Goal: Task Accomplishment & Management: Manage account settings

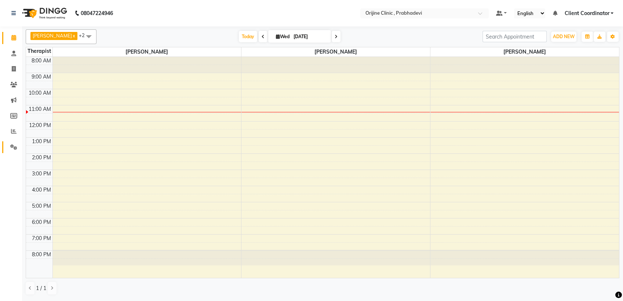
click at [15, 142] on link "Settings" at bounding box center [11, 147] width 18 height 12
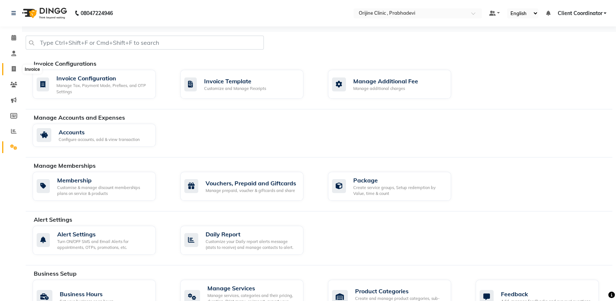
click at [10, 70] on span at bounding box center [13, 69] width 13 height 8
select select "service"
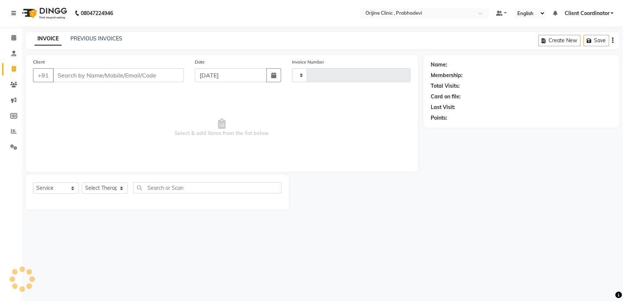
type input "0006"
select select "8675"
click at [128, 72] on input "Client" at bounding box center [118, 75] width 131 height 14
click at [153, 70] on input "Client" at bounding box center [118, 75] width 131 height 14
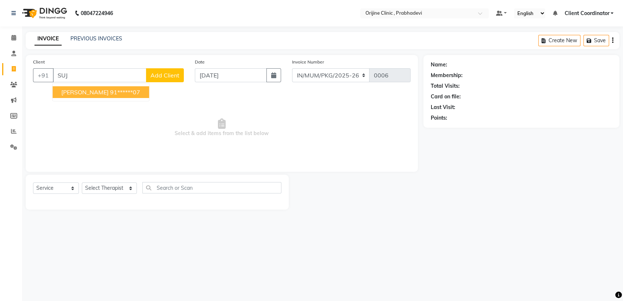
click at [113, 87] on button "[PERSON_NAME] 91******07" at bounding box center [100, 92] width 96 height 12
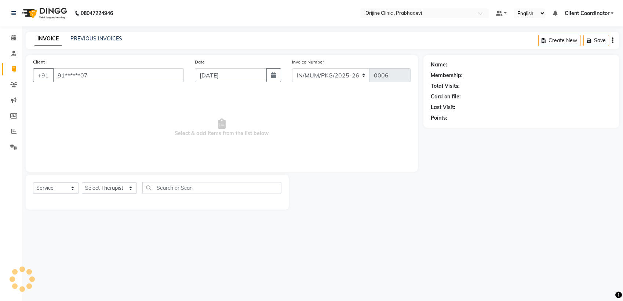
type input "91******07"
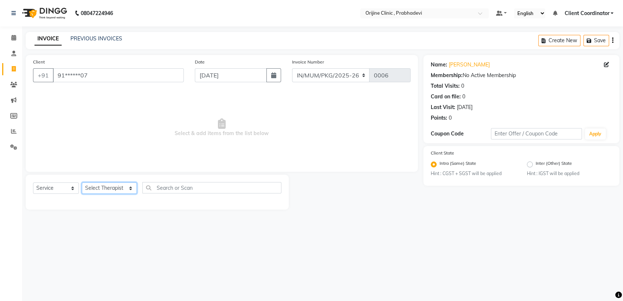
click at [115, 186] on select "Select Therapist [PERSON_NAME] [PERSON_NAME] [PERSON_NAME] [PERSON_NAME] A Assi…" at bounding box center [109, 187] width 55 height 11
click at [61, 187] on select "Select Service Product Membership Package Voucher Prepaid Gift Card" at bounding box center [56, 187] width 46 height 11
select select "product"
click at [33, 182] on select "Select Service Product Membership Package Voucher Prepaid Gift Card" at bounding box center [56, 187] width 46 height 11
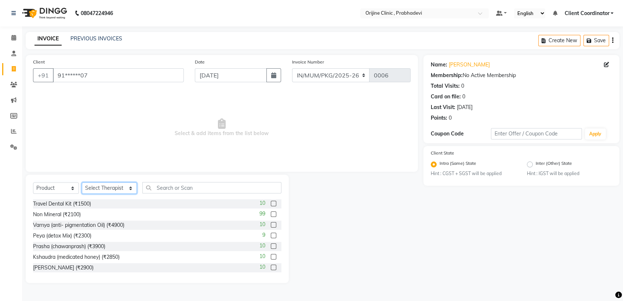
click at [97, 188] on select "Select Therapist [PERSON_NAME] [PERSON_NAME] [PERSON_NAME] [PERSON_NAME] A Assi…" at bounding box center [109, 187] width 55 height 11
select select "84759"
click at [82, 182] on select "Select Therapist [PERSON_NAME] [PERSON_NAME] [PERSON_NAME] [PERSON_NAME] A Assi…" at bounding box center [109, 187] width 55 height 11
click at [196, 188] on input "text" at bounding box center [211, 187] width 139 height 11
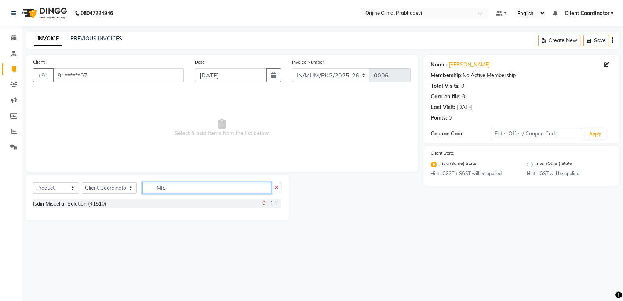
click at [240, 184] on input "MIS" at bounding box center [206, 187] width 129 height 11
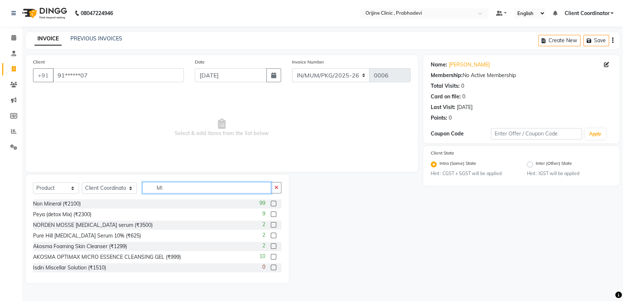
type input "M"
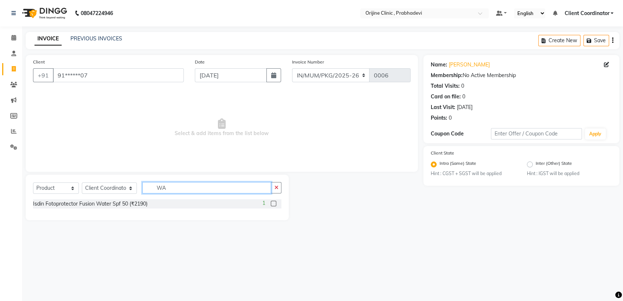
type input "W"
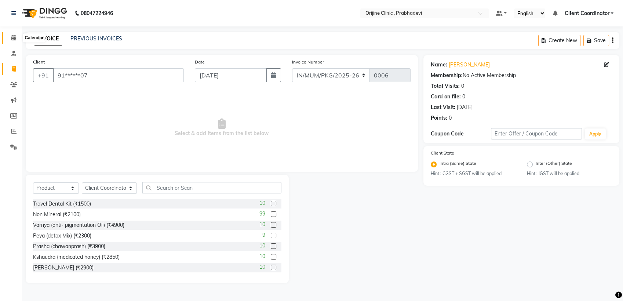
click at [15, 37] on icon at bounding box center [13, 38] width 5 height 6
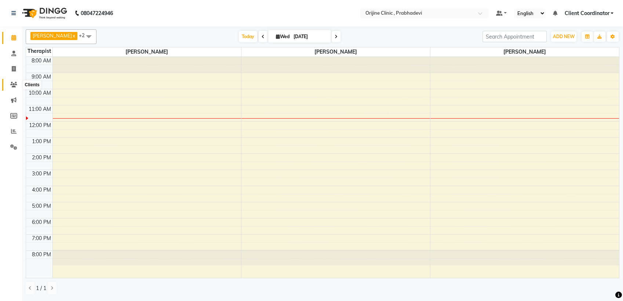
click at [13, 85] on icon at bounding box center [13, 85] width 7 height 6
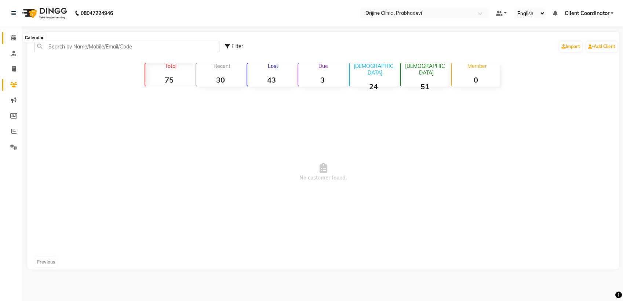
click at [15, 37] on icon at bounding box center [13, 38] width 5 height 6
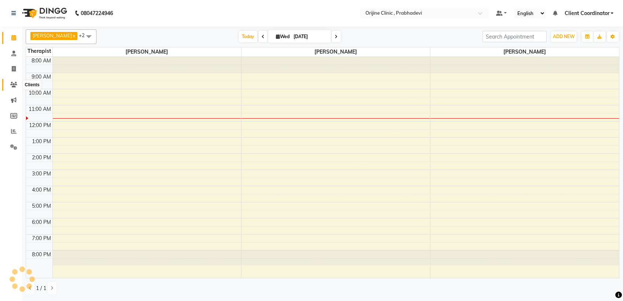
click at [11, 85] on icon at bounding box center [13, 85] width 7 height 6
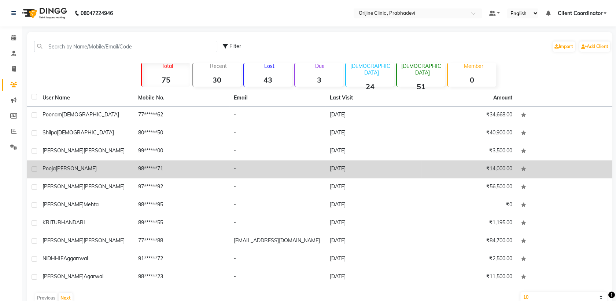
scroll to position [17, 0]
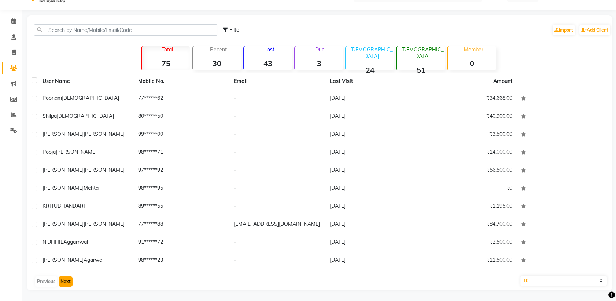
click at [66, 277] on button "Next" at bounding box center [66, 281] width 14 height 10
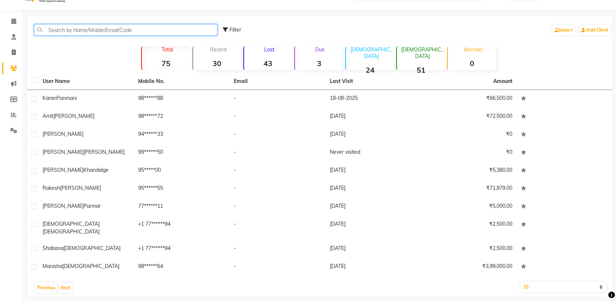
click at [100, 29] on input "text" at bounding box center [125, 29] width 183 height 11
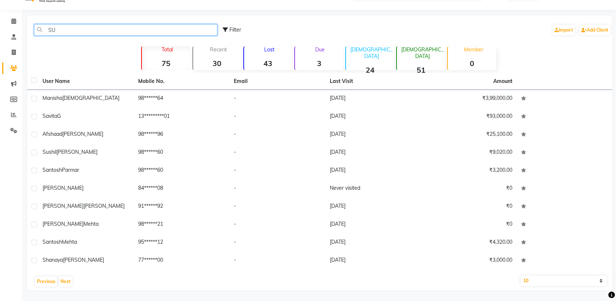
scroll to position [0, 0]
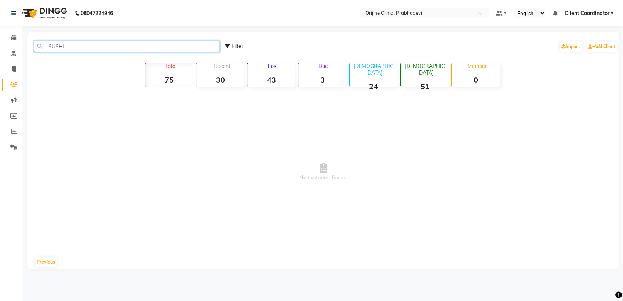
click at [114, 48] on input "SUSHIL" at bounding box center [126, 46] width 185 height 11
type input "S"
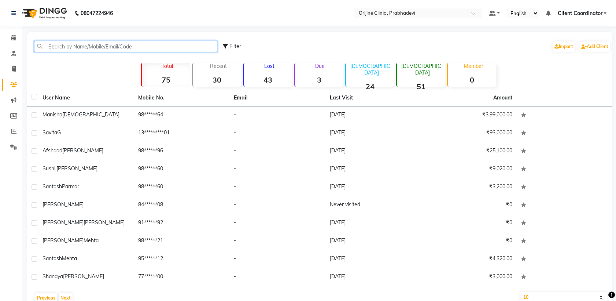
click at [83, 45] on input "text" at bounding box center [125, 46] width 183 height 11
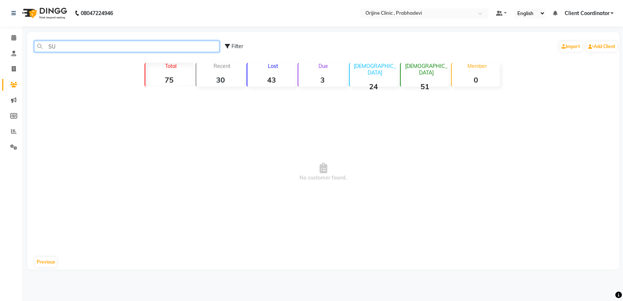
type input "S"
click at [142, 41] on input "SURE" at bounding box center [126, 46] width 185 height 11
type input "S"
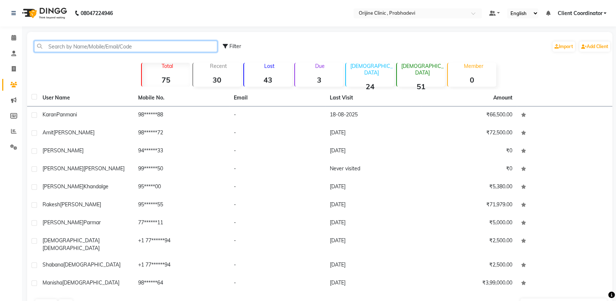
click at [84, 47] on input "text" at bounding box center [125, 46] width 183 height 11
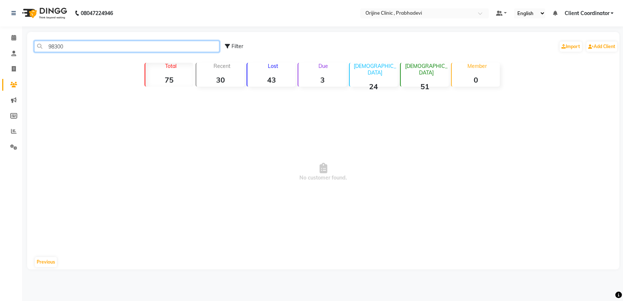
click at [107, 48] on input "98300" at bounding box center [126, 46] width 185 height 11
type input "9"
type input "983"
click at [13, 41] on span at bounding box center [13, 38] width 13 height 8
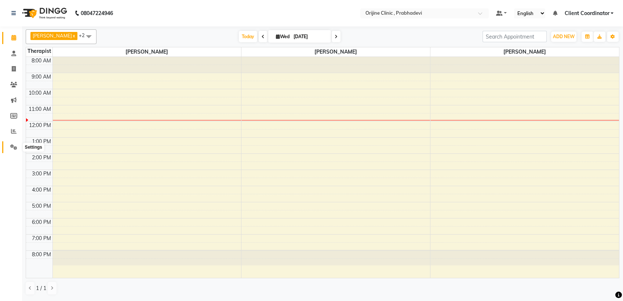
click at [13, 143] on span at bounding box center [13, 147] width 13 height 8
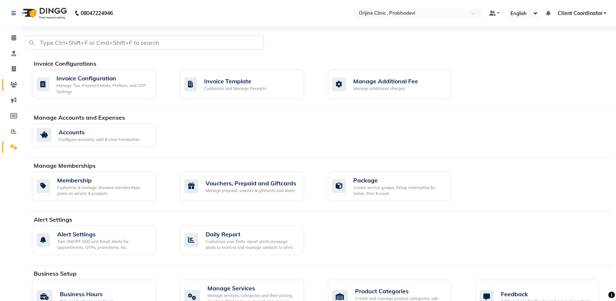
click at [15, 79] on link "Clients" at bounding box center [11, 85] width 18 height 12
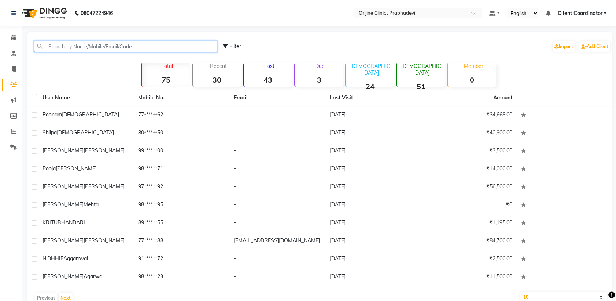
click at [100, 44] on input "text" at bounding box center [125, 46] width 183 height 11
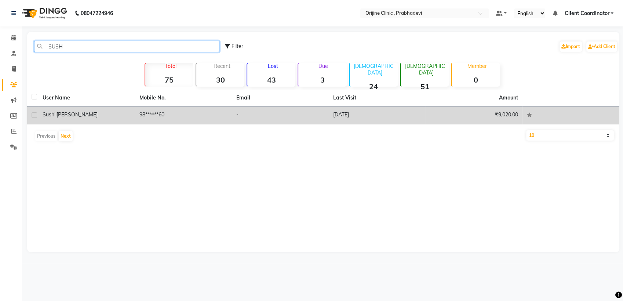
type input "SUSH"
click at [150, 116] on td "98******60" at bounding box center [183, 115] width 97 height 18
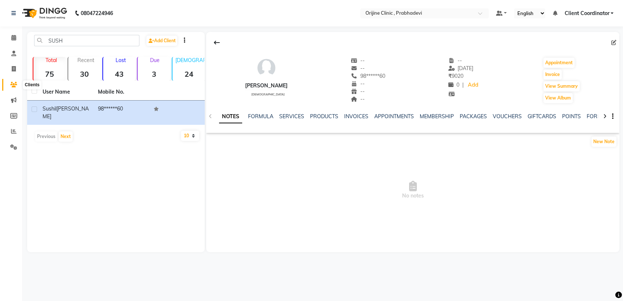
click at [12, 82] on icon at bounding box center [13, 85] width 7 height 6
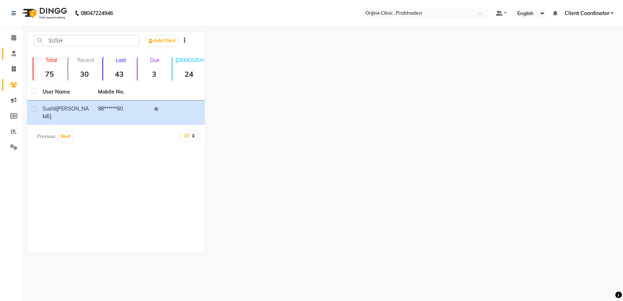
click at [13, 51] on icon at bounding box center [13, 54] width 5 height 6
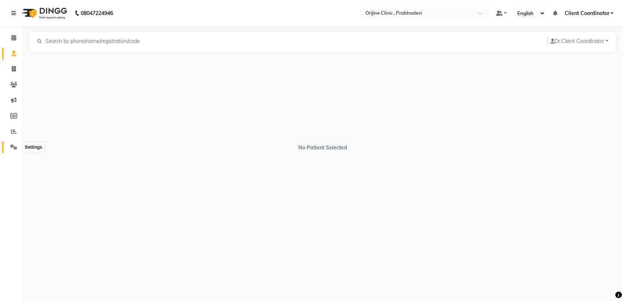
click at [15, 146] on icon at bounding box center [13, 147] width 7 height 6
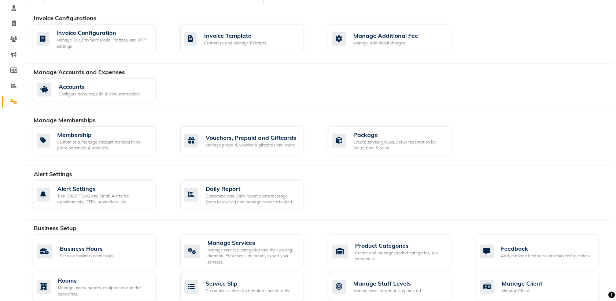
scroll to position [149, 0]
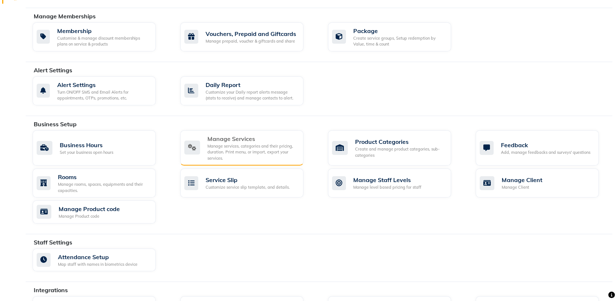
click at [254, 145] on div "Manage services, categories and their pricing, duration. Print menu, or import,…" at bounding box center [253, 152] width 90 height 18
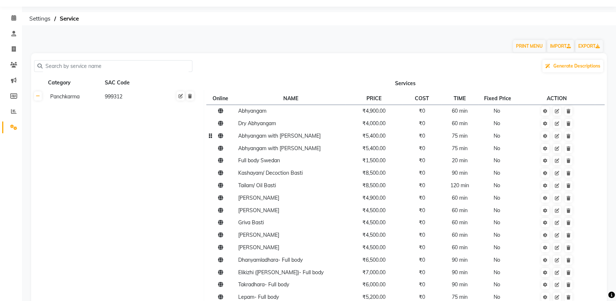
scroll to position [19, 0]
click at [121, 100] on div "999312" at bounding box center [131, 96] width 54 height 9
click at [150, 98] on input "999312" at bounding box center [140, 97] width 60 height 11
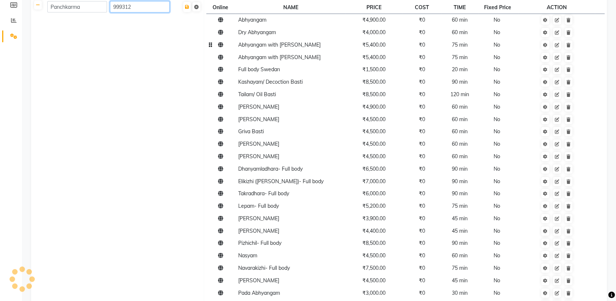
scroll to position [111, 0]
click at [425, 20] on span "₹0" at bounding box center [422, 19] width 6 height 7
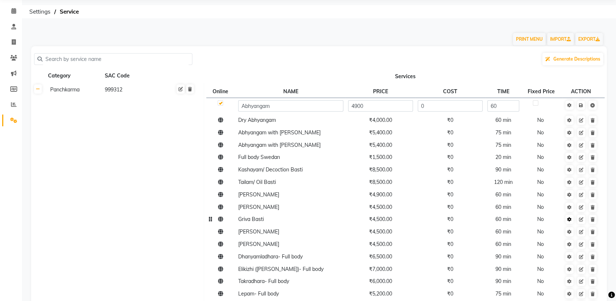
scroll to position [26, 0]
click at [468, 64] on div "Generate Descriptions" at bounding box center [319, 60] width 570 height 14
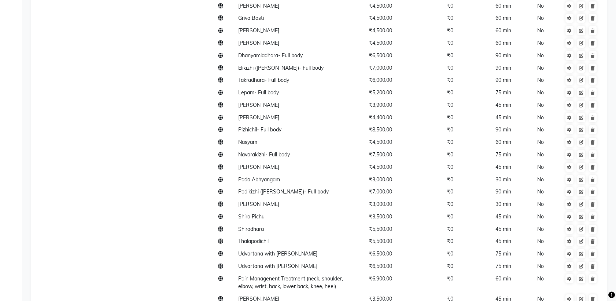
scroll to position [228, 0]
drag, startPoint x: 4, startPoint y: 7, endPoint x: 59, endPoint y: 11, distance: 55.1
click at [59, 11] on app-home "08047224946 Select Location × Orijine Clinic , Prabhadevi Default Panel My Pane…" at bounding box center [308, 115] width 616 height 686
drag, startPoint x: 59, startPoint y: 11, endPoint x: 6, endPoint y: 61, distance: 73.4
click at [6, 61] on div "Calendar Consultation Invoice Clients Marketing Members Reports Settings Comple…" at bounding box center [49, 120] width 99 height 654
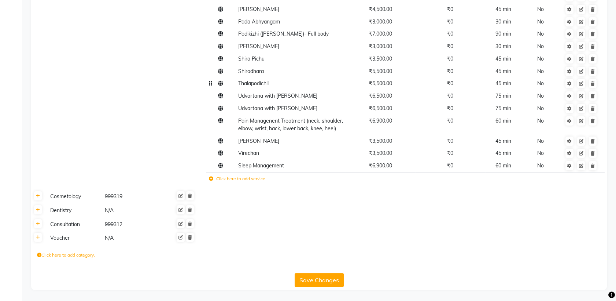
scroll to position [392, 0]
click at [66, 197] on div "Cosmetology" at bounding box center [74, 196] width 54 height 9
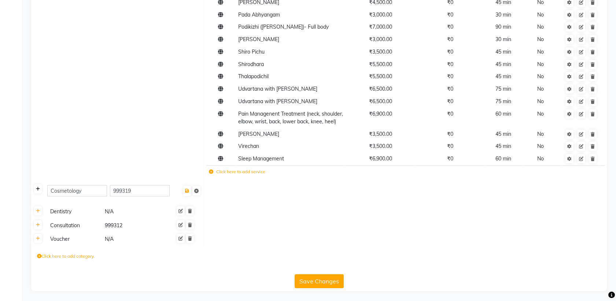
click at [39, 191] on icon at bounding box center [38, 189] width 4 height 4
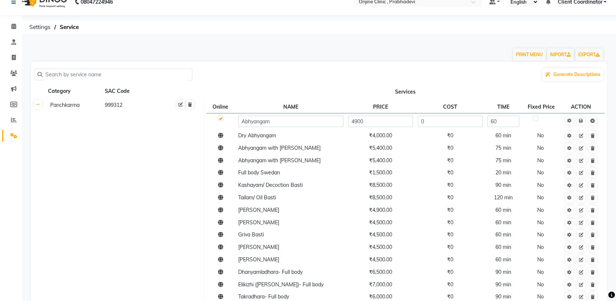
scroll to position [29, 0]
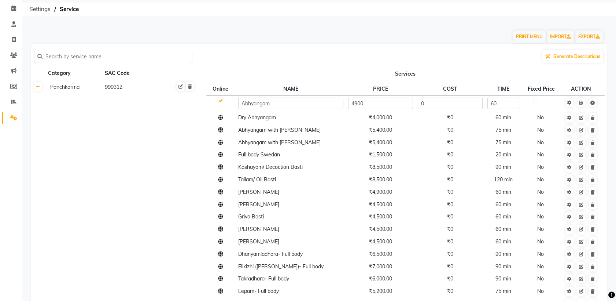
click at [135, 86] on div "999312" at bounding box center [131, 87] width 54 height 9
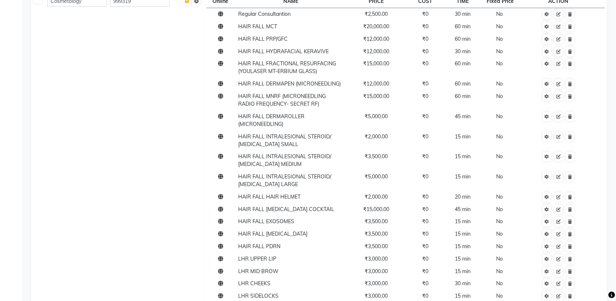
scroll to position [582, 0]
click at [141, 7] on input "999319" at bounding box center [140, 1] width 60 height 11
click at [140, 5] on div "999319" at bounding box center [131, 0] width 54 height 9
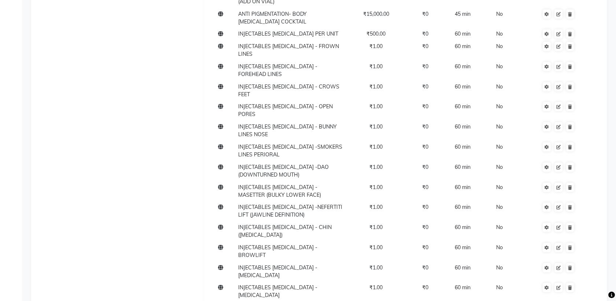
scroll to position [9464, 0]
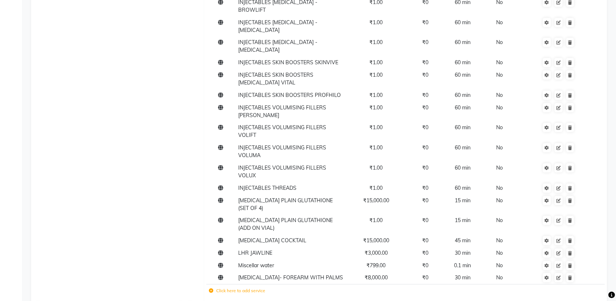
scroll to position [9655, 0]
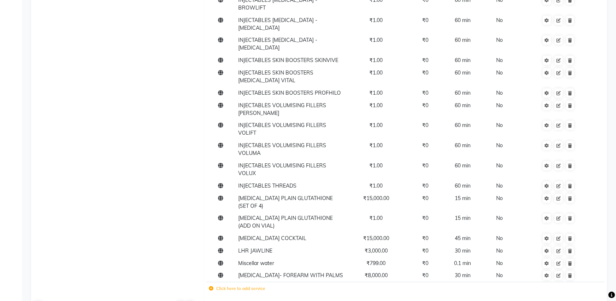
click at [181, 300] on icon at bounding box center [181, 305] width 4 height 4
click at [146, 300] on input "number" at bounding box center [140, 306] width 60 height 11
type input "99931"
click at [187, 300] on span "Save" at bounding box center [192, 307] width 19 height 12
click at [182, 300] on icon at bounding box center [181, 307] width 4 height 4
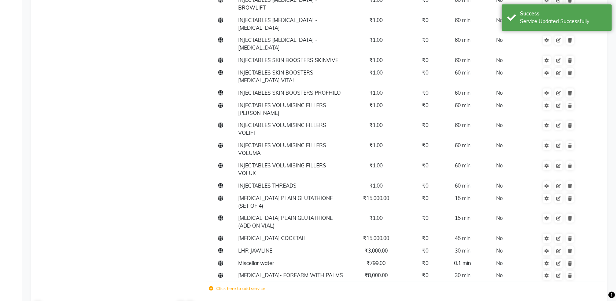
click at [124, 300] on div "99931" at bounding box center [131, 305] width 54 height 9
click at [152, 300] on input "99931" at bounding box center [140, 306] width 60 height 11
type input "999312"
click at [189, 300] on span "Save" at bounding box center [192, 307] width 19 height 12
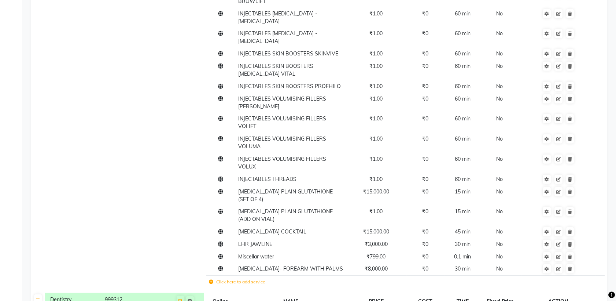
scroll to position [9631, 0]
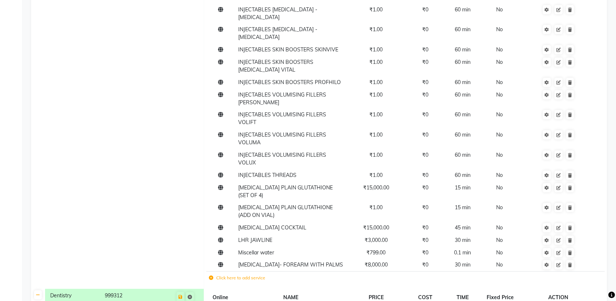
scroll to position [9611, 0]
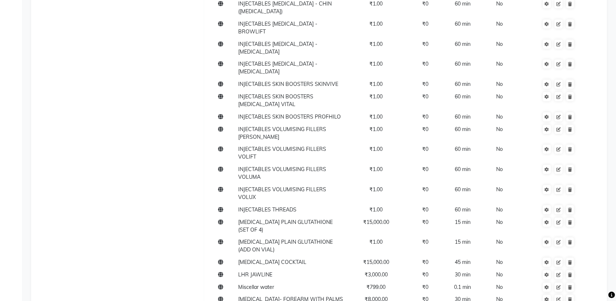
scroll to position [9640, 0]
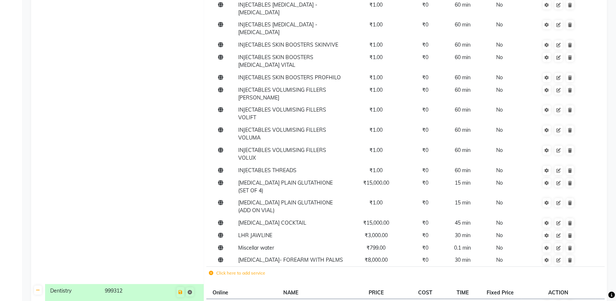
scroll to position [9651, 0]
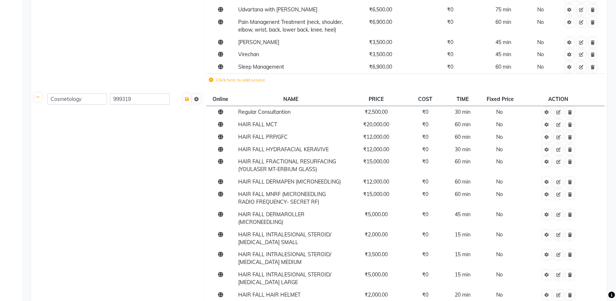
scroll to position [484, 0]
click at [38, 99] on icon at bounding box center [38, 97] width 4 height 4
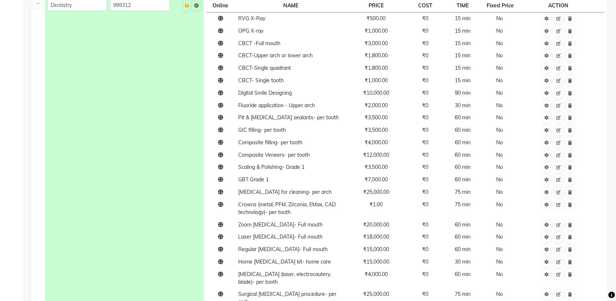
scroll to position [601, 0]
click at [380, 215] on td "₹1.00" at bounding box center [376, 207] width 61 height 20
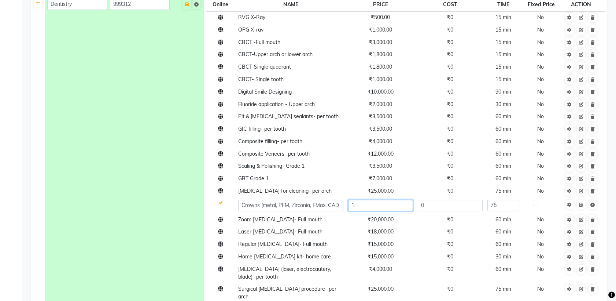
click at [384, 211] on input "1" at bounding box center [380, 204] width 65 height 11
type input "25000"
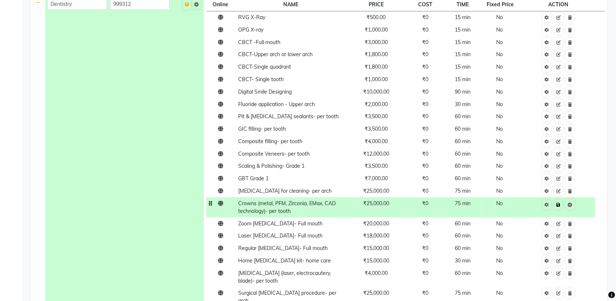
click at [582, 211] on td "Save" at bounding box center [558, 207] width 74 height 20
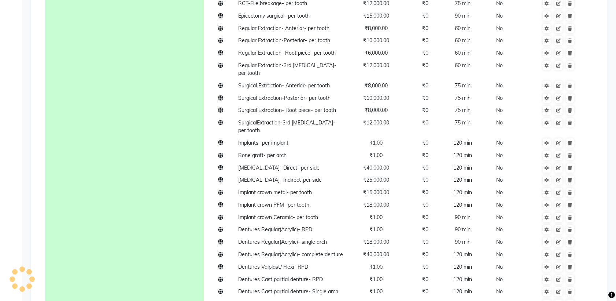
scroll to position [979, 0]
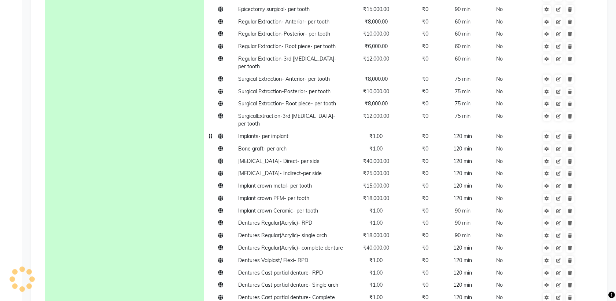
click at [376, 139] on td "₹1.00" at bounding box center [376, 136] width 61 height 12
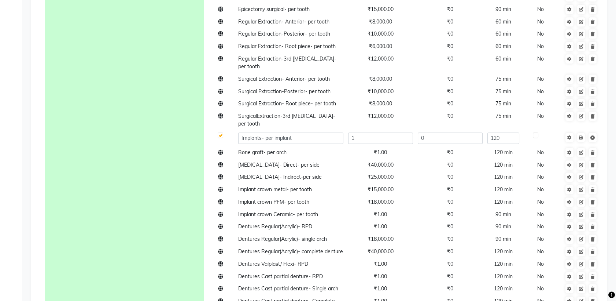
click at [147, 132] on td "Dentistry 999312" at bounding box center [124, 142] width 159 height 1049
click at [218, 136] on label at bounding box center [221, 135] width 6 height 6
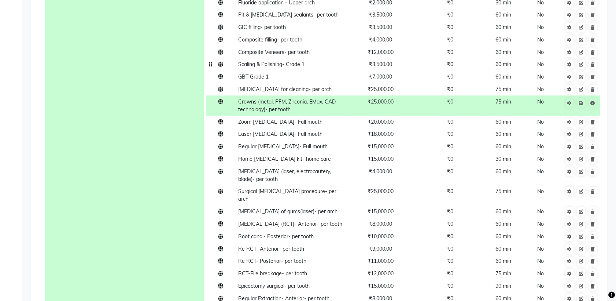
scroll to position [703, 0]
click at [317, 7] on td "Fluoride application - Upper arch" at bounding box center [291, 1] width 110 height 12
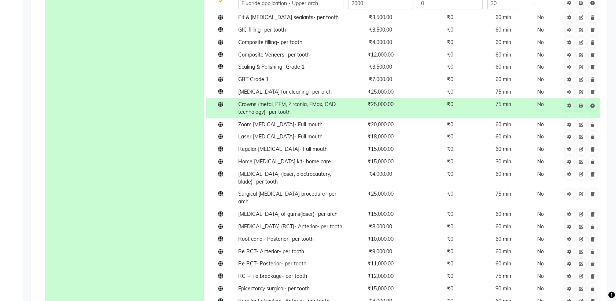
click at [221, 3] on label at bounding box center [221, 1] width 6 height 6
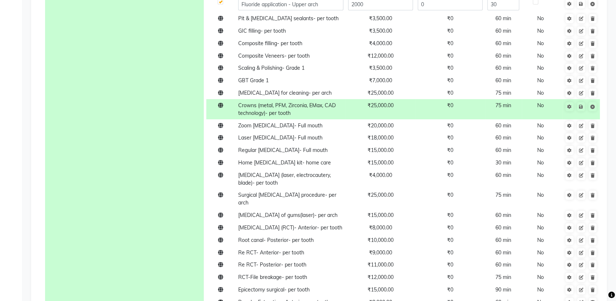
scroll to position [702, 0]
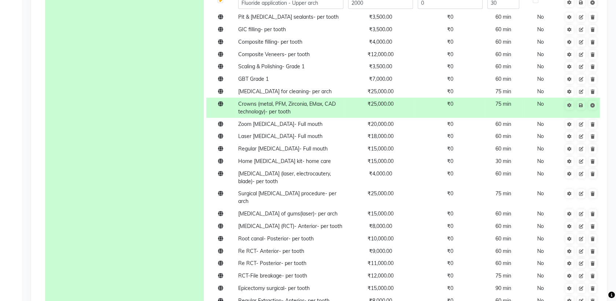
scroll to position [704, 0]
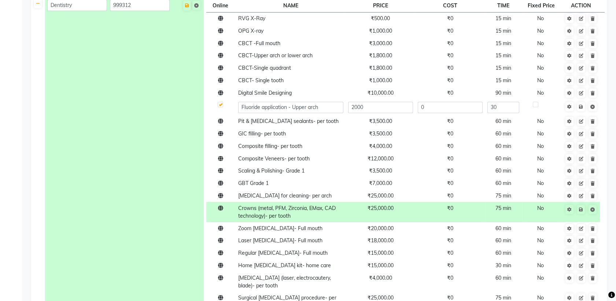
scroll to position [600, 0]
click at [220, 107] on label at bounding box center [221, 104] width 6 height 6
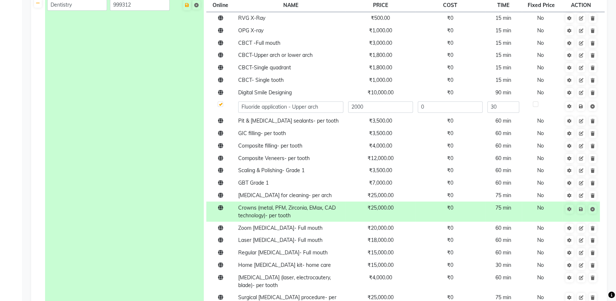
checkbox input "true"
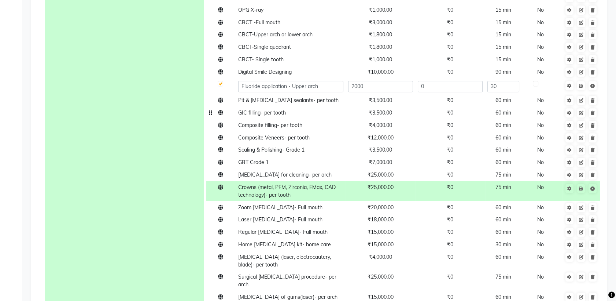
scroll to position [619, 0]
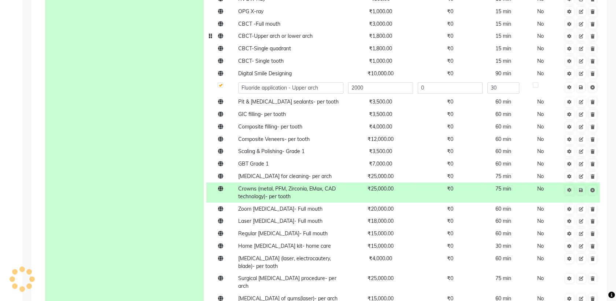
click at [292, 39] on span "CBCT-Upper arch or lower arch" at bounding box center [275, 36] width 74 height 7
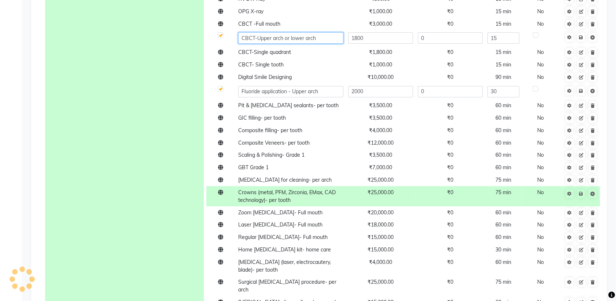
click at [315, 44] on input "CBCT-Upper arch or lower arch" at bounding box center [290, 37] width 105 height 11
drag, startPoint x: 315, startPoint y: 46, endPoint x: 284, endPoint y: 45, distance: 31.2
click at [284, 44] on input "CBCT-Upper arch or lower arch" at bounding box center [290, 37] width 105 height 11
type input "CBCT-Upper arch"
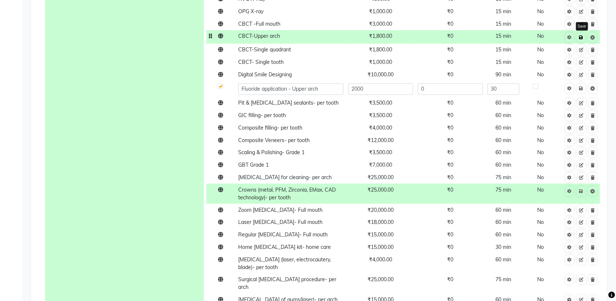
click at [581, 40] on icon at bounding box center [581, 37] width 4 height 4
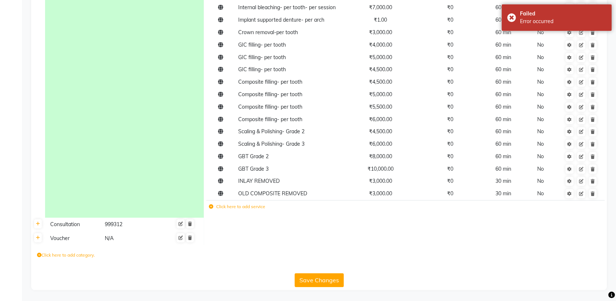
scroll to position [1424, 0]
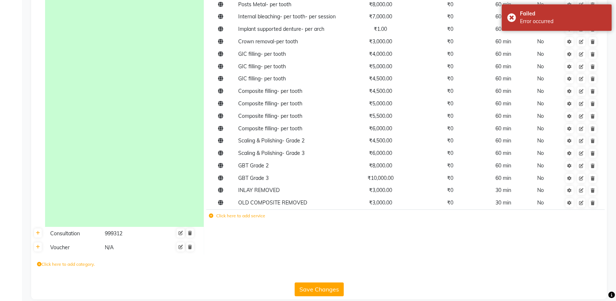
click at [223, 219] on label "Click here to add service" at bounding box center [237, 215] width 56 height 7
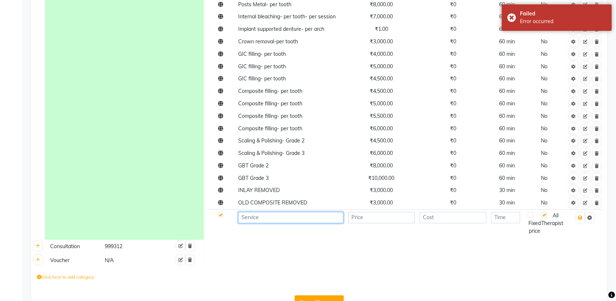
click at [257, 223] on input at bounding box center [290, 217] width 105 height 11
paste input "or lower arch"
click at [246, 222] on input "or lower arch" at bounding box center [290, 217] width 105 height 11
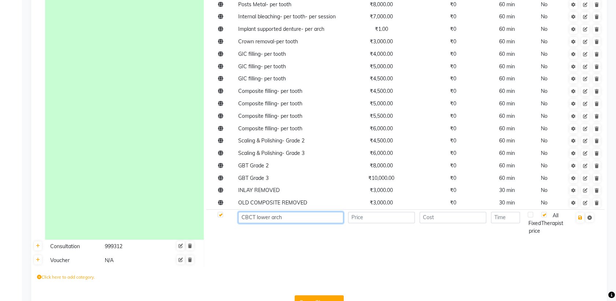
type input "CBCT lower arch"
click at [381, 223] on input "number" at bounding box center [381, 217] width 67 height 11
type input "1800"
click at [513, 223] on input "number" at bounding box center [505, 217] width 29 height 11
type input "15"
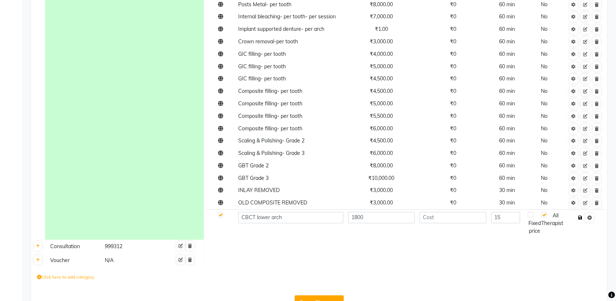
click at [581, 220] on icon "button" at bounding box center [581, 217] width 4 height 4
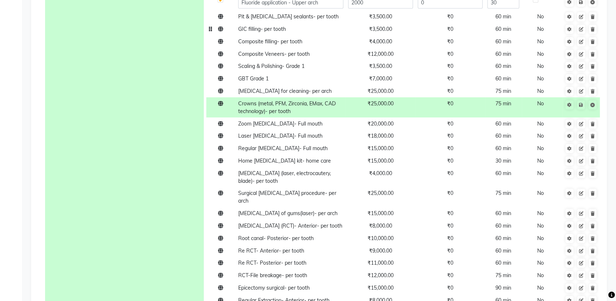
scroll to position [701, 0]
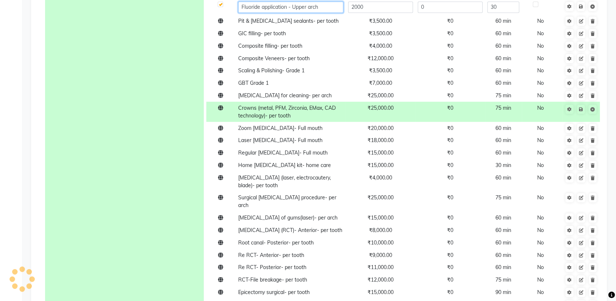
click at [306, 12] on input "Fluoride application - Upper arch" at bounding box center [290, 6] width 105 height 11
type input "Fluoride application - UPPER arch"
click at [242, 13] on input "Fluoride application - UPPER arch" at bounding box center [290, 6] width 105 height 11
drag, startPoint x: 242, startPoint y: 14, endPoint x: 331, endPoint y: 21, distance: 90.1
click at [331, 15] on td "Fluoride application - UPPER arch" at bounding box center [291, 7] width 110 height 16
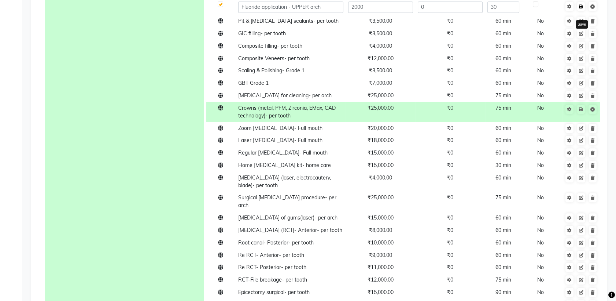
click at [580, 11] on link at bounding box center [582, 6] width 8 height 9
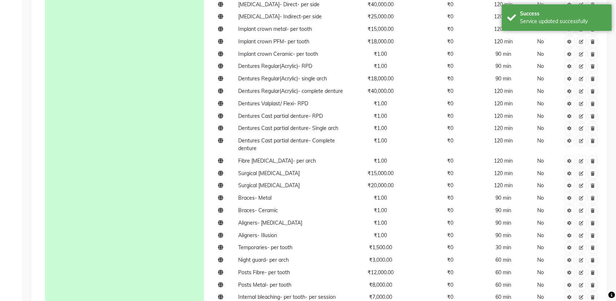
scroll to position [1449, 0]
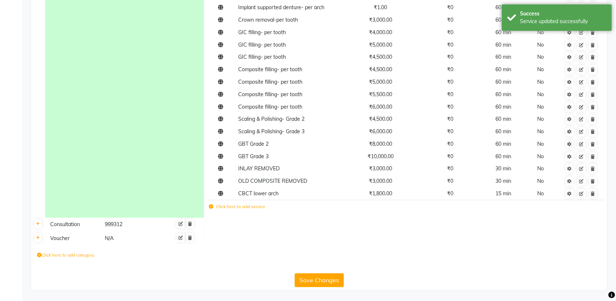
click at [232, 207] on label "Click here to add service" at bounding box center [237, 206] width 56 height 7
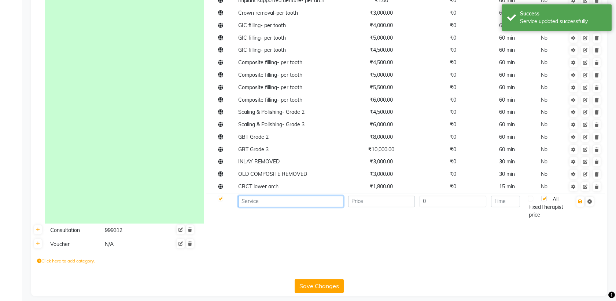
click at [267, 207] on input at bounding box center [290, 200] width 105 height 11
paste input "Fluoride application - UPPER arch"
click at [308, 206] on input "Fluoride application - UPPER arch" at bounding box center [290, 200] width 105 height 11
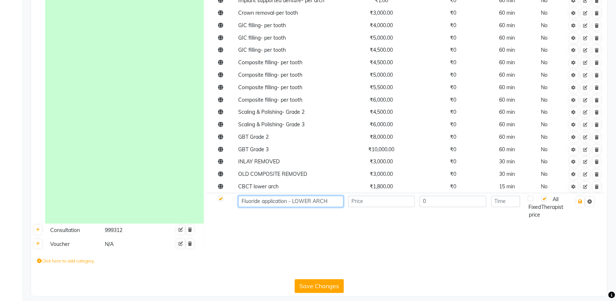
type input "Fluoride application - LOWER ARCH"
click at [374, 207] on input "number" at bounding box center [381, 200] width 67 height 11
type input "2000"
click at [501, 207] on input "number" at bounding box center [505, 200] width 29 height 11
type input "30"
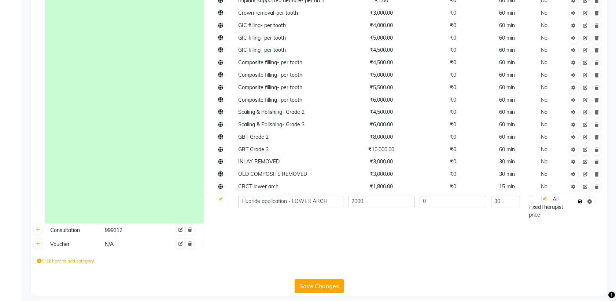
click at [581, 204] on icon "button" at bounding box center [581, 201] width 4 height 4
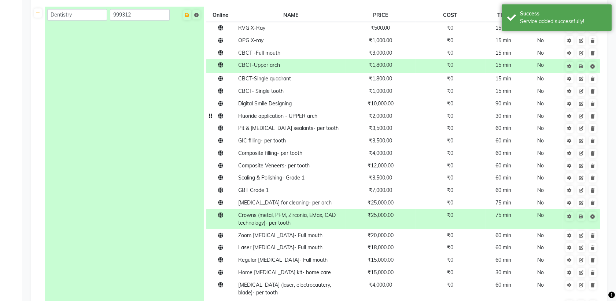
scroll to position [593, 0]
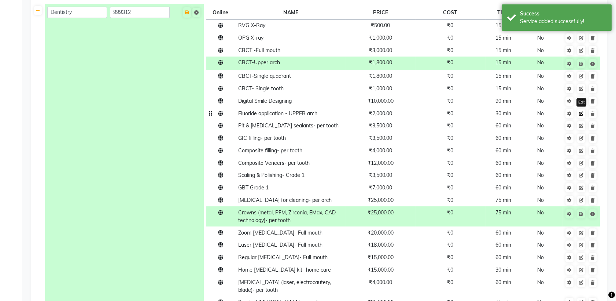
click at [581, 116] on icon at bounding box center [581, 113] width 4 height 4
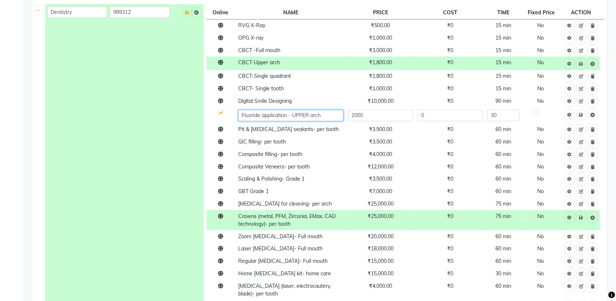
click at [329, 121] on input "Fluoride application - UPPER arch" at bounding box center [290, 115] width 105 height 11
type input "Fluoride application - UPPER ARCH"
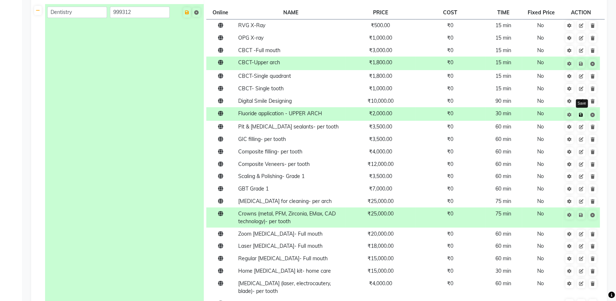
click at [582, 117] on icon at bounding box center [581, 115] width 4 height 4
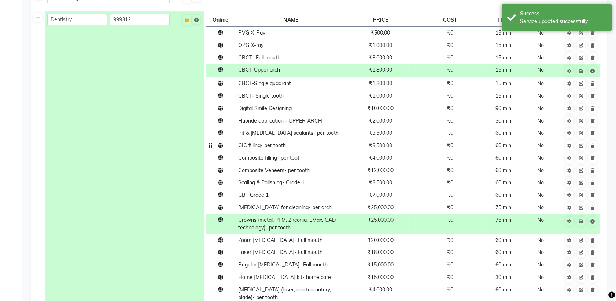
scroll to position [586, 0]
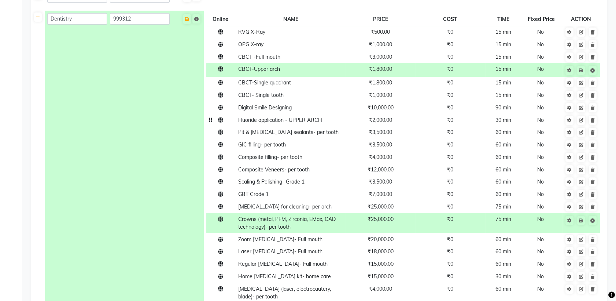
click at [314, 123] on span "Fluoride application - UPPER ARCH" at bounding box center [280, 120] width 84 height 7
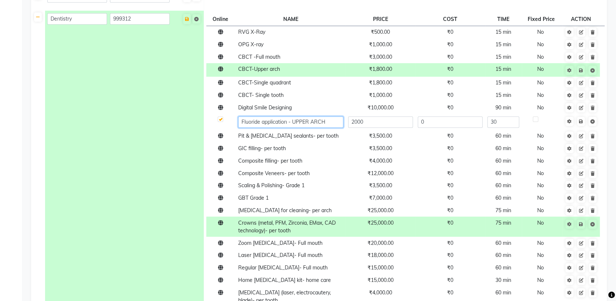
click at [329, 128] on input "Fluoride application - UPPER ARCH" at bounding box center [290, 121] width 105 height 11
type input "Fluoride application - upper arch"
click at [580, 124] on icon at bounding box center [581, 121] width 4 height 4
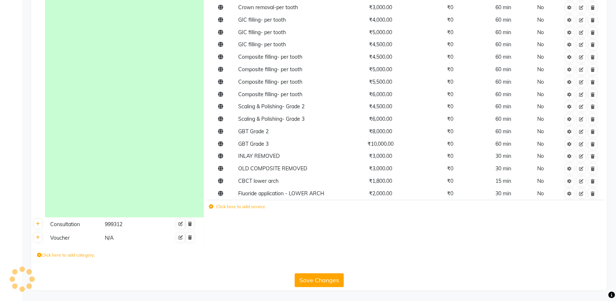
scroll to position [1453, 0]
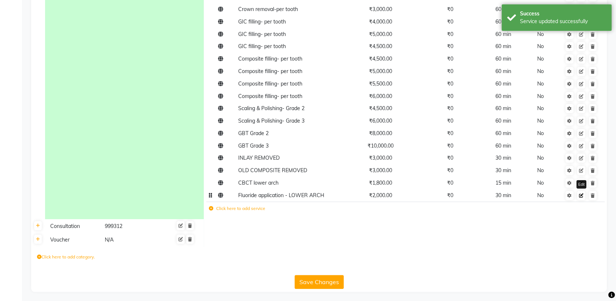
click at [580, 198] on icon at bounding box center [581, 195] width 4 height 4
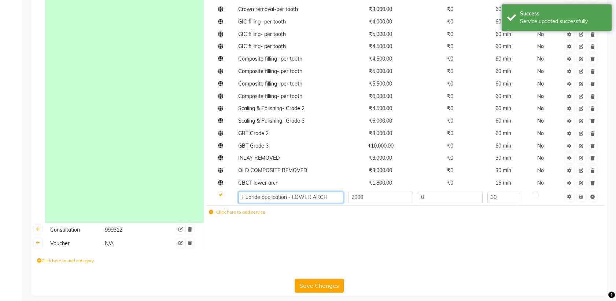
click at [332, 201] on input "Fluoride application - LOWER ARCH" at bounding box center [290, 196] width 105 height 11
type input "Fluoride application - lower arch"
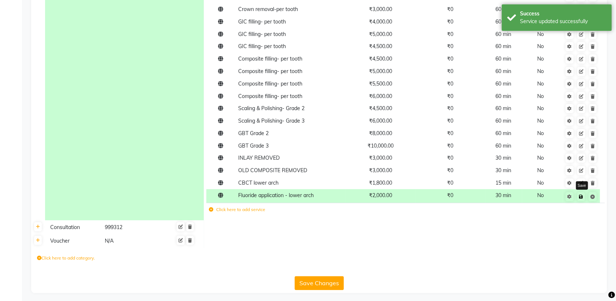
click at [584, 201] on link at bounding box center [582, 196] width 8 height 9
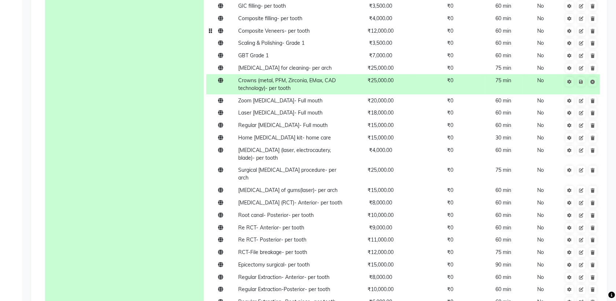
scroll to position [718, 0]
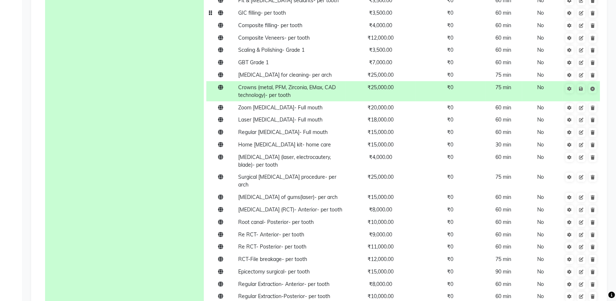
click at [280, 16] on span "GIC filling- per tooth" at bounding box center [262, 13] width 48 height 7
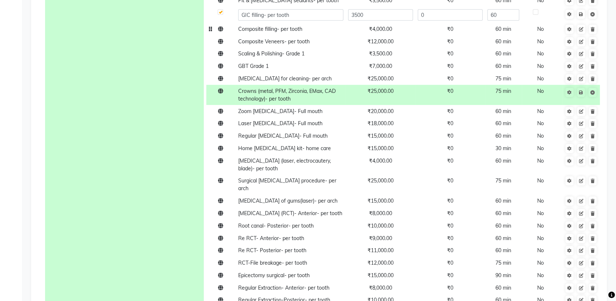
click at [285, 35] on td "Composite filling- per tooth" at bounding box center [291, 29] width 110 height 12
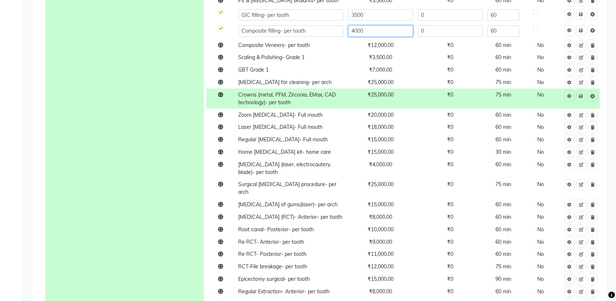
click at [381, 36] on input "4000" at bounding box center [380, 30] width 65 height 11
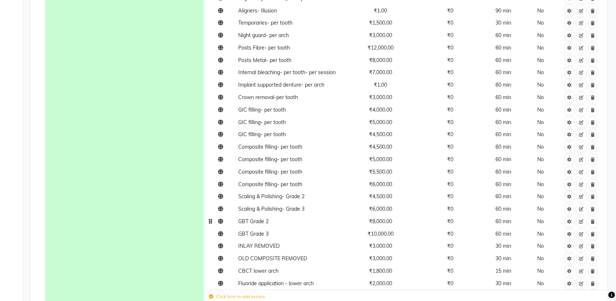
scroll to position [1369, 0]
click at [267, 212] on span "Scaling & Polishing- Grade 3" at bounding box center [271, 208] width 66 height 7
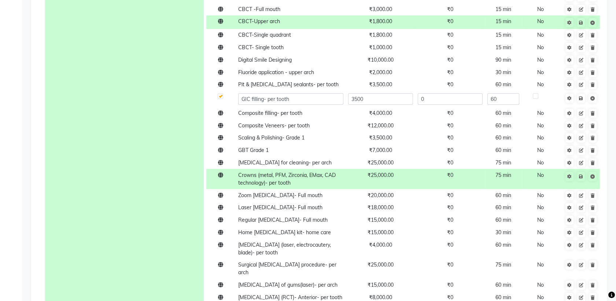
scroll to position [618, 0]
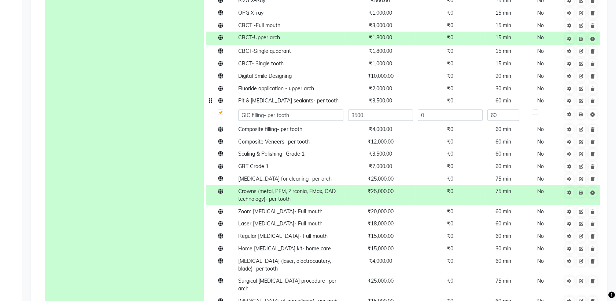
click at [293, 104] on span "Pit & [MEDICAL_DATA] sealants- per tooth" at bounding box center [288, 100] width 100 height 7
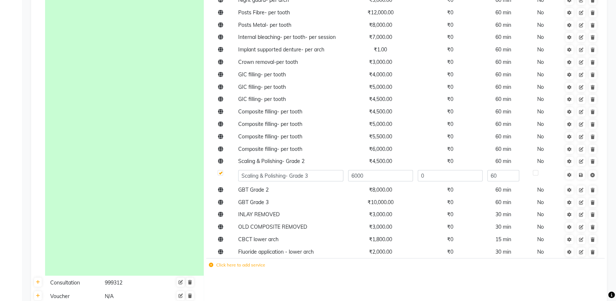
scroll to position [1407, 0]
click at [221, 163] on icon at bounding box center [220, 160] width 5 height 5
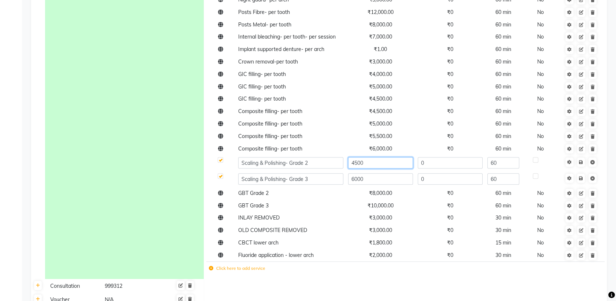
click at [378, 168] on input "4500" at bounding box center [380, 162] width 65 height 11
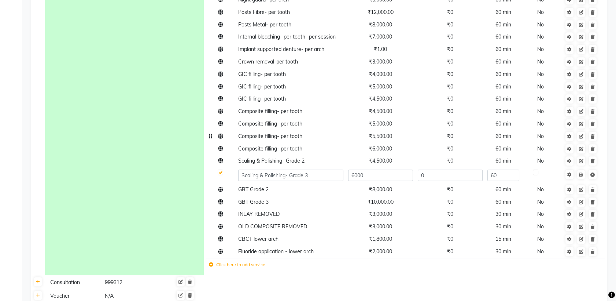
click at [337, 142] on td "Composite filling- per tooth" at bounding box center [291, 136] width 110 height 12
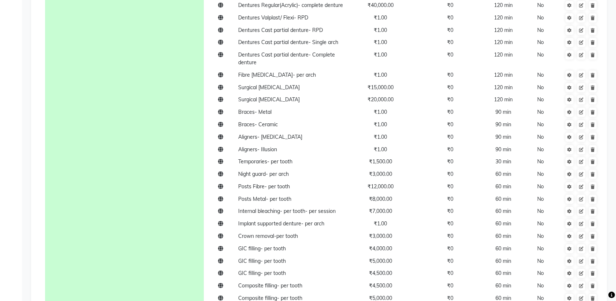
scroll to position [1199, 0]
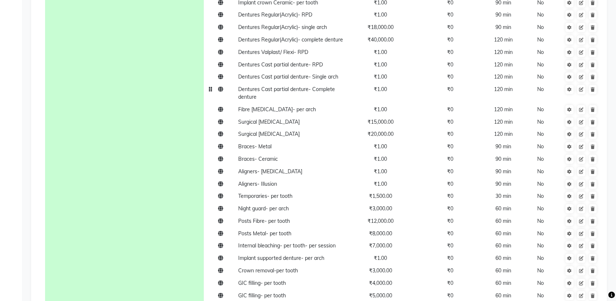
click at [326, 94] on span "Dentures Cast partial denture- Complete denture" at bounding box center [286, 93] width 97 height 14
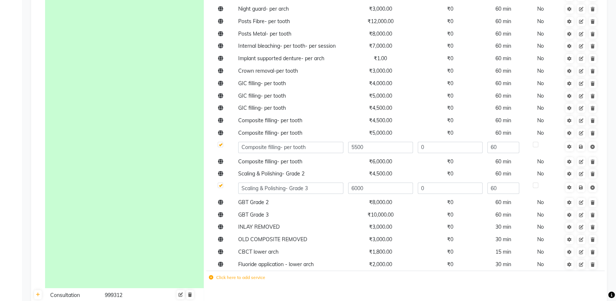
scroll to position [1434, 0]
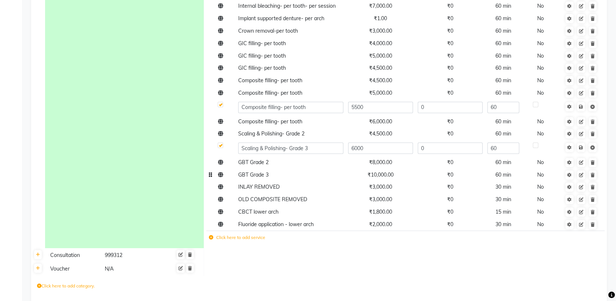
click at [384, 178] on span "₹10,000.00" at bounding box center [381, 174] width 26 height 7
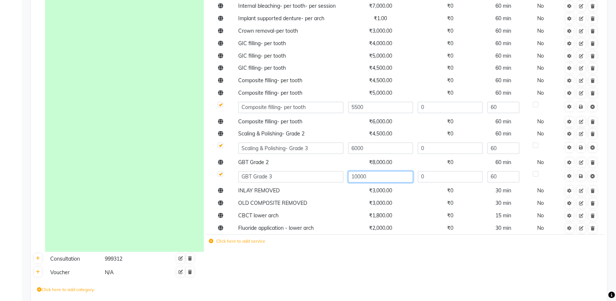
click at [373, 180] on input "10000" at bounding box center [380, 176] width 65 height 11
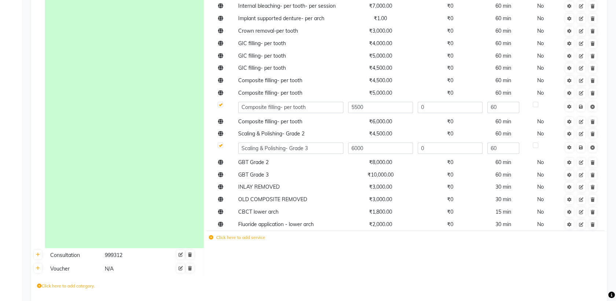
click at [333, 262] on td at bounding box center [405, 255] width 403 height 14
click at [393, 178] on span "₹10,000.00" at bounding box center [381, 174] width 26 height 7
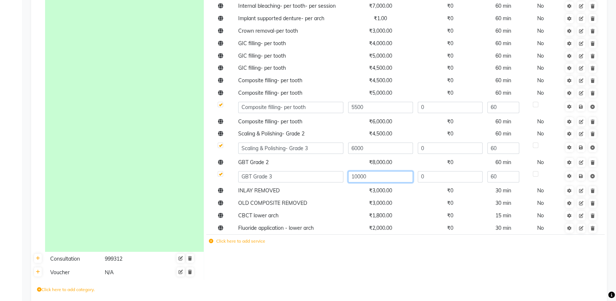
click at [357, 182] on input "10000" at bounding box center [380, 176] width 65 height 11
type input "9000"
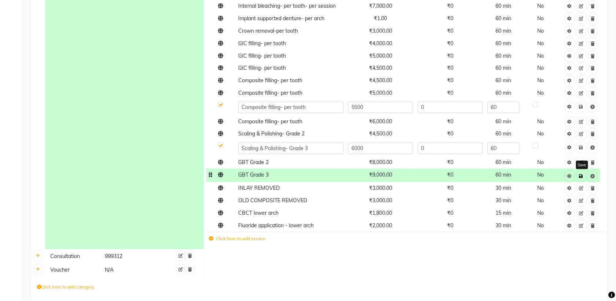
click at [581, 178] on icon at bounding box center [581, 176] width 4 height 4
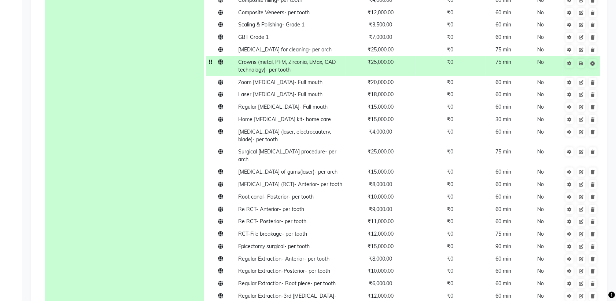
scroll to position [743, 0]
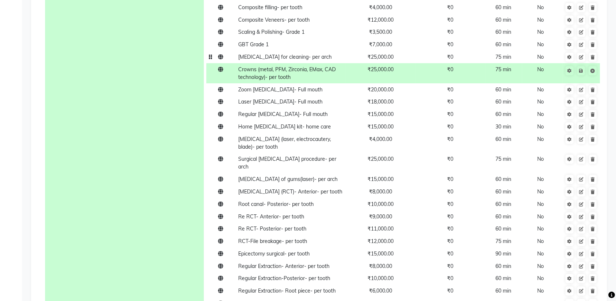
click at [250, 60] on span "[MEDICAL_DATA] for cleaning- per arch" at bounding box center [285, 57] width 94 height 7
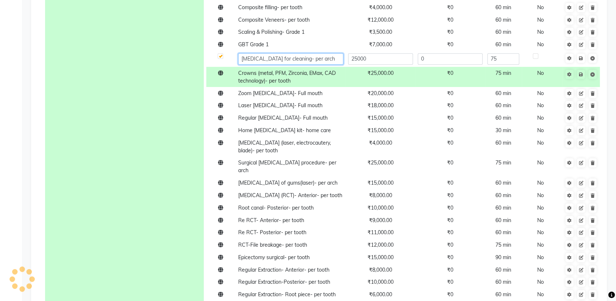
click at [241, 65] on input "[MEDICAL_DATA] for cleaning- per arch" at bounding box center [290, 58] width 105 height 11
drag, startPoint x: 241, startPoint y: 66, endPoint x: 343, endPoint y: 66, distance: 101.9
click at [343, 65] on input "[MEDICAL_DATA] for cleaning- per arch" at bounding box center [290, 58] width 105 height 11
click at [313, 63] on input "[MEDICAL_DATA] for cleaning- per arch" at bounding box center [290, 58] width 105 height 11
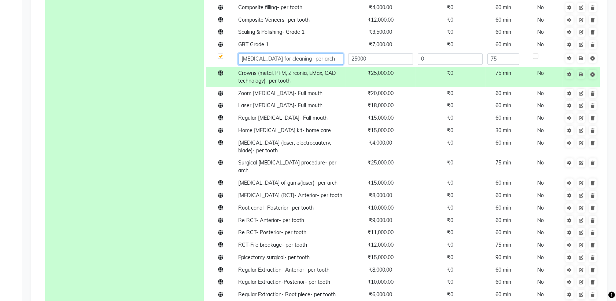
click at [311, 63] on input "[MEDICAL_DATA] for cleaning- per arch" at bounding box center [290, 58] width 105 height 11
type input "[MEDICAL_DATA] for cleaning- upper arch"
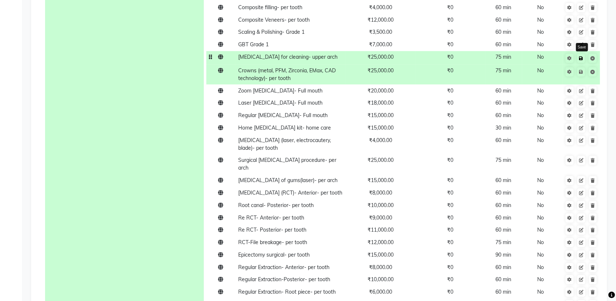
click at [581, 61] on icon at bounding box center [581, 58] width 4 height 4
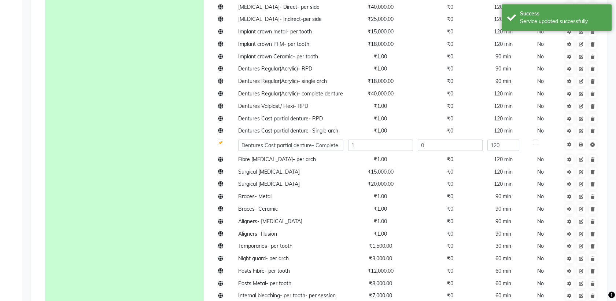
scroll to position [1472, 0]
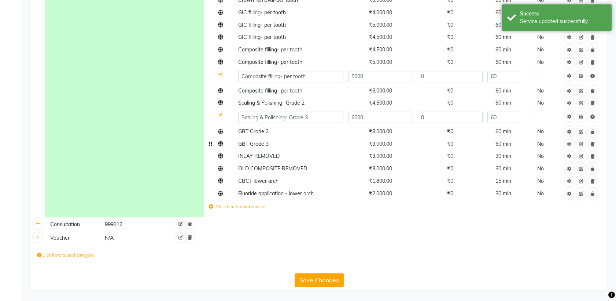
click at [209, 206] on icon at bounding box center [211, 206] width 4 height 4
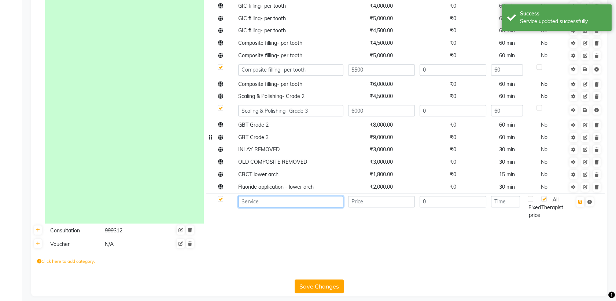
click at [264, 207] on input at bounding box center [290, 201] width 105 height 11
paste input "[MEDICAL_DATA] for cleaning- per arch"
click at [312, 207] on input "[MEDICAL_DATA] for cleaning- per arch" at bounding box center [290, 201] width 105 height 11
type input "[MEDICAL_DATA] for cleaning- lower arch"
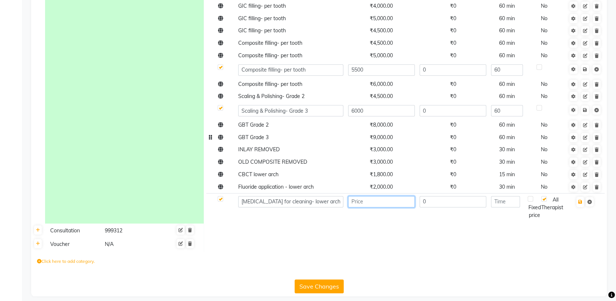
click at [392, 207] on input "number" at bounding box center [381, 201] width 67 height 11
type input "5"
type input "25000"
click at [280, 206] on input "[MEDICAL_DATA] for cleaning- lower arch" at bounding box center [290, 201] width 105 height 11
click at [278, 207] on input "[MEDICAL_DATA] for deep cleaning- lower arch" at bounding box center [290, 201] width 105 height 11
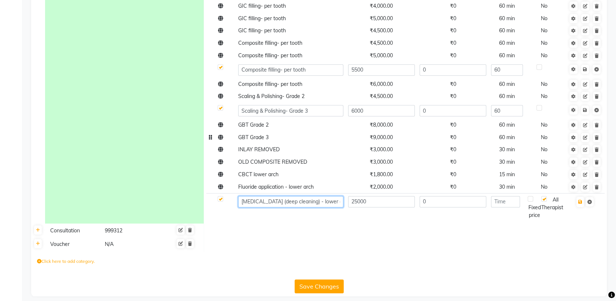
type input "[MEDICAL_DATA] (deep cleaning) - lower arch"
click at [505, 207] on input "number" at bounding box center [505, 201] width 29 height 11
type input "90"
click at [582, 205] on button "button" at bounding box center [581, 202] width 8 height 10
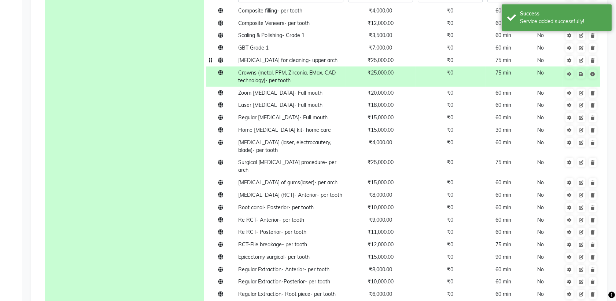
scroll to position [715, 0]
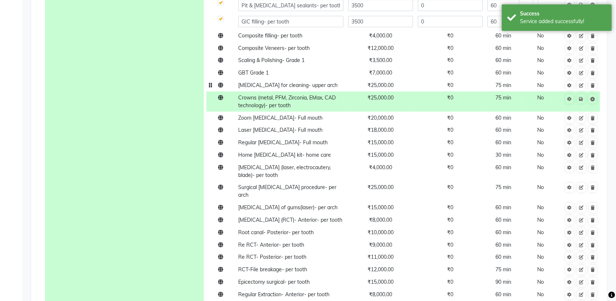
click at [302, 88] on span "[MEDICAL_DATA] for cleaning- upper arch" at bounding box center [287, 85] width 99 height 7
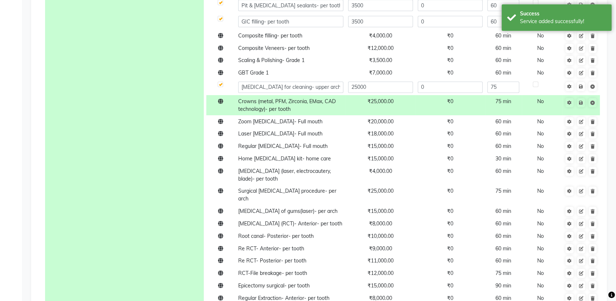
click at [278, 92] on input "[MEDICAL_DATA] for cleaning- upper arch" at bounding box center [290, 86] width 105 height 11
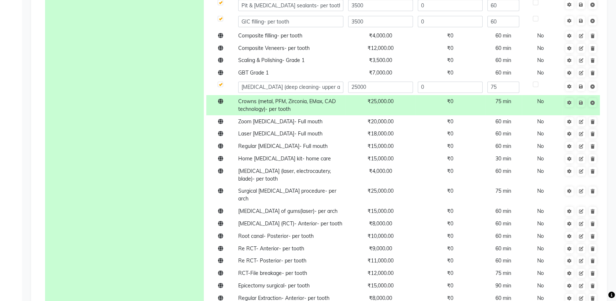
type input "[MEDICAL_DATA] (deep cleaning)- upper arch"
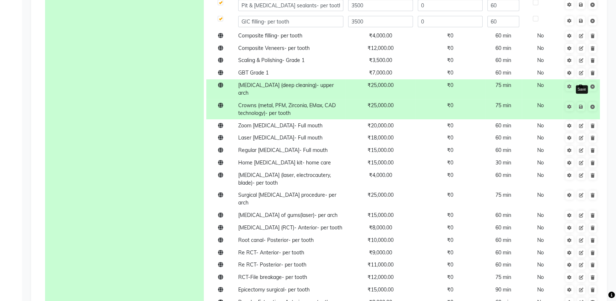
click at [582, 89] on icon at bounding box center [581, 86] width 4 height 4
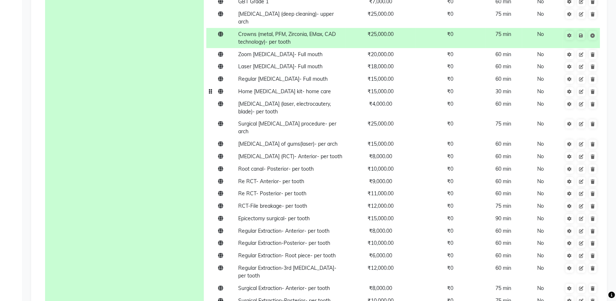
scroll to position [775, 0]
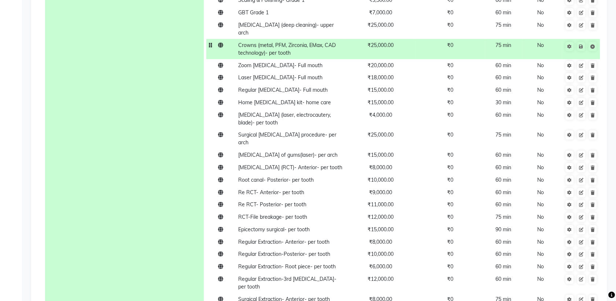
click at [263, 48] on span "Crowns (metal, PFM, Zirconia, EMax, CAD technology)- per tooth" at bounding box center [287, 49] width 98 height 14
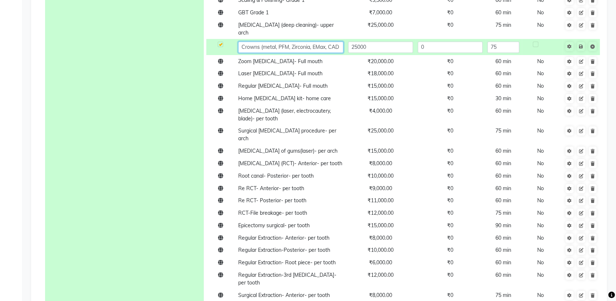
click at [341, 47] on input "Crowns (metal, PFM, Zirconia, EMax, CAD technology)- per tooth" at bounding box center [290, 46] width 105 height 11
click at [340, 45] on input "Crowns (metal, PFM, Zirconia, EMax, CAD technology)- per tooth" at bounding box center [290, 46] width 105 height 11
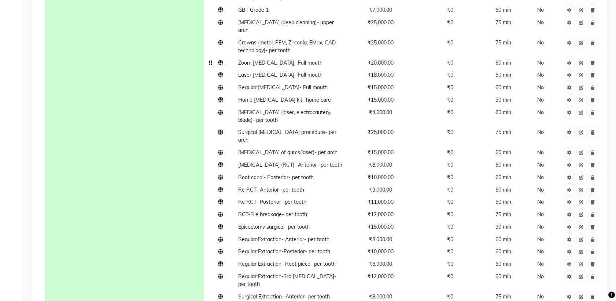
scroll to position [780, 0]
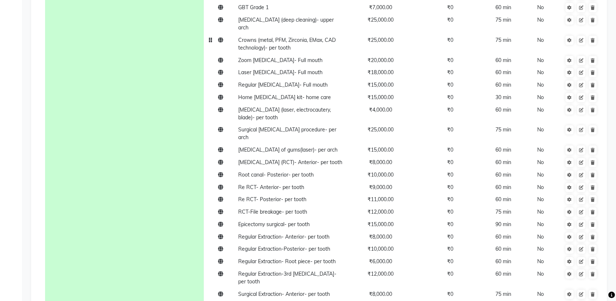
click at [314, 48] on td "Crowns (metal, PFM, Zirconia, EMax, CAD technology)- per tooth" at bounding box center [291, 44] width 110 height 20
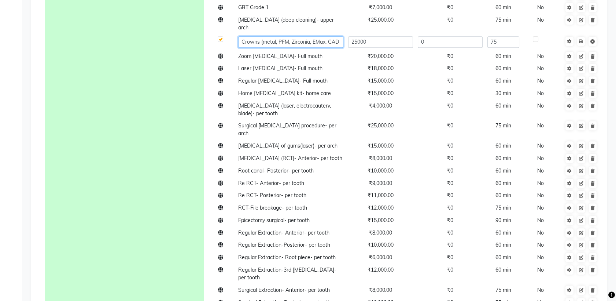
click at [263, 41] on input "Crowns (metal, PFM, Zirconia, EMax, CAD technology)- per tooth" at bounding box center [290, 41] width 105 height 11
click at [277, 42] on input "Crowns - metal, PFM, Zirconia, EMax, CAD technology)- per tooth" at bounding box center [290, 41] width 105 height 11
drag, startPoint x: 277, startPoint y: 41, endPoint x: 349, endPoint y: 48, distance: 72.2
click at [349, 48] on tr "Crowns - metal, PFM, Zirconia, EMax, CAD technology)- per tooth 25000 0 75" at bounding box center [405, 42] width 398 height 16
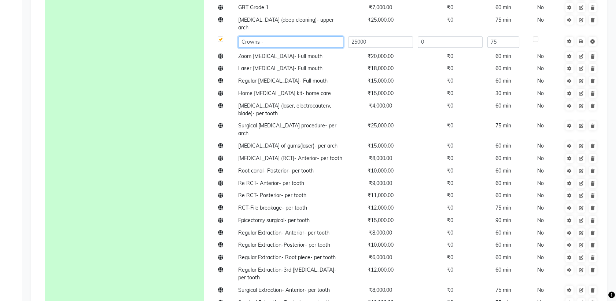
scroll to position [0, 0]
type input "Crowns - Metal"
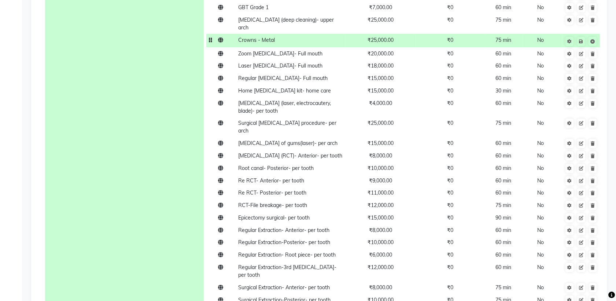
click at [389, 42] on span "₹25,000.00" at bounding box center [381, 40] width 26 height 7
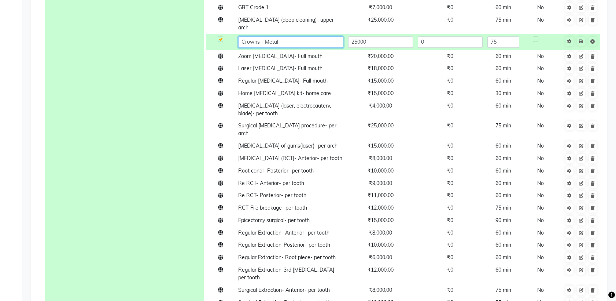
click at [265, 42] on input "Crowns - Metal" at bounding box center [290, 41] width 105 height 11
click at [266, 41] on input "Metal" at bounding box center [290, 41] width 105 height 11
type input "Metal Crown"
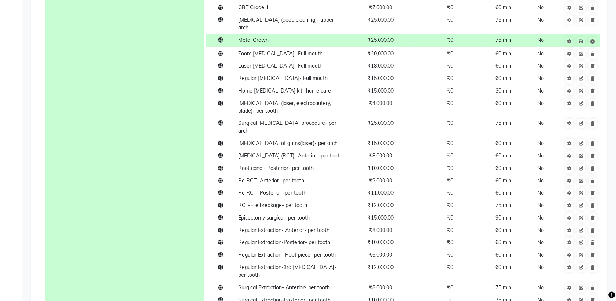
click at [380, 43] on span "₹25,000.00" at bounding box center [381, 40] width 26 height 7
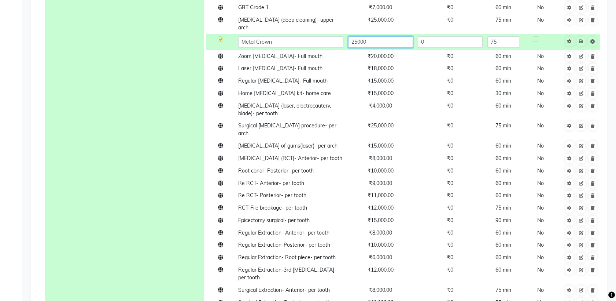
click at [382, 42] on input "25000" at bounding box center [380, 41] width 65 height 11
type input "2"
type input "15000"
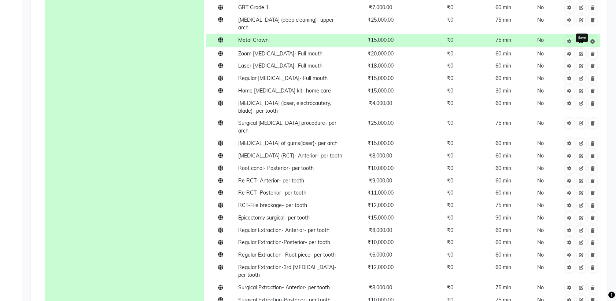
click at [581, 44] on link at bounding box center [582, 41] width 8 height 9
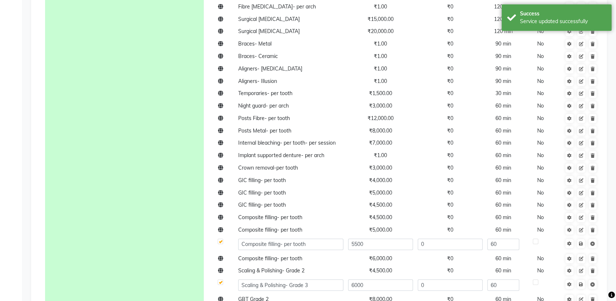
scroll to position [1476, 0]
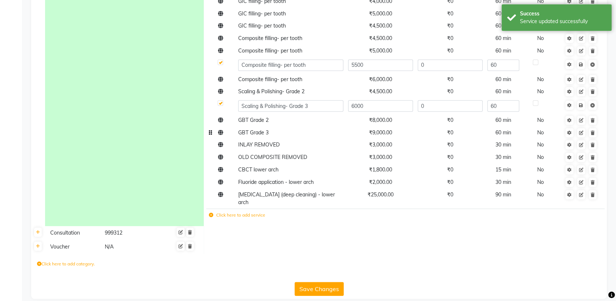
click at [211, 213] on icon at bounding box center [211, 215] width 4 height 4
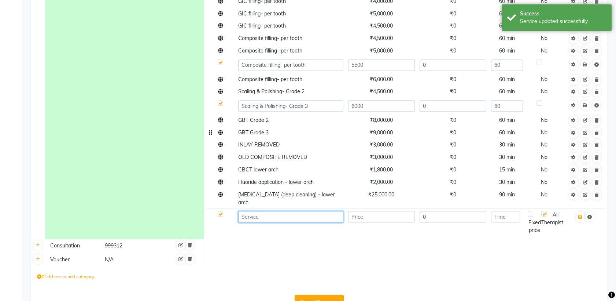
click at [258, 211] on input at bounding box center [290, 216] width 105 height 11
paste input "[MEDICAL_DATA] for cleaning- per arch"
type input "F"
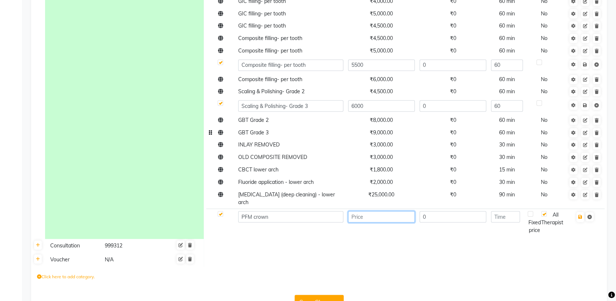
click at [392, 211] on input "number" at bounding box center [381, 216] width 67 height 11
click at [254, 211] on input "PFM crown" at bounding box center [290, 216] width 105 height 11
type input "PFM Crown"
click at [387, 211] on input "number" at bounding box center [381, 216] width 67 height 11
type input "18000"
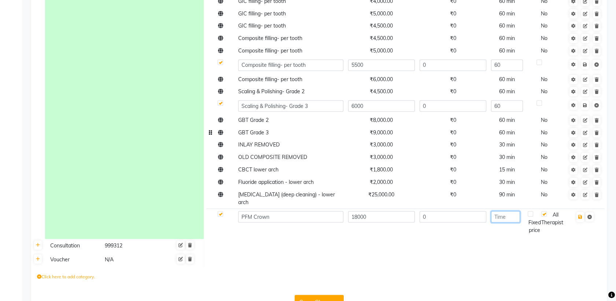
click at [499, 211] on input "number" at bounding box center [505, 216] width 29 height 11
type input "75"
click at [581, 215] on icon "button" at bounding box center [581, 217] width 4 height 4
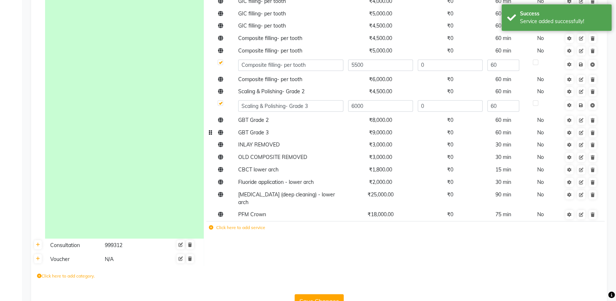
click at [209, 225] on icon at bounding box center [211, 227] width 4 height 4
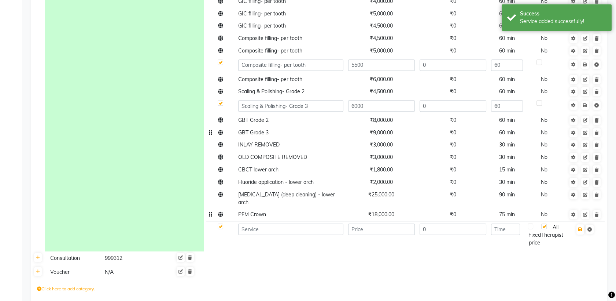
scroll to position [1455, 0]
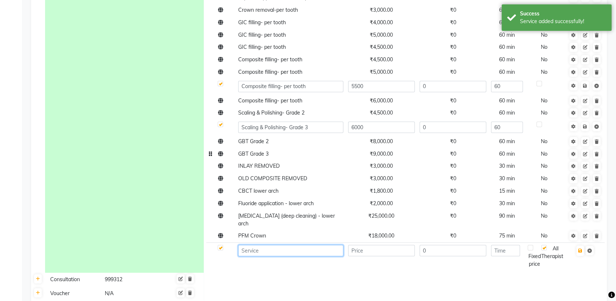
click at [274, 245] on input at bounding box center [290, 250] width 105 height 11
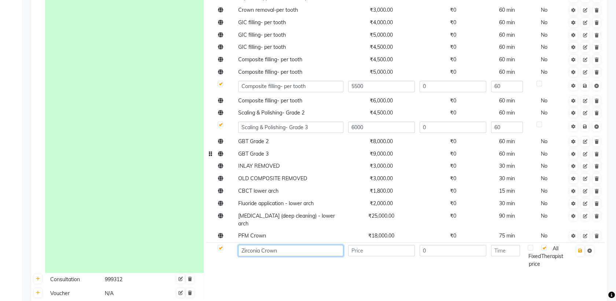
type input "Zirconia Crown"
click at [373, 245] on input "number" at bounding box center [381, 250] width 67 height 11
type input "25000"
click at [458, 245] on input "0" at bounding box center [453, 250] width 67 height 11
click at [508, 245] on input "number" at bounding box center [505, 250] width 29 height 11
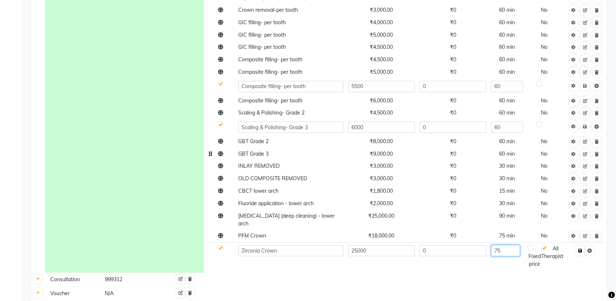
type input "75"
click at [581, 248] on icon "button" at bounding box center [581, 250] width 4 height 4
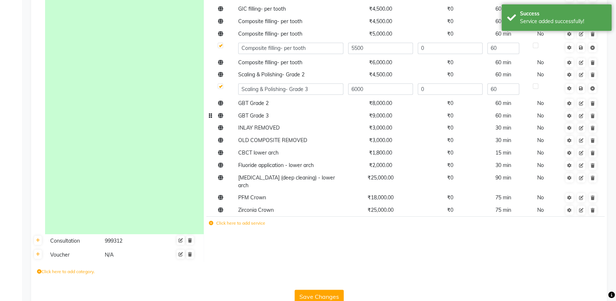
scroll to position [1499, 0]
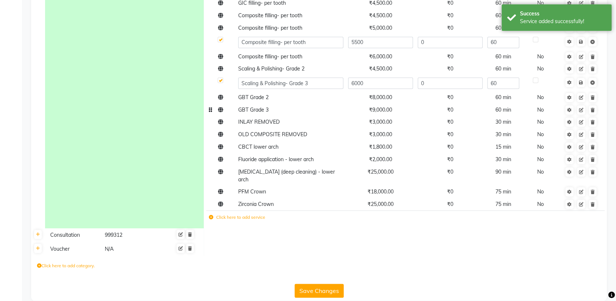
click at [219, 214] on label "Click here to add service" at bounding box center [237, 217] width 56 height 7
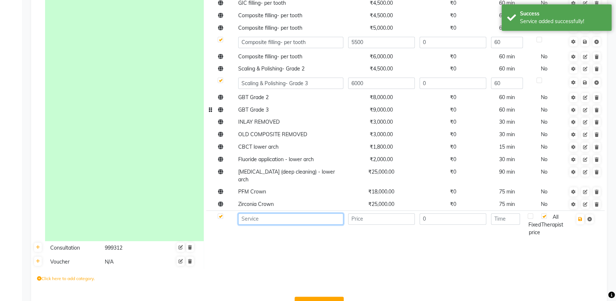
click at [267, 213] on input at bounding box center [290, 218] width 105 height 11
type input "EMAX Crown"
click at [369, 213] on input "number" at bounding box center [381, 218] width 67 height 11
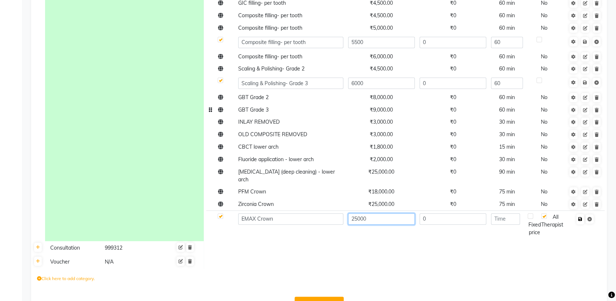
type input "25000"
click at [582, 217] on icon "button" at bounding box center [581, 219] width 4 height 4
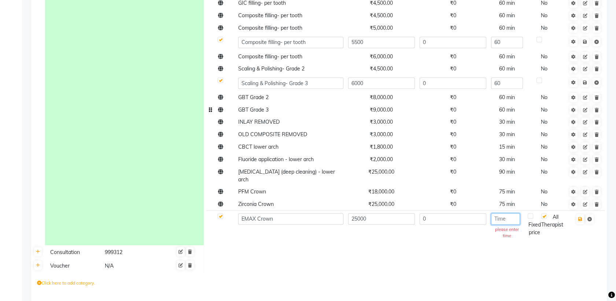
click at [503, 213] on input "number" at bounding box center [505, 218] width 29 height 11
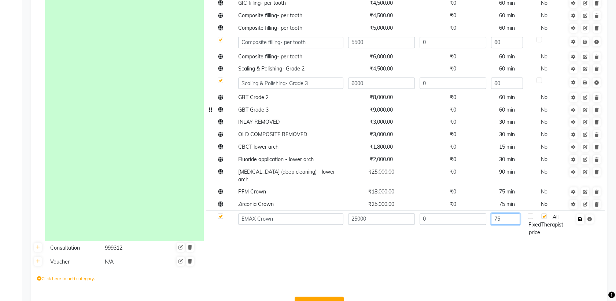
type input "75"
click at [582, 217] on icon "button" at bounding box center [581, 219] width 4 height 4
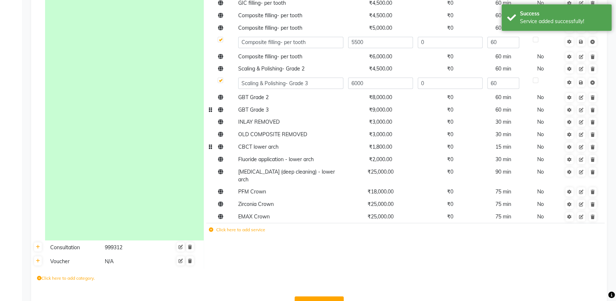
scroll to position [1514, 0]
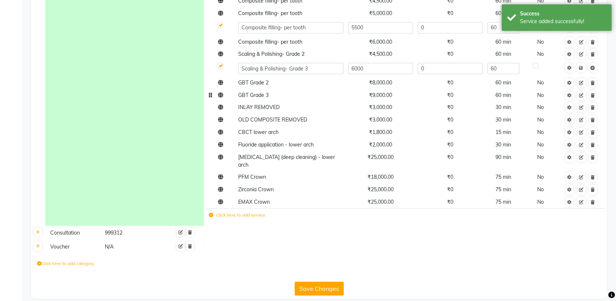
click at [250, 212] on label "Click here to add service" at bounding box center [237, 215] width 56 height 7
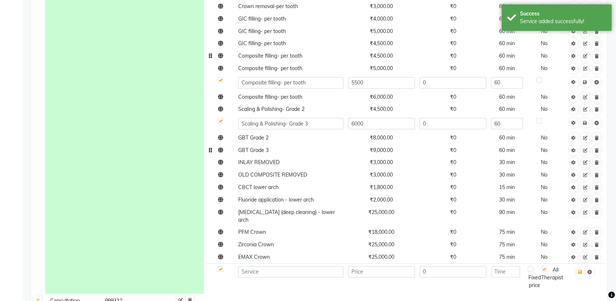
scroll to position [1526, 0]
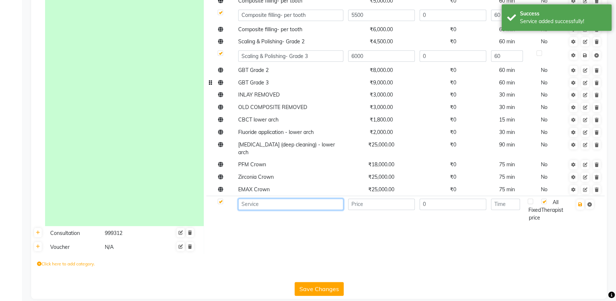
click at [275, 198] on input at bounding box center [290, 203] width 105 height 11
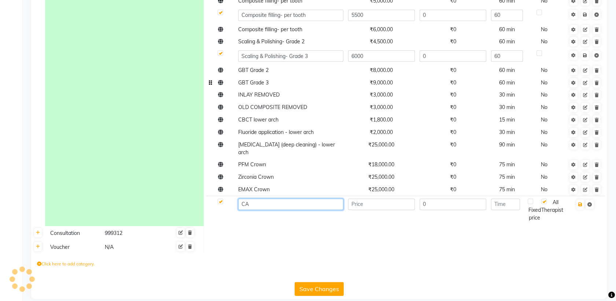
type input "C"
type input "Crown with CAD/CAM Technology"
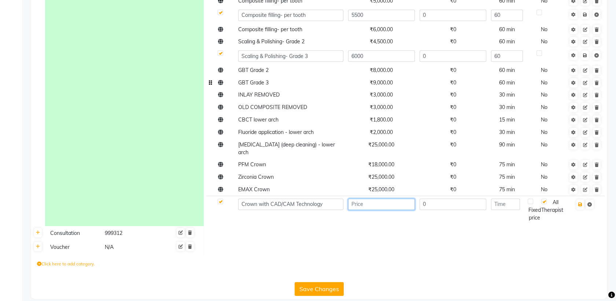
click at [373, 198] on input "number" at bounding box center [381, 203] width 67 height 11
type input "35000"
click at [501, 198] on input "number" at bounding box center [505, 203] width 29 height 11
type input "75"
click at [581, 202] on icon "button" at bounding box center [581, 204] width 4 height 4
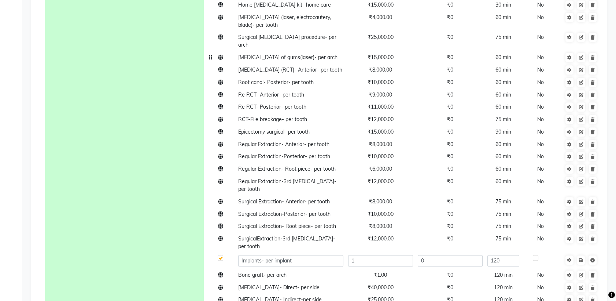
scroll to position [842, 0]
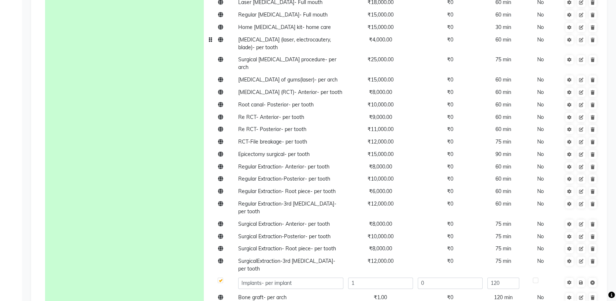
click at [311, 41] on span "[MEDICAL_DATA] (laser, electrocautery, blade)- per tooth" at bounding box center [284, 43] width 93 height 14
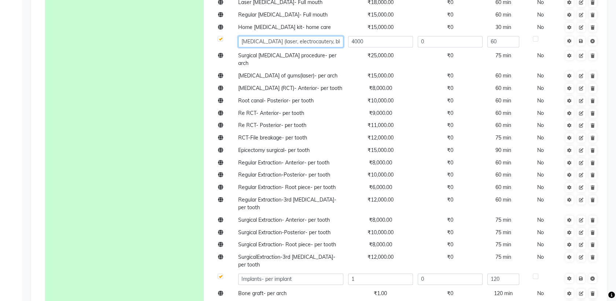
click at [330, 40] on input "[MEDICAL_DATA] (laser, electrocautery, blade)- per tooth" at bounding box center [290, 41] width 105 height 11
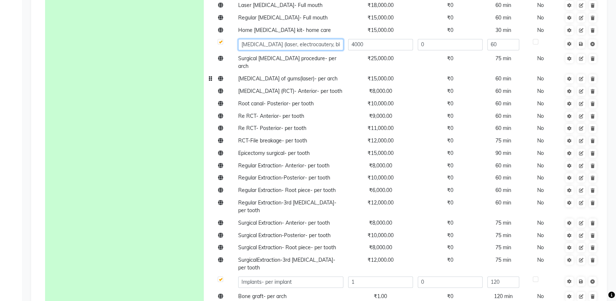
scroll to position [835, 0]
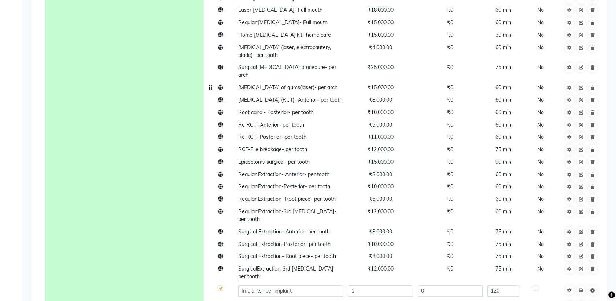
click at [349, 72] on td "₹25,000.00" at bounding box center [381, 71] width 70 height 20
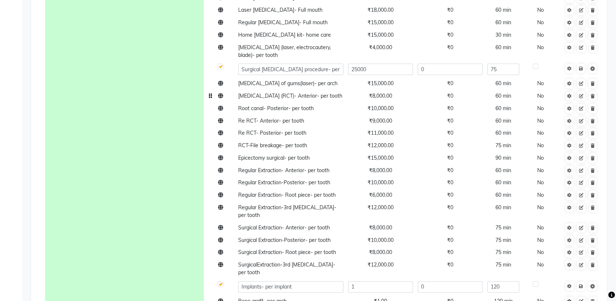
click at [363, 90] on td "₹8,000.00" at bounding box center [381, 96] width 70 height 12
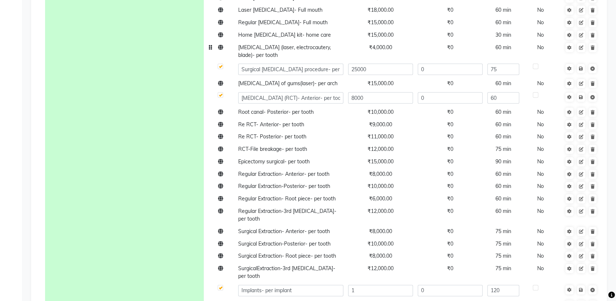
click at [323, 47] on span "[MEDICAL_DATA] (laser, electrocautery, blade)- per tooth" at bounding box center [284, 51] width 93 height 14
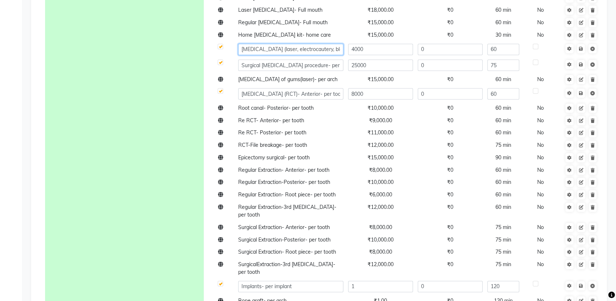
click at [277, 47] on input "[MEDICAL_DATA] (laser, electrocautery, blade)- per tooth" at bounding box center [290, 49] width 105 height 11
click at [342, 47] on input "[MEDICAL_DATA] laser, electrocautery, blade)- per tooth" at bounding box center [290, 49] width 105 height 11
click at [338, 47] on input "[MEDICAL_DATA] laser, electrocautery, blade)- per tooth" at bounding box center [290, 49] width 105 height 11
click at [285, 47] on input "[MEDICAL_DATA] laser, electrocautery, blade)- per tooth" at bounding box center [290, 49] width 105 height 11
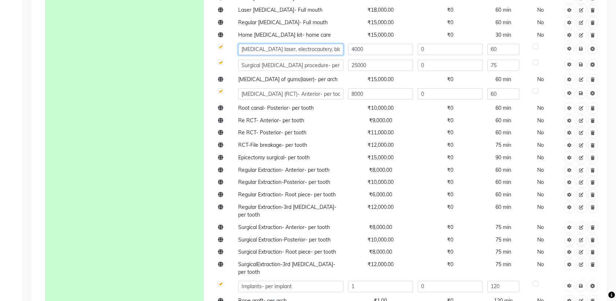
click at [287, 47] on input "[MEDICAL_DATA] laser, electrocautery, blade)- per tooth" at bounding box center [290, 49] width 105 height 11
click at [243, 48] on input "[MEDICAL_DATA] laser electrocautery, blade)- per tooth" at bounding box center [290, 49] width 105 height 11
drag, startPoint x: 243, startPoint y: 48, endPoint x: 367, endPoint y: 43, distance: 124.1
click at [367, 43] on tr "[MEDICAL_DATA] laser electrocautery, blade)- per tooth 4000 0 60" at bounding box center [405, 49] width 398 height 16
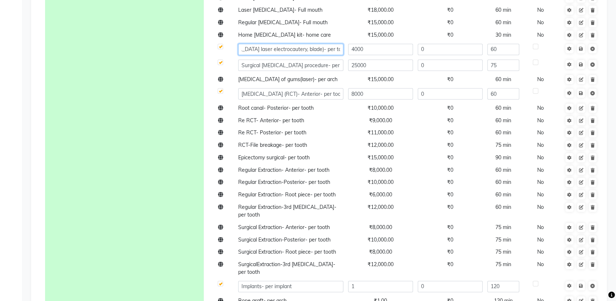
click at [341, 48] on input "[MEDICAL_DATA] laser electrocautery, blade)- per tooth" at bounding box center [290, 49] width 105 height 11
type input "[MEDICAL_DATA] laser"
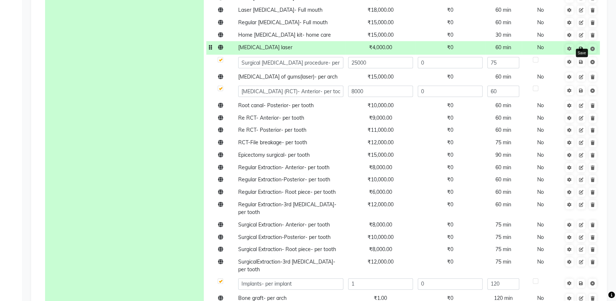
click at [581, 48] on icon at bounding box center [581, 49] width 4 height 4
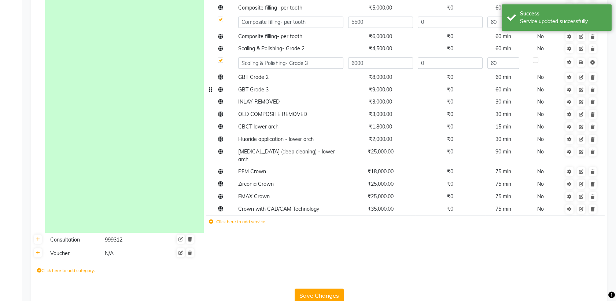
scroll to position [1510, 0]
click at [209, 220] on icon at bounding box center [211, 222] width 4 height 4
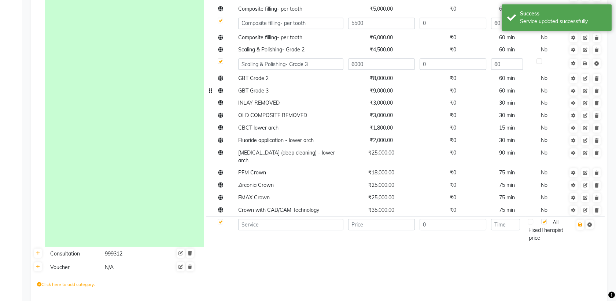
scroll to position [1511, 0]
click at [264, 217] on input at bounding box center [290, 222] width 105 height 11
paste input "[MEDICAL_DATA] laser electrocautery, blade)- per tooth"
click at [263, 217] on input "[MEDICAL_DATA] laser electrocautery, blade)- per tooth" at bounding box center [290, 222] width 105 height 11
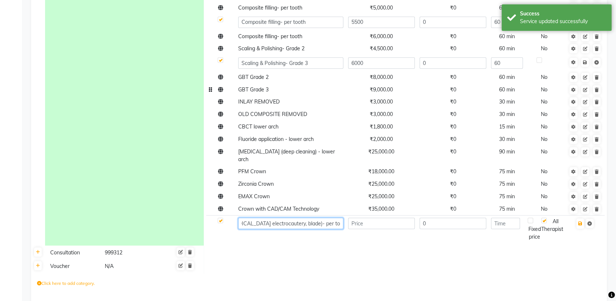
scroll to position [0, 11]
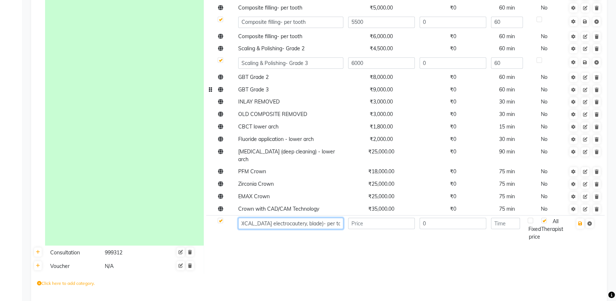
click at [265, 217] on input "[MEDICAL_DATA] electrocautery, blade)- per tooth" at bounding box center [290, 222] width 105 height 11
click at [266, 217] on input "[MEDICAL_DATA] Electrocautery, blade)- per tooth" at bounding box center [290, 222] width 105 height 11
click at [305, 217] on input "[MEDICAL_DATA] - Electrocautery, blade)- per tooth" at bounding box center [290, 222] width 105 height 11
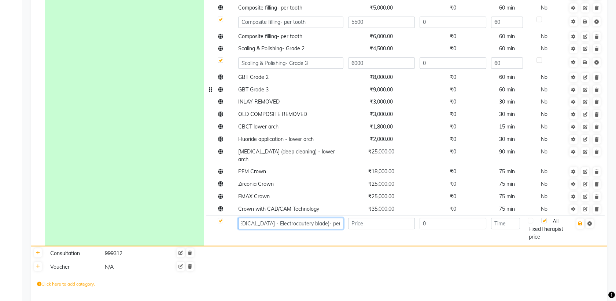
click at [326, 217] on input "[MEDICAL_DATA] - Electrocautery blade)- per tooth" at bounding box center [290, 222] width 105 height 11
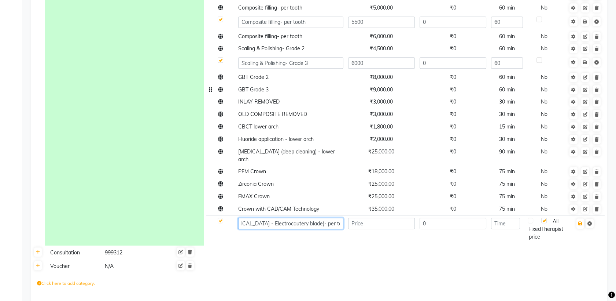
click at [340, 217] on input "[MEDICAL_DATA] - Electrocautery blade)- per tooth" at bounding box center [290, 222] width 105 height 11
drag, startPoint x: 340, startPoint y: 208, endPoint x: 300, endPoint y: 207, distance: 40.0
click at [300, 217] on input "[MEDICAL_DATA] - Electrocautery blade)- per tooth" at bounding box center [290, 222] width 105 height 11
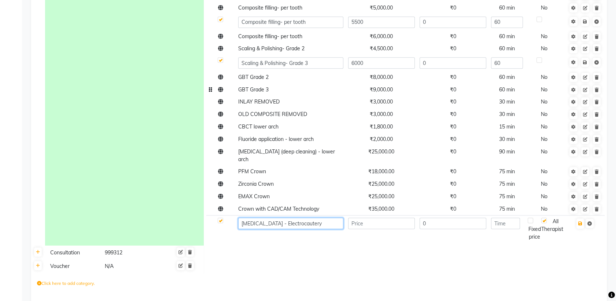
type input "[MEDICAL_DATA] - Electrocautery"
click at [367, 217] on input "number" at bounding box center [381, 222] width 67 height 11
type input "4000"
click at [514, 217] on input "number" at bounding box center [505, 222] width 29 height 11
click at [512, 217] on input "number" at bounding box center [505, 222] width 29 height 11
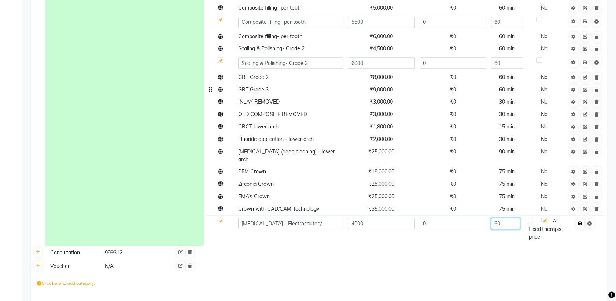
type input "60"
click at [581, 218] on button "button" at bounding box center [581, 223] width 8 height 10
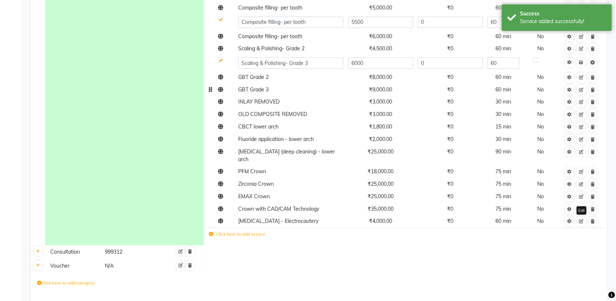
click at [581, 219] on icon at bounding box center [581, 221] width 4 height 4
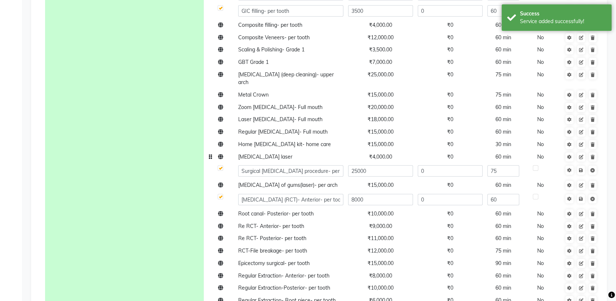
scroll to position [727, 0]
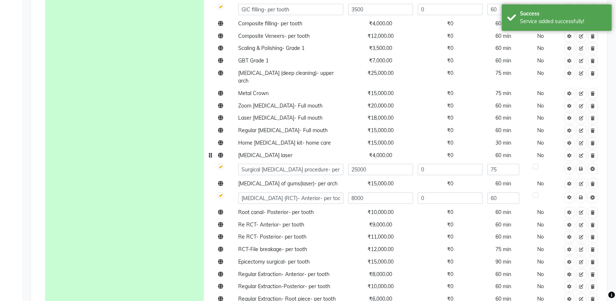
click at [287, 156] on td "[MEDICAL_DATA] laser" at bounding box center [291, 155] width 110 height 12
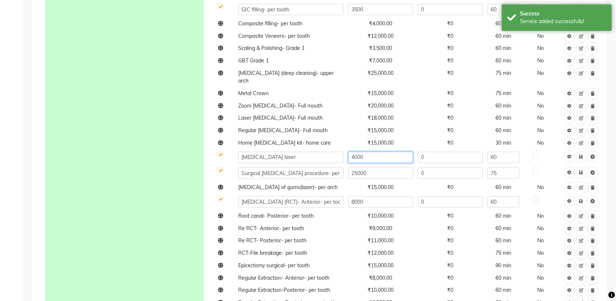
click at [365, 155] on input "4000" at bounding box center [380, 156] width 65 height 11
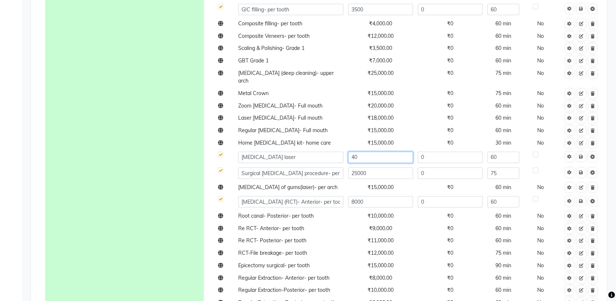
type input "4"
type input "5000"
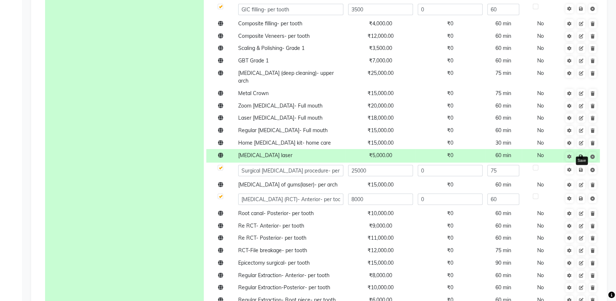
click at [581, 155] on icon at bounding box center [581, 156] width 4 height 4
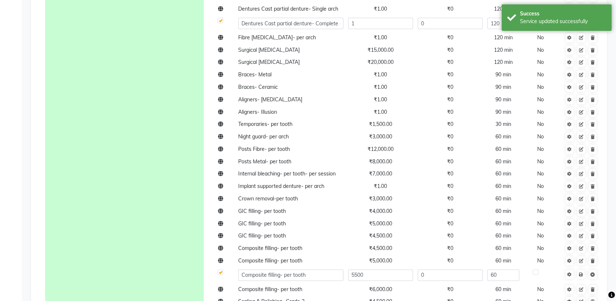
scroll to position [1526, 0]
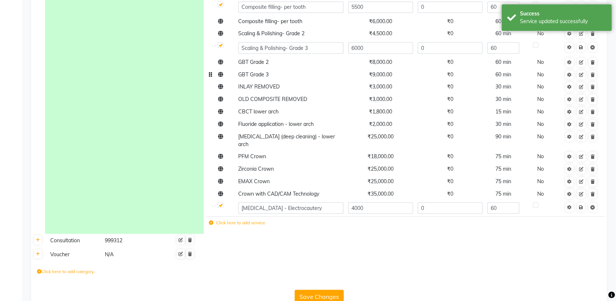
click at [210, 220] on icon at bounding box center [211, 222] width 4 height 4
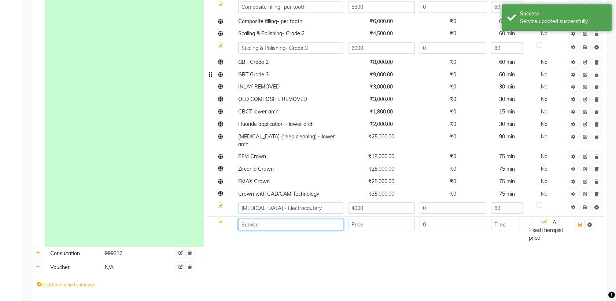
click at [269, 219] on input at bounding box center [290, 224] width 105 height 11
paste input "[MEDICAL_DATA] laser electrocautery, blade)- per tooth"
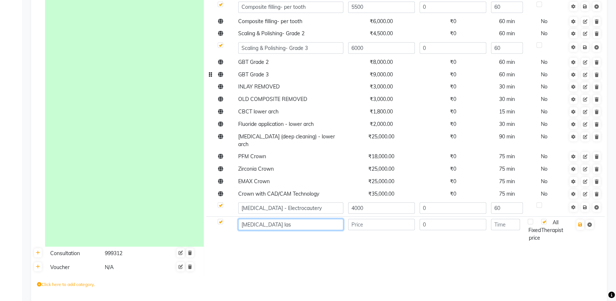
scroll to position [0, 0]
type input "[MEDICAL_DATA] Plain"
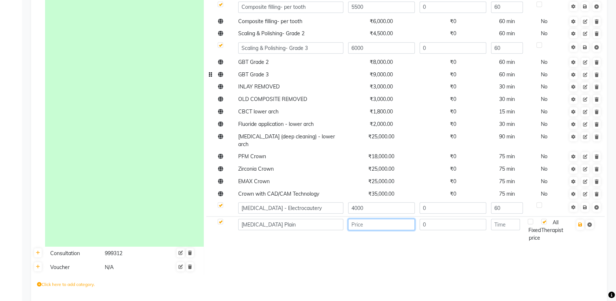
click at [396, 219] on input "number" at bounding box center [381, 224] width 67 height 11
type input "4000"
click at [504, 219] on input "number" at bounding box center [505, 224] width 29 height 11
type input "60"
click at [582, 222] on icon "button" at bounding box center [581, 224] width 4 height 4
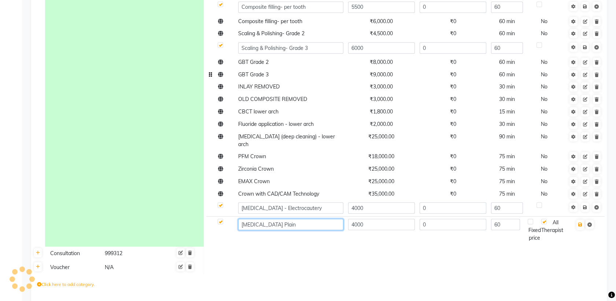
click at [322, 219] on input "[MEDICAL_DATA] Plain" at bounding box center [290, 224] width 105 height 11
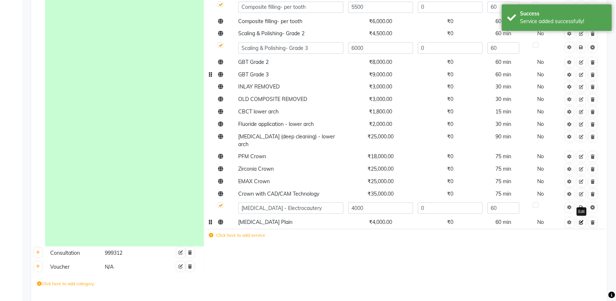
click at [583, 220] on icon at bounding box center [581, 222] width 4 height 4
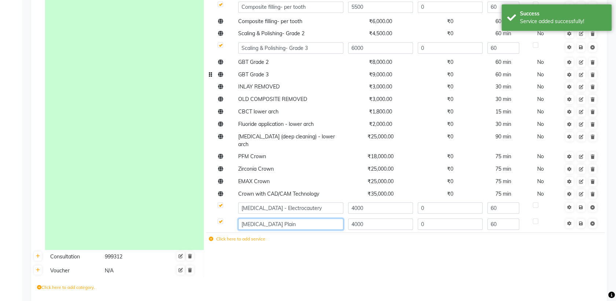
click at [305, 218] on input "[MEDICAL_DATA] Plain" at bounding box center [290, 223] width 105 height 11
type input "[MEDICAL_DATA]"
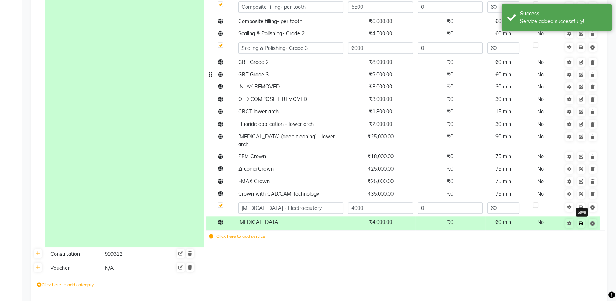
click at [581, 221] on icon at bounding box center [581, 223] width 4 height 4
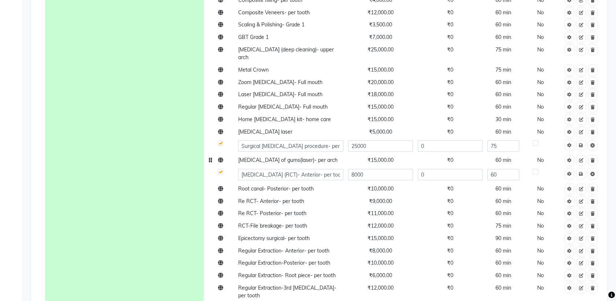
scroll to position [768, 0]
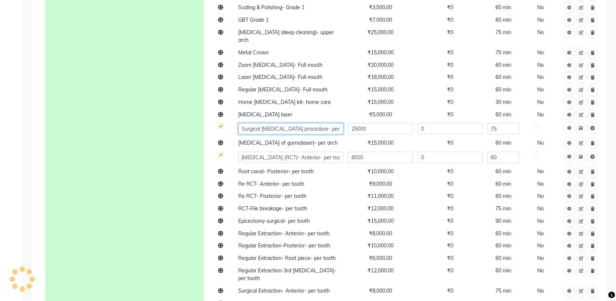
click at [301, 127] on input "Surgical [MEDICAL_DATA] procedure- per arch" at bounding box center [290, 128] width 105 height 11
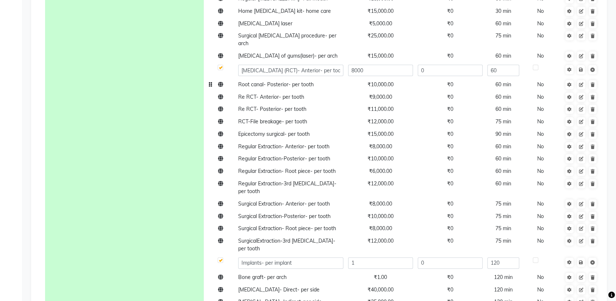
scroll to position [859, 0]
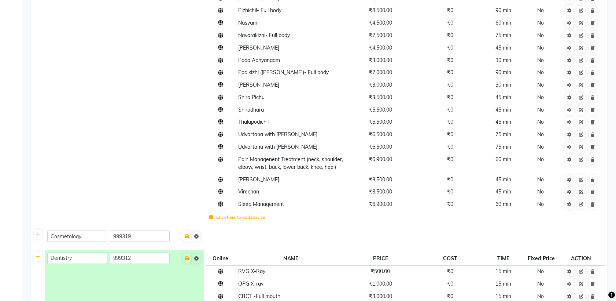
scroll to position [425, 0]
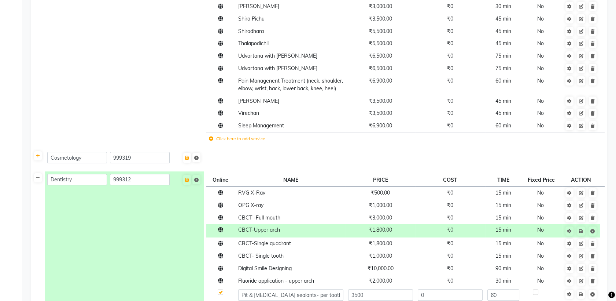
click at [38, 180] on icon at bounding box center [38, 178] width 4 height 4
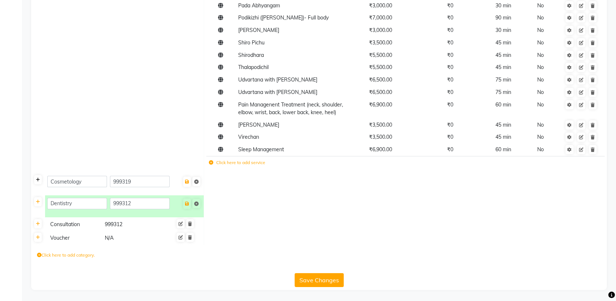
click at [37, 180] on icon at bounding box center [38, 179] width 4 height 4
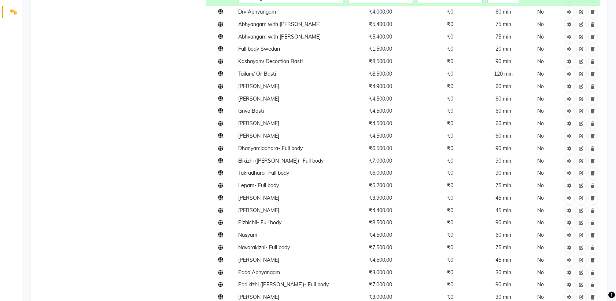
scroll to position [0, 0]
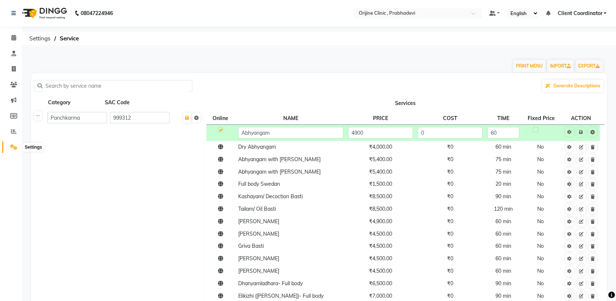
click at [14, 149] on icon at bounding box center [13, 147] width 7 height 6
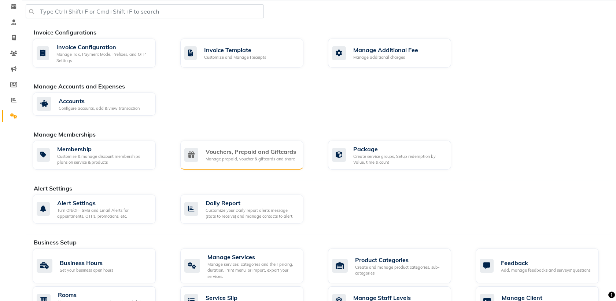
scroll to position [87, 0]
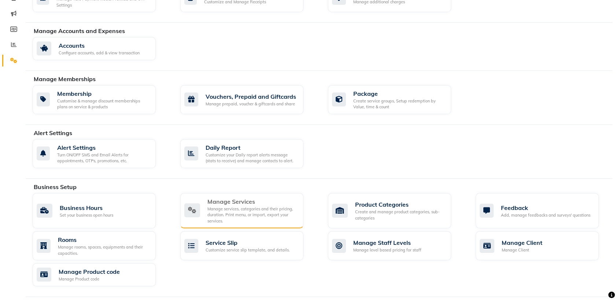
click at [264, 206] on div "Manage services, categories and their pricing, duration. Print menu, or import,…" at bounding box center [253, 215] width 90 height 18
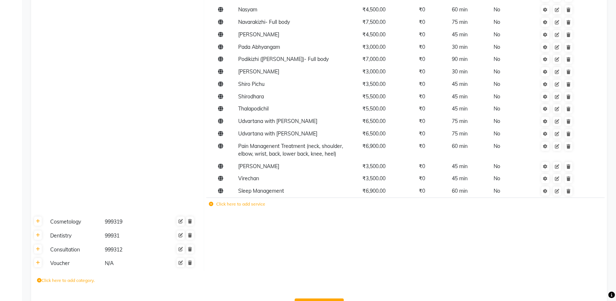
scroll to position [389, 0]
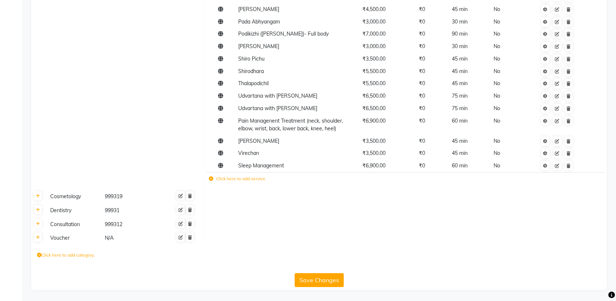
click at [38, 254] on icon at bounding box center [39, 255] width 4 height 4
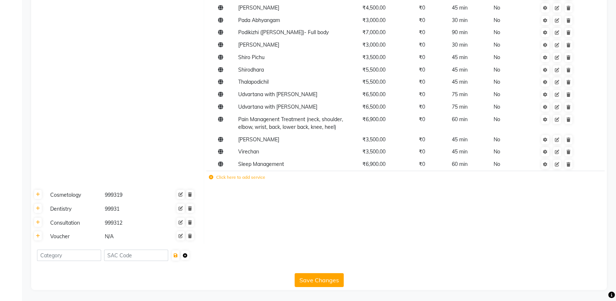
click at [187, 256] on icon at bounding box center [185, 255] width 4 height 4
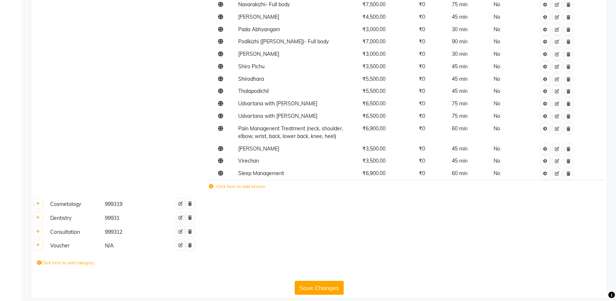
scroll to position [384, 0]
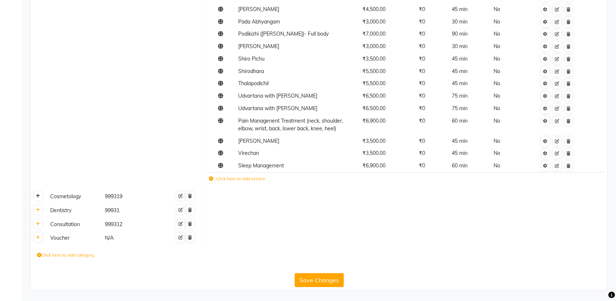
click at [38, 198] on icon at bounding box center [38, 196] width 4 height 4
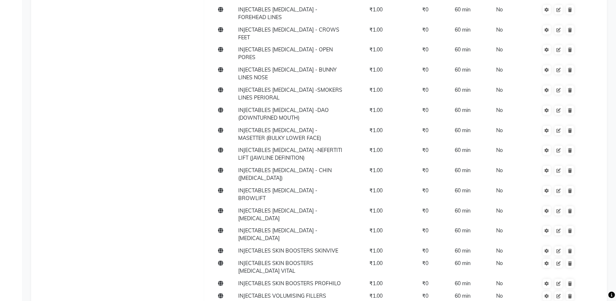
scroll to position [9461, 0]
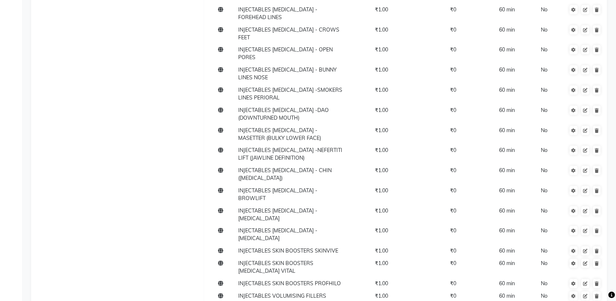
checkbox input "false"
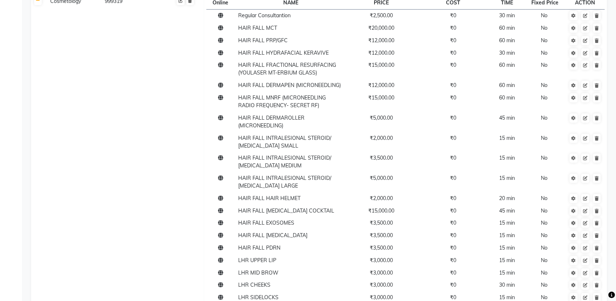
scroll to position [569, 0]
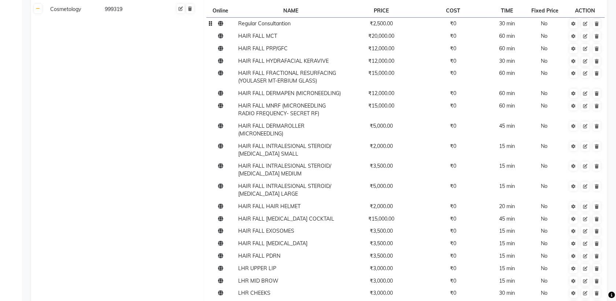
click at [291, 30] on td "Regular Consultantion" at bounding box center [291, 23] width 110 height 12
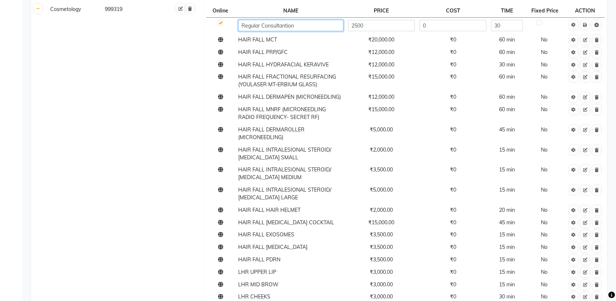
click at [261, 31] on input "Regular Consultantion" at bounding box center [290, 25] width 105 height 11
click at [260, 31] on input "Regular Consultantion" at bounding box center [290, 25] width 105 height 11
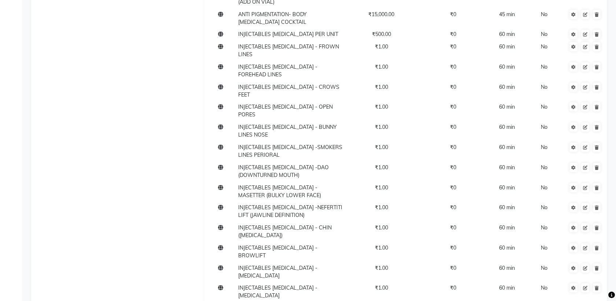
scroll to position [9473, 0]
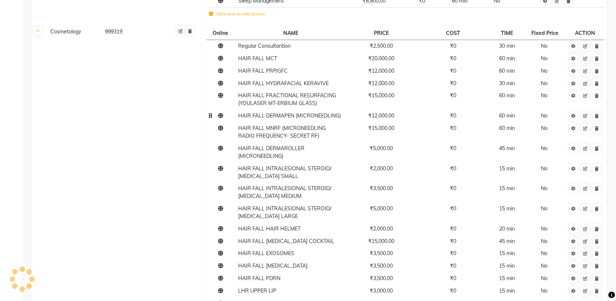
scroll to position [548, 0]
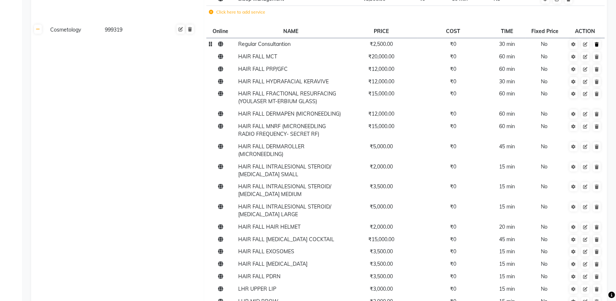
click at [598, 47] on icon at bounding box center [597, 44] width 4 height 4
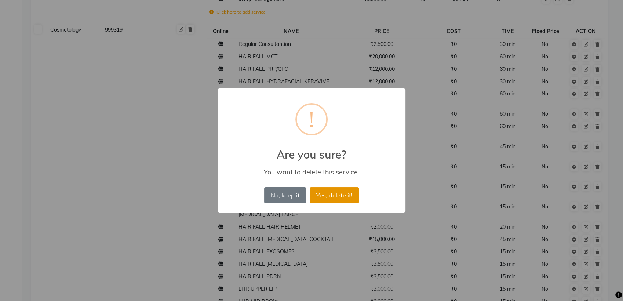
click at [334, 193] on button "Yes, delete it!" at bounding box center [333, 195] width 49 height 16
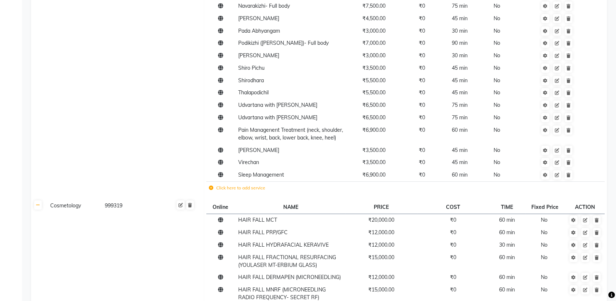
scroll to position [0, 0]
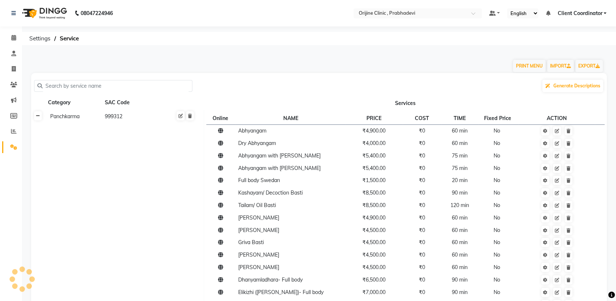
click at [36, 116] on icon at bounding box center [38, 116] width 4 height 4
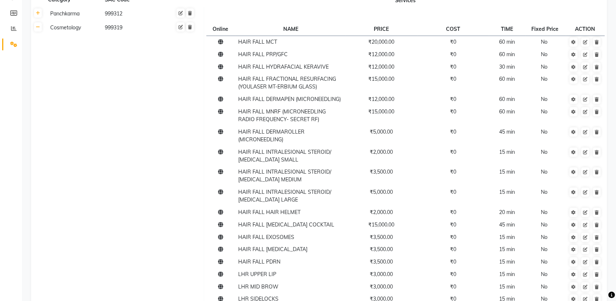
scroll to position [98, 0]
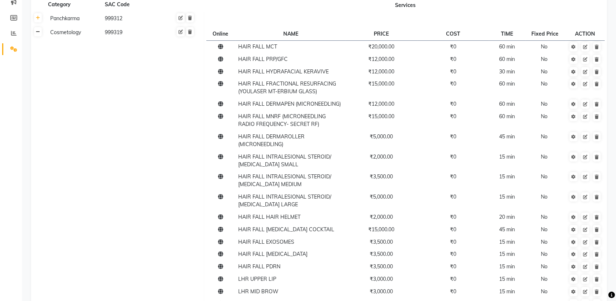
click at [39, 32] on icon at bounding box center [38, 32] width 4 height 4
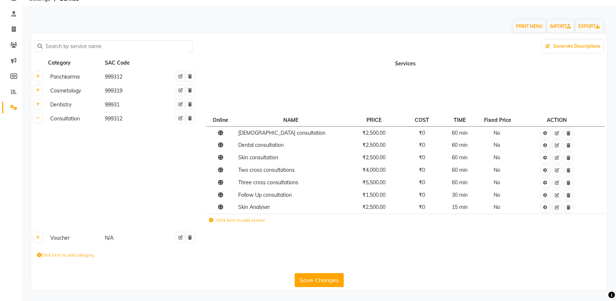
scroll to position [39, 0]
click at [36, 106] on icon at bounding box center [38, 105] width 4 height 4
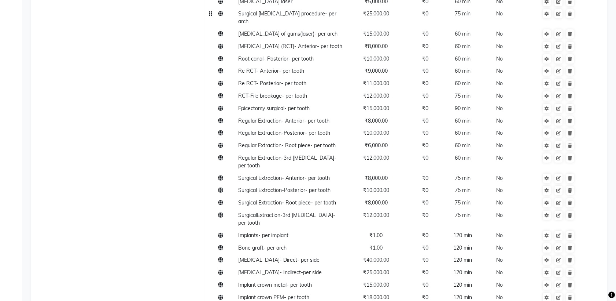
scroll to position [412, 0]
click at [314, 11] on span "Surgical [MEDICAL_DATA] procedure- per arch" at bounding box center [287, 18] width 98 height 14
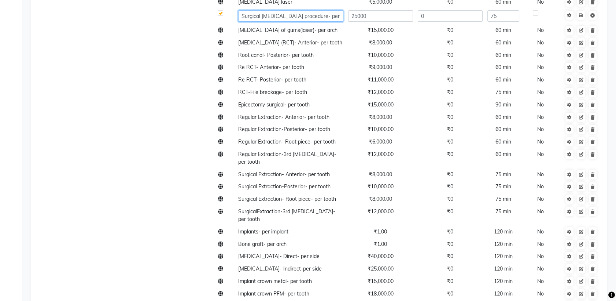
click at [331, 10] on input "Surgical [MEDICAL_DATA] procedure- per arch" at bounding box center [290, 15] width 105 height 11
click at [335, 10] on input "Surgical [MEDICAL_DATA] procedure- per arch" at bounding box center [290, 15] width 105 height 11
click at [263, 10] on input "Surgical [MEDICAL_DATA] procedure- per arch" at bounding box center [290, 15] width 105 height 11
click at [280, 10] on input "Surgical [MEDICAL_DATA] procedure- per arch" at bounding box center [290, 15] width 105 height 11
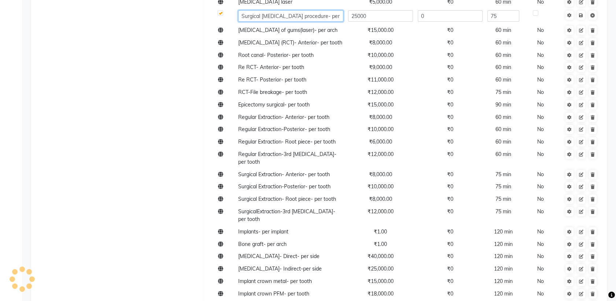
click at [312, 10] on input "Surgical [MEDICAL_DATA] procedure- per arch" at bounding box center [290, 15] width 105 height 11
click at [334, 10] on input "Surgical [MEDICAL_DATA] Procedure- per arch" at bounding box center [290, 15] width 105 height 11
type input "Surgical [MEDICAL_DATA] Procedure- [GEOGRAPHIC_DATA]"
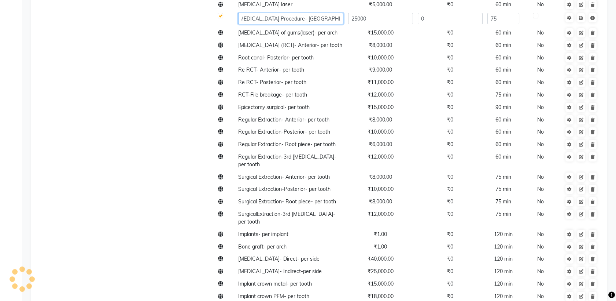
click at [337, 13] on input "Surgical [MEDICAL_DATA] Procedure- [GEOGRAPHIC_DATA]" at bounding box center [290, 18] width 105 height 11
drag, startPoint x: 337, startPoint y: 10, endPoint x: 218, endPoint y: 18, distance: 119.1
click at [218, 18] on tr "Surgical [MEDICAL_DATA] Procedure- Upper Arch 25000 0 75" at bounding box center [405, 19] width 398 height 16
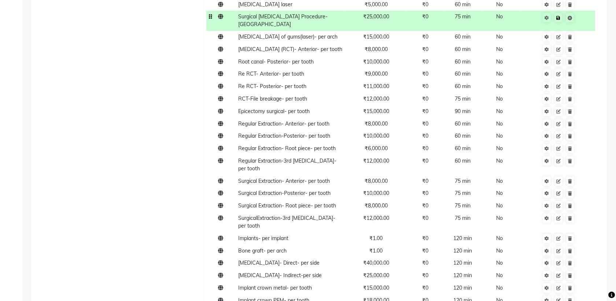
click at [583, 11] on td "Save" at bounding box center [558, 21] width 74 height 20
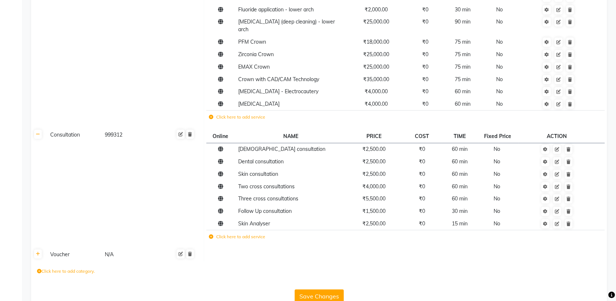
scroll to position [1124, 0]
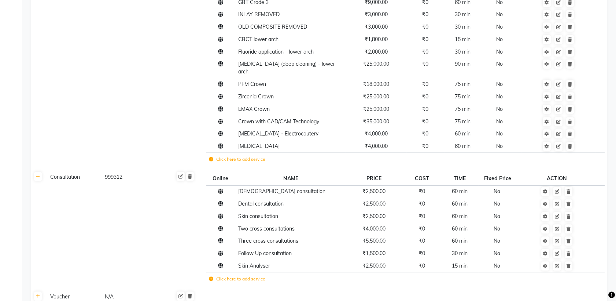
click at [223, 156] on label "Click here to add service" at bounding box center [237, 159] width 56 height 7
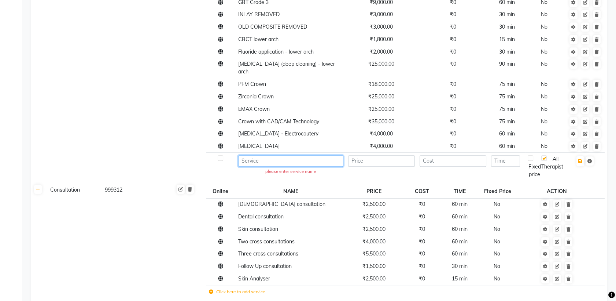
click at [263, 155] on input at bounding box center [290, 160] width 105 height 11
paste input "Surgical [MEDICAL_DATA] Procedure- [GEOGRAPHIC_DATA]"
type input "Surgical [MEDICAL_DATA] Procedure- [GEOGRAPHIC_DATA]"
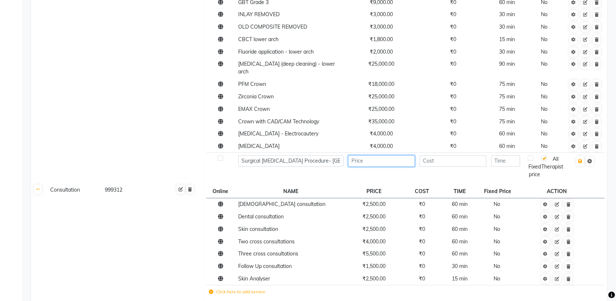
click at [364, 155] on input "number" at bounding box center [381, 160] width 67 height 11
type input "25000"
click at [515, 155] on input "number" at bounding box center [505, 160] width 29 height 11
type input "75"
click at [582, 159] on icon "button" at bounding box center [581, 161] width 4 height 4
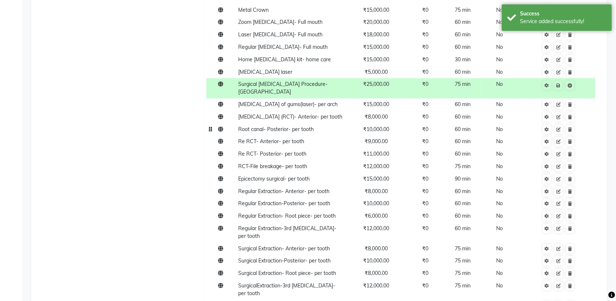
scroll to position [345, 0]
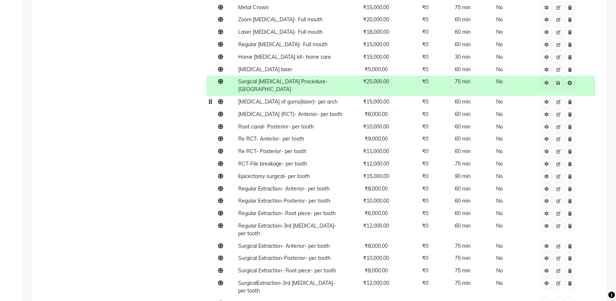
click at [330, 98] on span "[MEDICAL_DATA] of gums(laser)- per arch" at bounding box center [287, 101] width 99 height 7
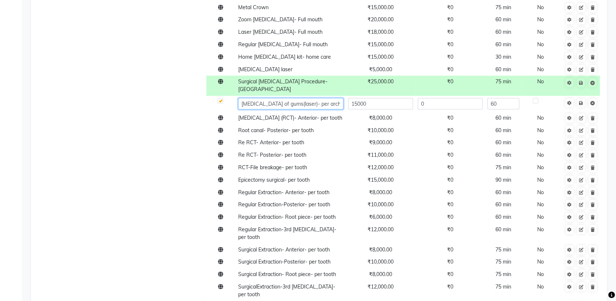
click at [301, 98] on input "[MEDICAL_DATA] of gums(laser)- per arch" at bounding box center [290, 103] width 105 height 11
click at [290, 98] on input "[MEDICAL_DATA] of gums (laser)- per arch" at bounding box center [290, 103] width 105 height 11
click at [305, 98] on input "[MEDICAL_DATA] of Gums (laser)- per arch" at bounding box center [290, 103] width 105 height 11
click at [330, 98] on input "[MEDICAL_DATA] of Gums (Laser)- per arch" at bounding box center [290, 103] width 105 height 11
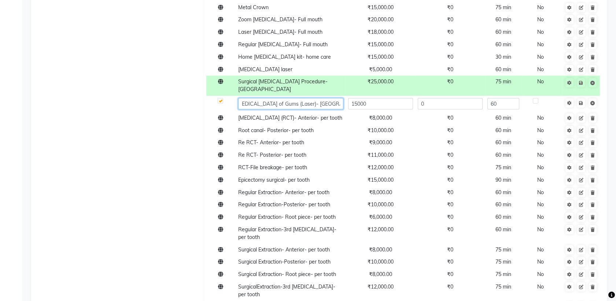
type input "[MEDICAL_DATA] of Gums (Laser)- [GEOGRAPHIC_DATA]"
click at [340, 98] on input "[MEDICAL_DATA] of Gums (Laser)- [GEOGRAPHIC_DATA]" at bounding box center [290, 103] width 105 height 11
drag, startPoint x: 340, startPoint y: 94, endPoint x: 206, endPoint y: 88, distance: 134.0
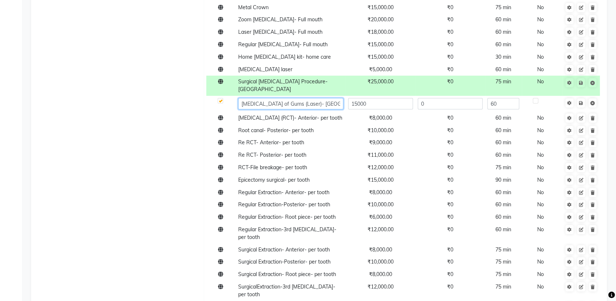
click at [206, 96] on tr "[MEDICAL_DATA] of Gums (Laser)- Upper Arch 15000 0 60" at bounding box center [405, 104] width 398 height 16
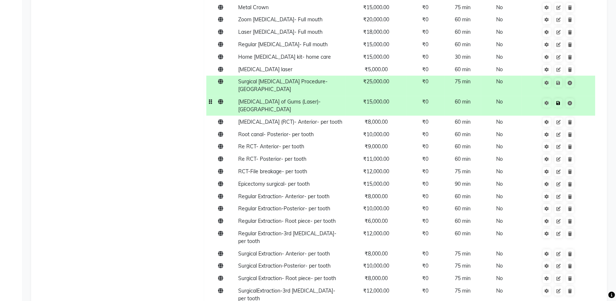
click at [582, 96] on td "Save" at bounding box center [558, 106] width 74 height 20
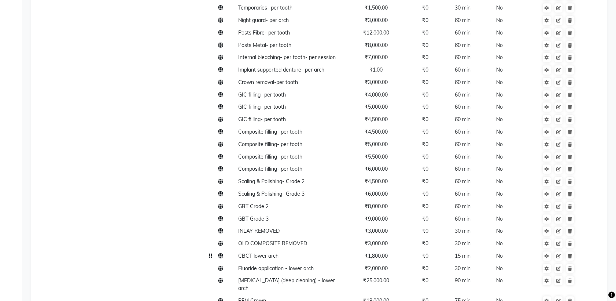
scroll to position [1194, 0]
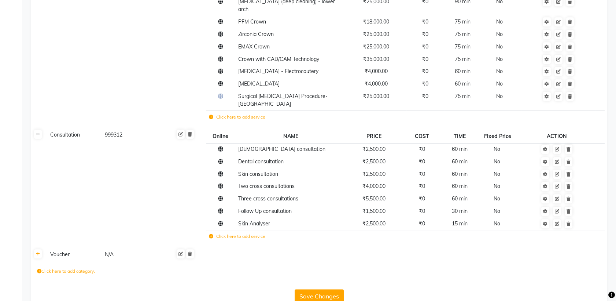
click at [39, 132] on icon at bounding box center [38, 134] width 4 height 4
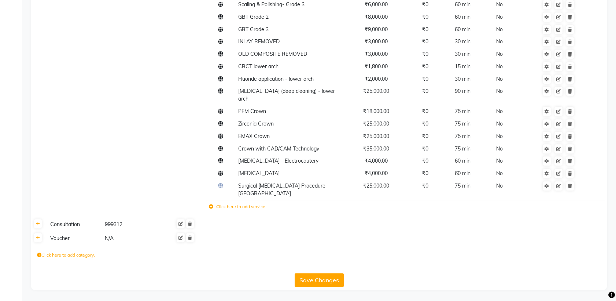
scroll to position [1088, 0]
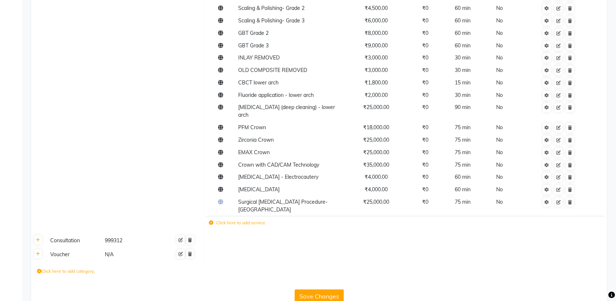
click at [219, 219] on label "Click here to add service" at bounding box center [237, 222] width 56 height 7
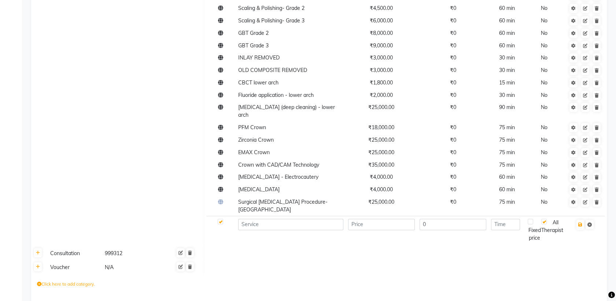
scroll to position [1101, 0]
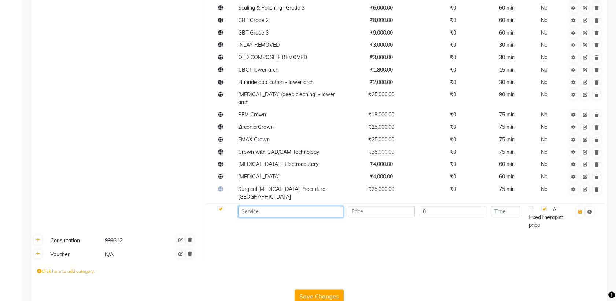
click at [267, 206] on input at bounding box center [290, 211] width 105 height 11
paste input "[MEDICAL_DATA] of Gums (Laser)- [GEOGRAPHIC_DATA]"
click at [326, 206] on input "[MEDICAL_DATA] of Gums (Laser)- [GEOGRAPHIC_DATA]" at bounding box center [290, 211] width 105 height 11
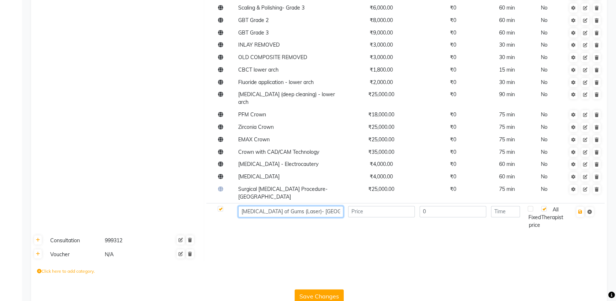
type input "[MEDICAL_DATA] of Gums (Laser)- [GEOGRAPHIC_DATA]"
click at [370, 206] on input "number" at bounding box center [381, 211] width 67 height 11
type input "15000"
click at [513, 206] on input "number" at bounding box center [505, 211] width 29 height 11
type input "15"
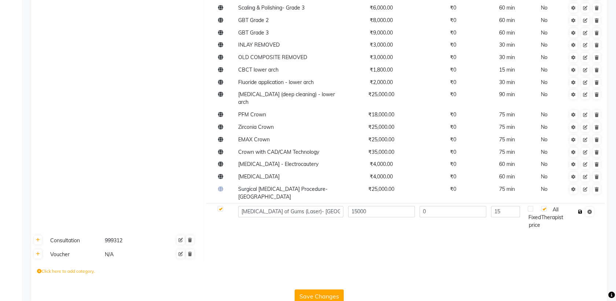
click at [581, 209] on icon "button" at bounding box center [581, 211] width 4 height 4
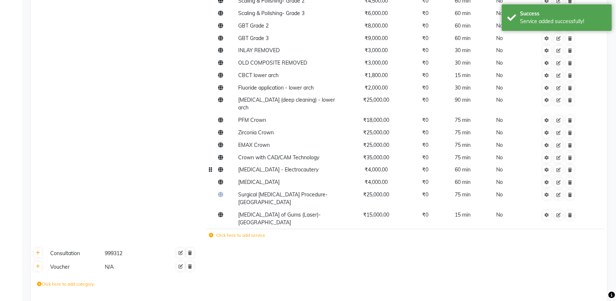
scroll to position [1109, 0]
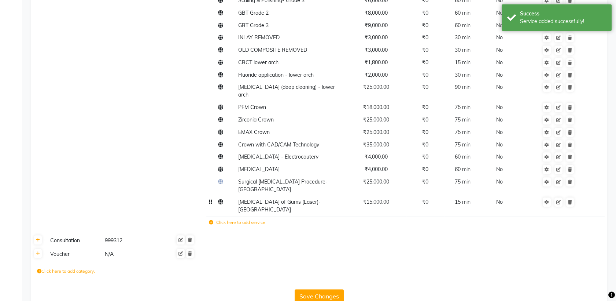
click at [259, 198] on span "[MEDICAL_DATA] of Gums (Laser)- [GEOGRAPHIC_DATA]" at bounding box center [279, 205] width 83 height 14
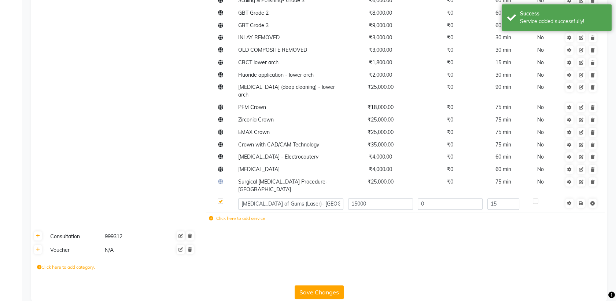
scroll to position [1105, 0]
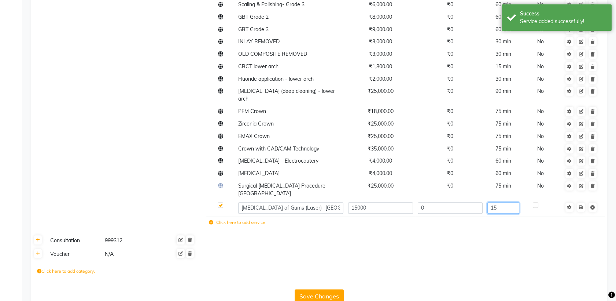
click at [508, 202] on input "15" at bounding box center [504, 207] width 32 height 11
type input "1"
type input "60"
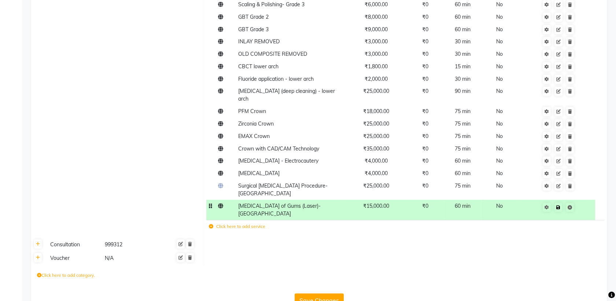
click at [580, 199] on td "Save" at bounding box center [558, 209] width 74 height 20
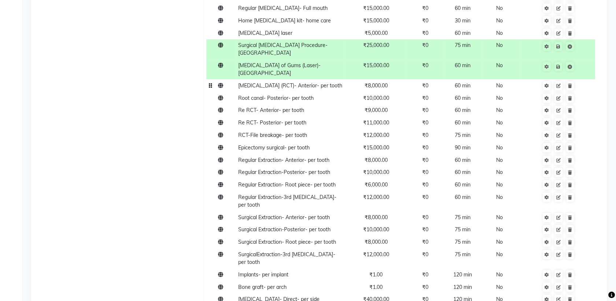
scroll to position [384, 0]
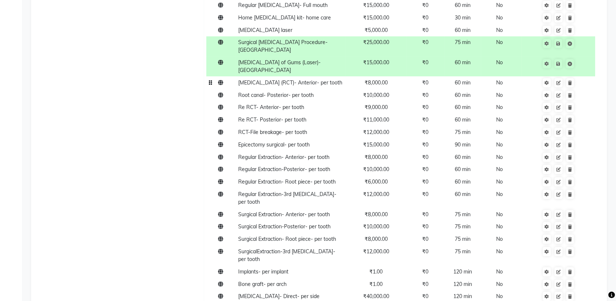
click at [317, 79] on td "[MEDICAL_DATA] (RCT)- Anterior- per tooth" at bounding box center [291, 82] width 110 height 12
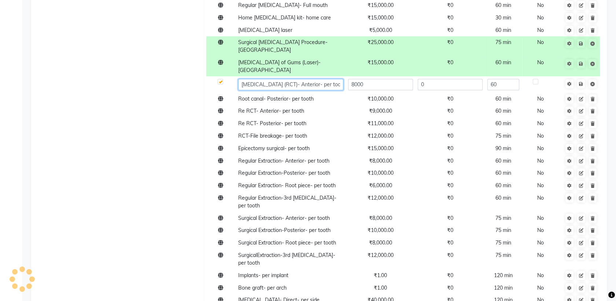
click at [340, 79] on input "[MEDICAL_DATA] (RCT)- Anterior- per tooth" at bounding box center [290, 84] width 105 height 11
drag, startPoint x: 340, startPoint y: 76, endPoint x: 317, endPoint y: 76, distance: 22.4
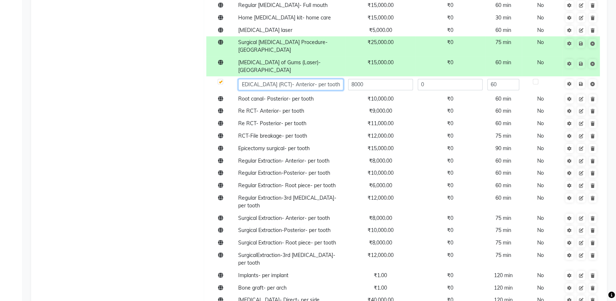
click at [317, 79] on input "[MEDICAL_DATA] (RCT)- Anterior- per tooth" at bounding box center [290, 84] width 105 height 11
type input "[MEDICAL_DATA] (RCT)- Anterior-"
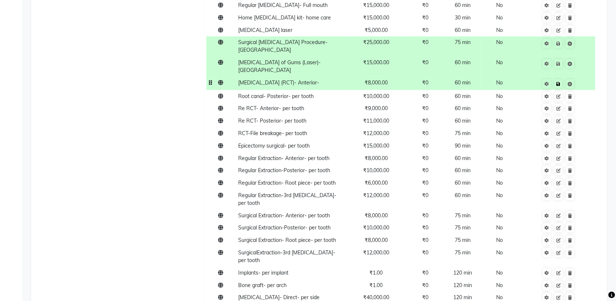
click at [581, 76] on td "Save" at bounding box center [558, 83] width 74 height 14
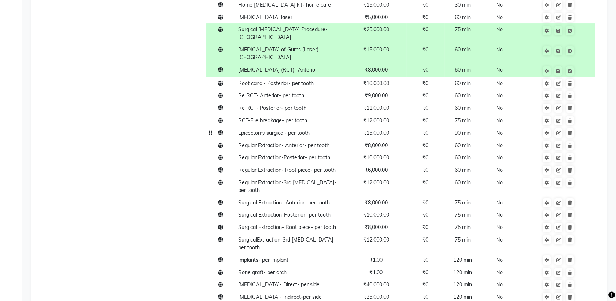
scroll to position [397, 0]
click at [319, 77] on td "Root canal- Posterior- per tooth" at bounding box center [291, 83] width 110 height 12
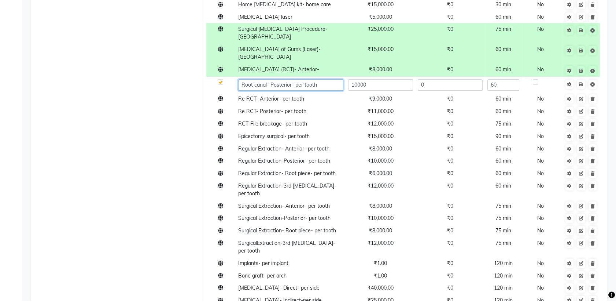
click at [327, 79] on input "Root canal- Posterior- per tooth" at bounding box center [290, 84] width 105 height 11
click at [316, 79] on input "Root canal- Posterior- per tooth" at bounding box center [290, 84] width 105 height 11
drag, startPoint x: 316, startPoint y: 77, endPoint x: 292, endPoint y: 76, distance: 23.8
click at [292, 79] on input "Root canal- Posterior- per tooth" at bounding box center [290, 84] width 105 height 11
type input "Root canal- Posterior"
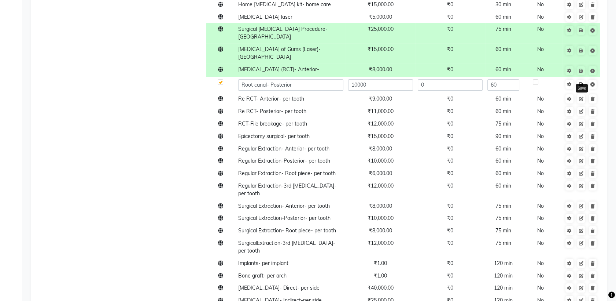
click at [581, 77] on td "Save" at bounding box center [582, 85] width 38 height 16
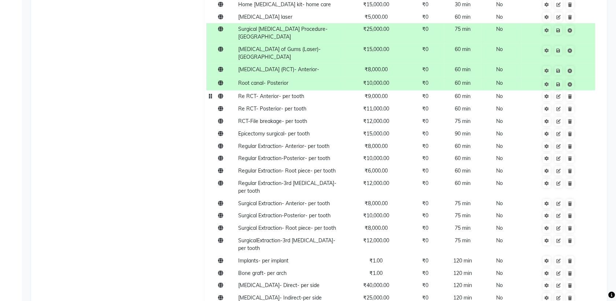
click at [298, 93] on span "Re RCT- Anterior- per tooth" at bounding box center [271, 96] width 66 height 7
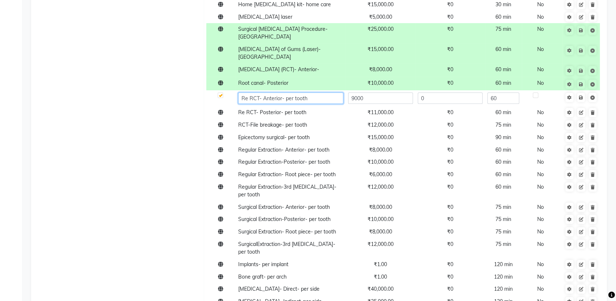
click at [308, 92] on input "Re RCT- Anterior- per tooth" at bounding box center [290, 97] width 105 height 11
drag, startPoint x: 308, startPoint y: 89, endPoint x: 282, endPoint y: 88, distance: 26.0
click at [282, 92] on input "Re RCT- Anterior- per tooth" at bounding box center [290, 97] width 105 height 11
type input "Re RCT- Anterior"
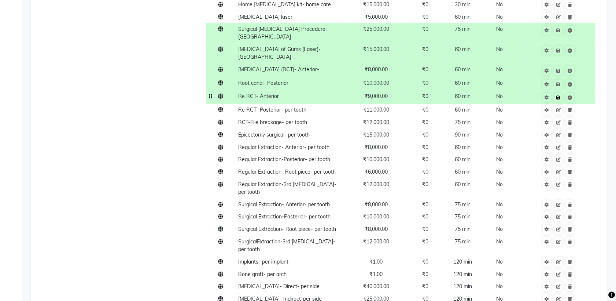
click at [581, 90] on td "Save" at bounding box center [558, 97] width 74 height 14
click at [327, 104] on td "Re RCT- Posterior- per tooth" at bounding box center [291, 110] width 110 height 12
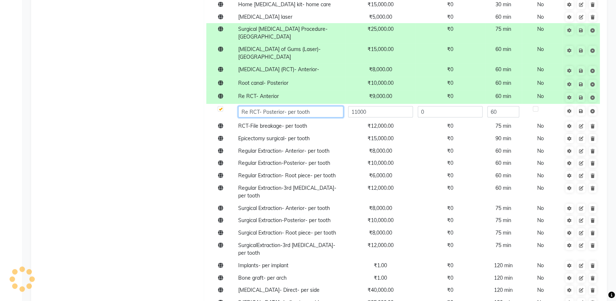
click at [327, 106] on input "Re RCT- Posterior- per tooth" at bounding box center [290, 111] width 105 height 11
type input "Re RCT- Posterior"
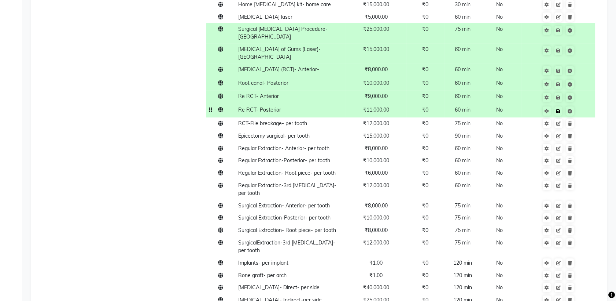
click at [581, 104] on td "Save" at bounding box center [558, 111] width 74 height 14
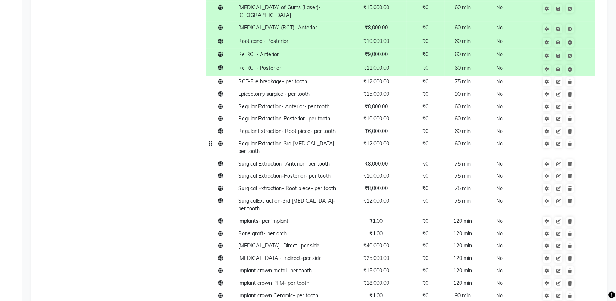
scroll to position [440, 0]
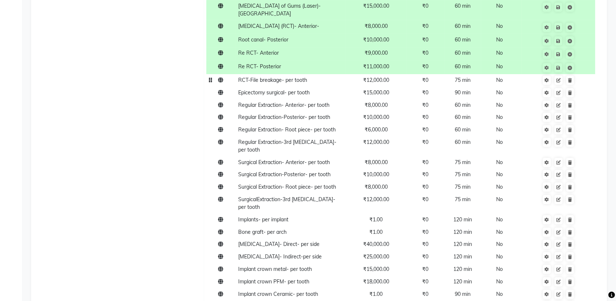
click at [294, 76] on td "RCT-File breakage- per tooth" at bounding box center [291, 80] width 110 height 12
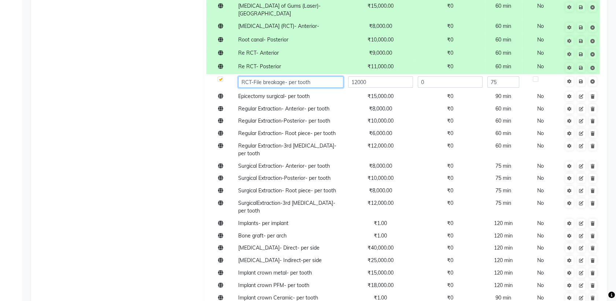
click at [316, 76] on input "RCT-File breakage- per tooth" at bounding box center [290, 81] width 105 height 11
drag, startPoint x: 316, startPoint y: 72, endPoint x: 286, endPoint y: 72, distance: 30.4
click at [286, 76] on input "RCT-File breakage- per tooth" at bounding box center [290, 81] width 105 height 11
type input "RCT-File breakage"
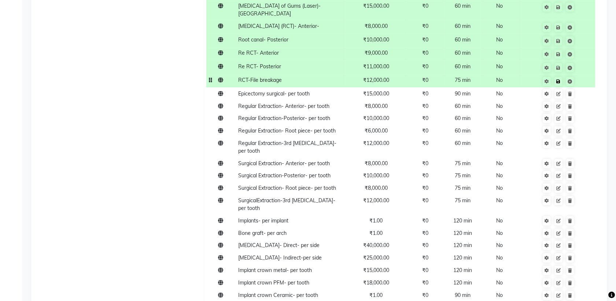
click at [582, 74] on td "Save" at bounding box center [558, 81] width 74 height 14
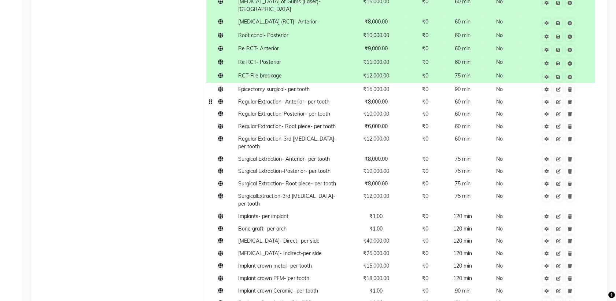
scroll to position [458, 0]
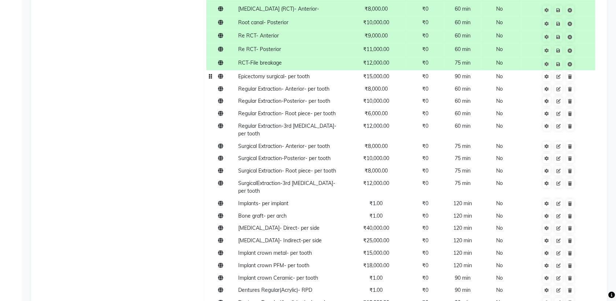
click at [323, 70] on td "Epicectomy surgical- per tooth" at bounding box center [291, 76] width 110 height 12
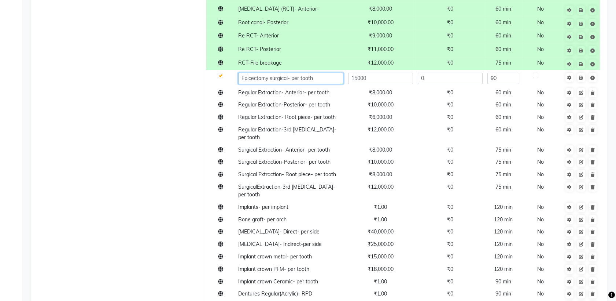
click at [323, 73] on input "Epicectomy surgical- per tooth" at bounding box center [290, 78] width 105 height 11
drag, startPoint x: 323, startPoint y: 69, endPoint x: 289, endPoint y: 69, distance: 34.1
click at [289, 73] on input "Epicectomy surgical- per tooth" at bounding box center [290, 78] width 105 height 11
type input "Epicectomy surgical"
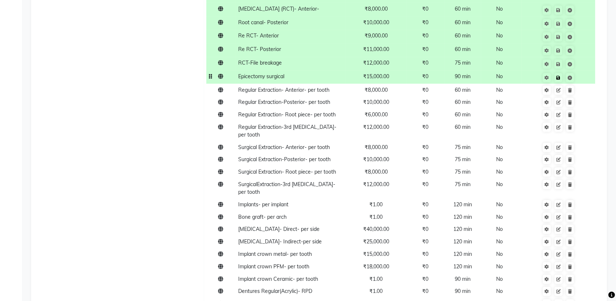
click at [582, 70] on td "Save" at bounding box center [558, 77] width 74 height 14
click at [329, 87] on span "Regular Extraction- Anterior- per tooth" at bounding box center [283, 90] width 91 height 7
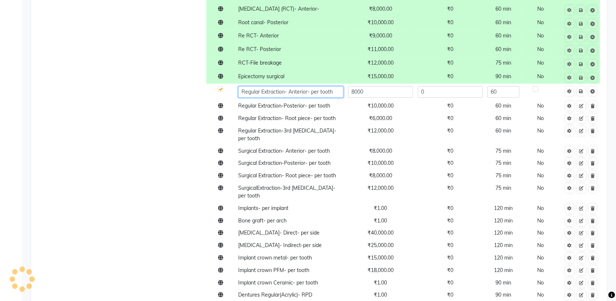
click at [309, 86] on input "Regular Extraction- Anterior- per tooth" at bounding box center [290, 91] width 105 height 11
drag, startPoint x: 309, startPoint y: 81, endPoint x: 352, endPoint y: 74, distance: 43.4
click at [352, 74] on tbody "RVG X-Ray ₹500.00 ₹0 15 min No OPG X-ray ₹1,000.00 ₹0 15 min No CBCT -Full mout…" at bounding box center [405, 294] width 398 height 1198
type input "Regular Extraction- Anterior"
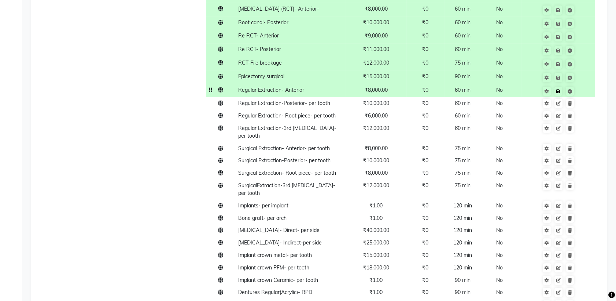
click at [583, 85] on td "Save" at bounding box center [558, 91] width 74 height 14
click at [327, 100] on span "Regular Extraction-Posterior- per tooth" at bounding box center [284, 103] width 92 height 7
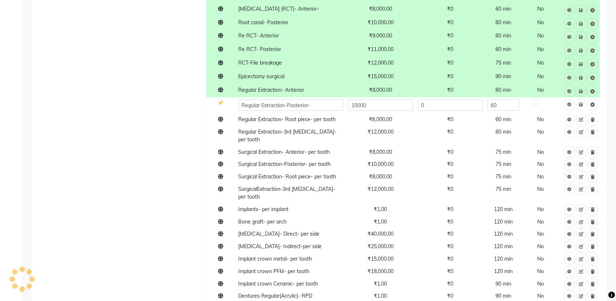
type input "Regular Extraction-Posterior"
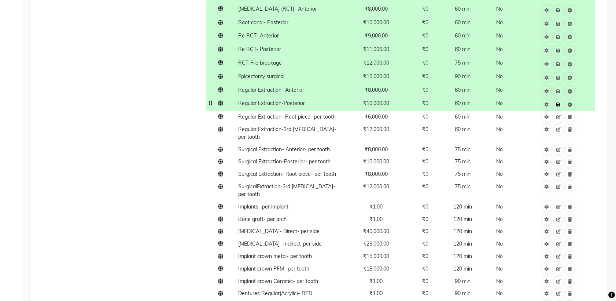
click at [581, 97] on td at bounding box center [558, 104] width 74 height 14
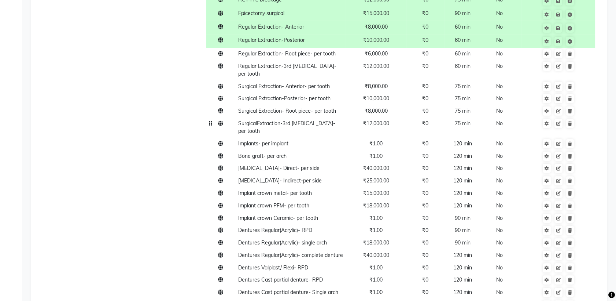
scroll to position [526, 0]
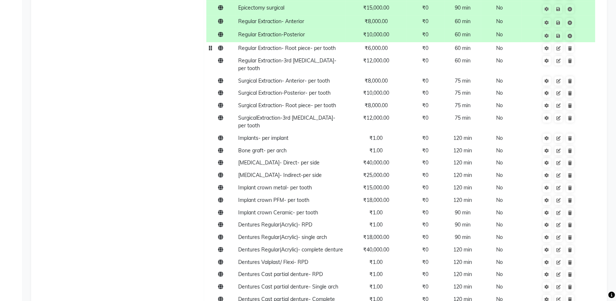
click at [308, 45] on span "Regular Extraction- Root piece- per tooth" at bounding box center [287, 48] width 98 height 7
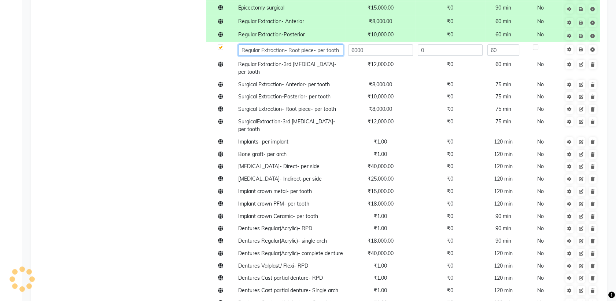
click at [341, 44] on input "Regular Extraction- Root piece- per tooth" at bounding box center [290, 49] width 105 height 11
drag, startPoint x: 341, startPoint y: 43, endPoint x: 314, endPoint y: 41, distance: 27.6
click at [314, 44] on input "Regular Extraction- Root piece- per tooth" at bounding box center [290, 49] width 105 height 11
type input "Regular Extraction- Root piece"
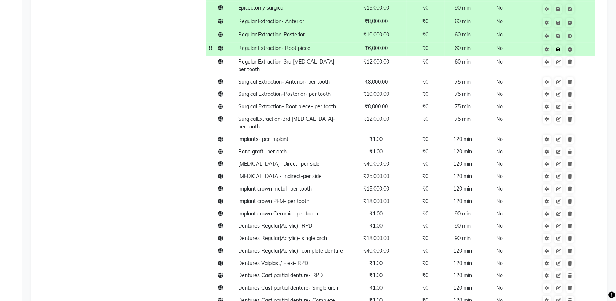
click at [581, 43] on td "Save" at bounding box center [558, 49] width 74 height 14
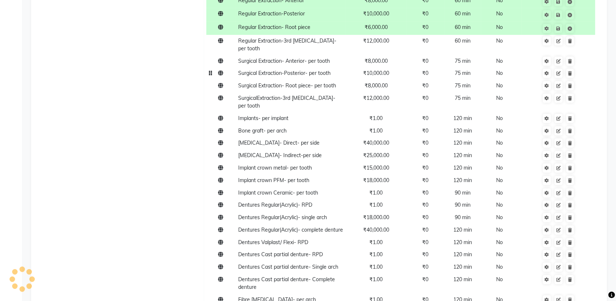
scroll to position [547, 0]
click at [328, 37] on span "Regular Extraction-3rd [MEDICAL_DATA]- per tooth" at bounding box center [287, 44] width 98 height 14
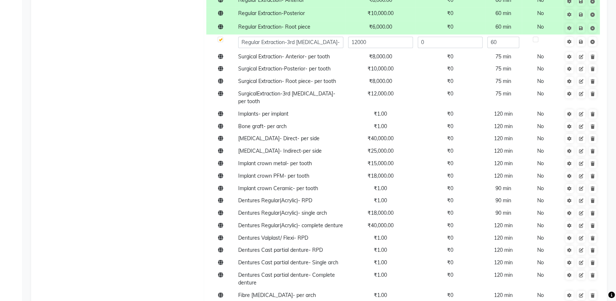
click at [328, 37] on input "Regular Extraction-3rd [MEDICAL_DATA]- per tooth" at bounding box center [290, 42] width 105 height 11
click at [335, 37] on input "Regular Extraction-3rd [MEDICAL_DATA]- per tooth" at bounding box center [290, 42] width 105 height 11
drag, startPoint x: 335, startPoint y: 34, endPoint x: 311, endPoint y: 36, distance: 24.3
click at [311, 37] on input "Regular Extraction-3rd [MEDICAL_DATA]- per tooth" at bounding box center [290, 42] width 105 height 11
click at [295, 37] on input "Regular Extraction-3rd [MEDICAL_DATA]" at bounding box center [290, 42] width 105 height 11
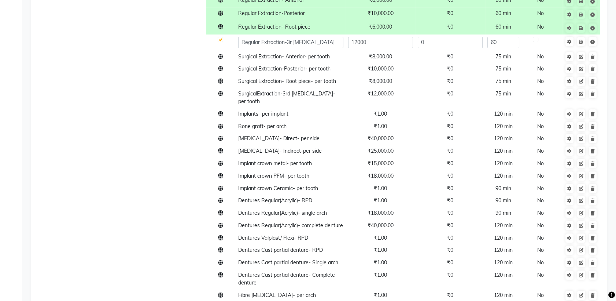
type input "Regular Extraction-3rd [MEDICAL_DATA]"
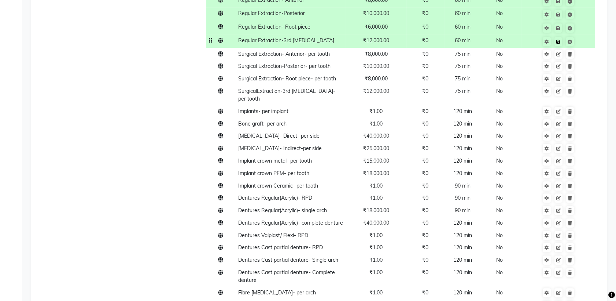
click at [583, 36] on td "Save" at bounding box center [558, 41] width 74 height 14
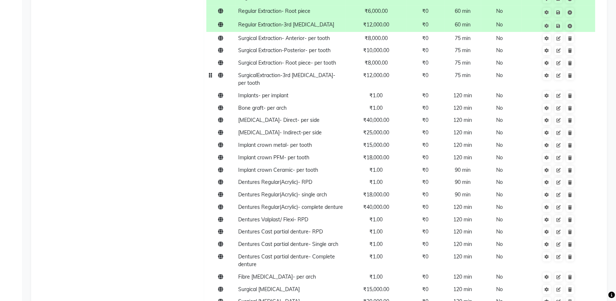
scroll to position [564, 0]
click at [310, 34] on span "Surgical Extraction- Anterior- per tooth" at bounding box center [284, 37] width 92 height 7
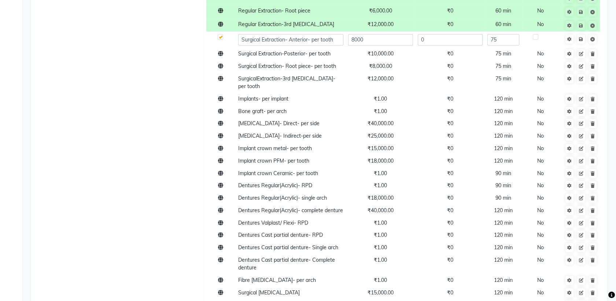
click at [310, 34] on input "Surgical Extraction- Anterior- per tooth" at bounding box center [290, 39] width 105 height 11
click at [331, 34] on input "Surgical Extraction- Anterior- per tooth" at bounding box center [290, 39] width 105 height 11
click at [325, 34] on input "Surgical Extraction- Anterior- per tooth" at bounding box center [290, 39] width 105 height 11
drag, startPoint x: 325, startPoint y: 33, endPoint x: 313, endPoint y: 32, distance: 11.7
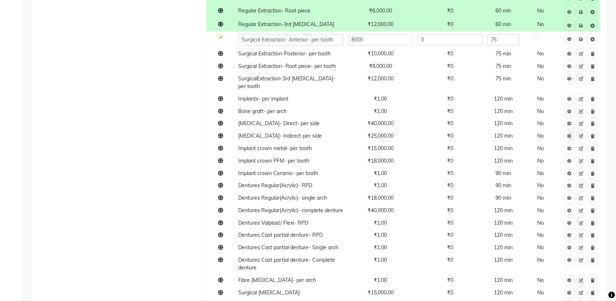
click at [313, 34] on input "Surgical Extraction- Anterior- per tooth" at bounding box center [290, 39] width 105 height 11
drag, startPoint x: 313, startPoint y: 32, endPoint x: 319, endPoint y: 31, distance: 6.3
click at [319, 34] on input "Surgical Extraction- Anterior- per tooth" at bounding box center [290, 39] width 105 height 11
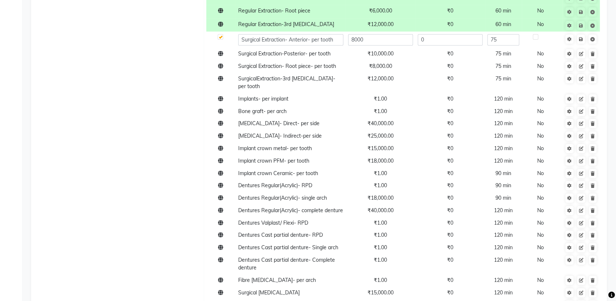
click at [319, 34] on input "Surgical Extraction- Anterior- per tooth" at bounding box center [290, 39] width 105 height 11
click at [316, 34] on input "Surgical Extraction- Anterior- per tooth" at bounding box center [290, 39] width 105 height 11
drag, startPoint x: 316, startPoint y: 31, endPoint x: 332, endPoint y: 31, distance: 15.4
click at [332, 34] on input "Surgical Extraction- Anterior- per tooth" at bounding box center [290, 39] width 105 height 11
type input "Surgical Extraction- Anterior-"
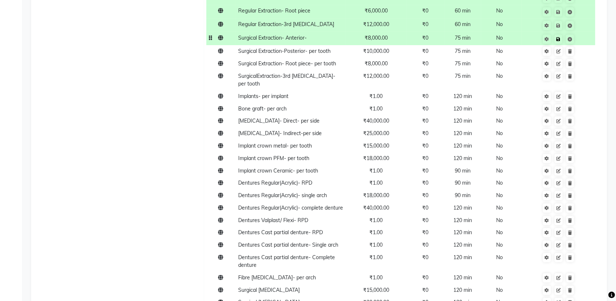
click at [581, 33] on td at bounding box center [558, 39] width 74 height 14
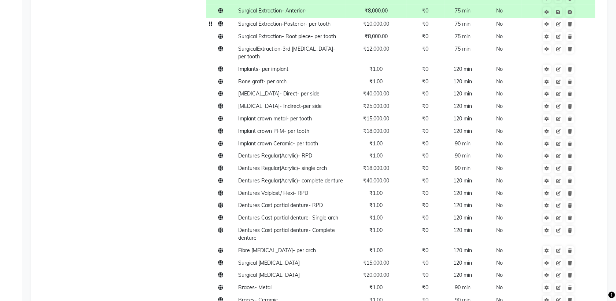
click at [311, 21] on span "Surgical Extraction-Posterior- per tooth" at bounding box center [284, 24] width 92 height 7
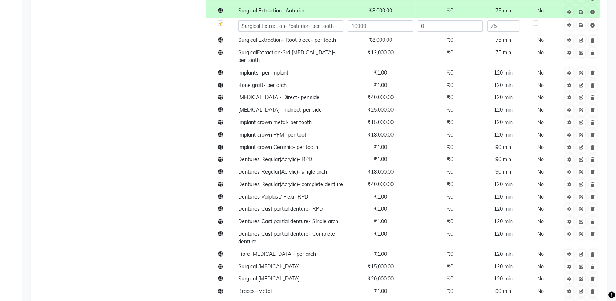
click at [311, 20] on input "Surgical Extraction-Posterior- per tooth" at bounding box center [290, 25] width 105 height 11
click at [316, 20] on input "Surgical Extraction-Posterior- per tooth" at bounding box center [290, 25] width 105 height 11
drag, startPoint x: 316, startPoint y: 17, endPoint x: 335, endPoint y: 17, distance: 19.4
click at [335, 20] on input "Surgical Extraction-Posterior- per tooth" at bounding box center [290, 25] width 105 height 11
type input "Surgical Extraction-Posterior-"
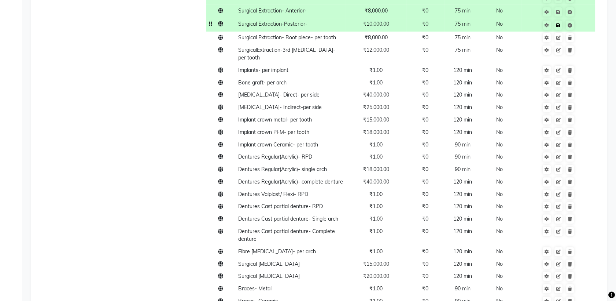
click at [582, 18] on td "Save" at bounding box center [558, 25] width 74 height 14
click at [331, 34] on span "Surgical Extraction- Root piece- per tooth" at bounding box center [287, 37] width 98 height 7
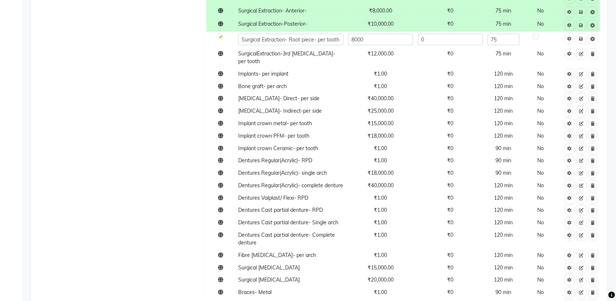
click at [331, 34] on input "Surgical Extraction- Root piece- per tooth" at bounding box center [290, 39] width 105 height 11
type input "Surgical Extraction- Root piece"
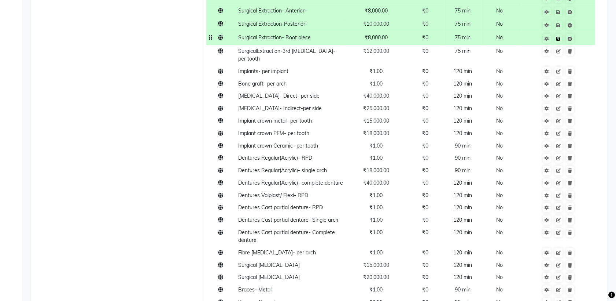
click at [583, 32] on td "Save" at bounding box center [558, 39] width 74 height 14
click at [317, 48] on span "SurgicalExtraction-3rd [MEDICAL_DATA]- per tooth" at bounding box center [286, 55] width 97 height 14
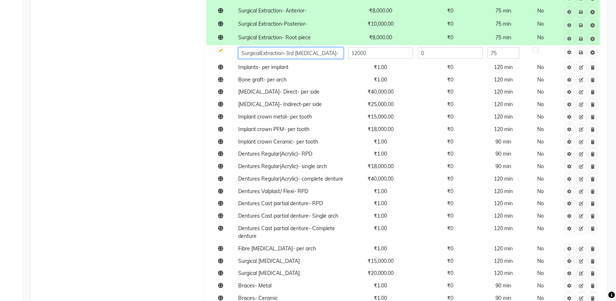
click at [299, 47] on input "SurgicalExtraction-3rd [MEDICAL_DATA]- per tooth" at bounding box center [290, 52] width 105 height 11
click at [293, 47] on input "SurgicalExtraction-3rd [MEDICAL_DATA]- per tooth" at bounding box center [290, 52] width 105 height 11
click at [316, 47] on input "SurgicalExtraction-3rd [MEDICAL_DATA]- per tooth" at bounding box center [290, 52] width 105 height 11
drag, startPoint x: 316, startPoint y: 46, endPoint x: 331, endPoint y: 47, distance: 15.1
click at [331, 47] on input "SurgicalExtraction-3rd [MEDICAL_DATA]- per tooth" at bounding box center [290, 52] width 105 height 11
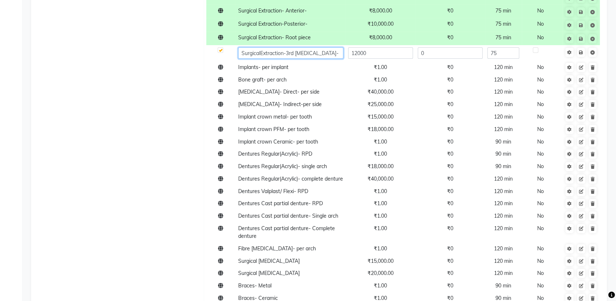
type input "SurgicalExtraction-3rd [MEDICAL_DATA]"
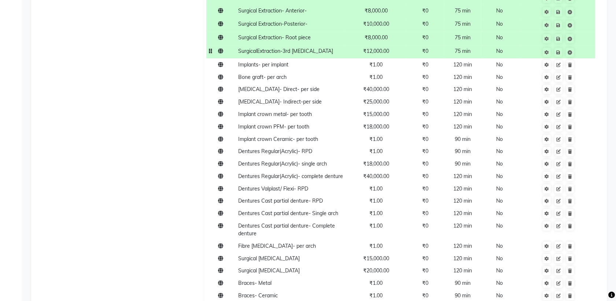
click at [580, 45] on td "Save" at bounding box center [558, 52] width 74 height 14
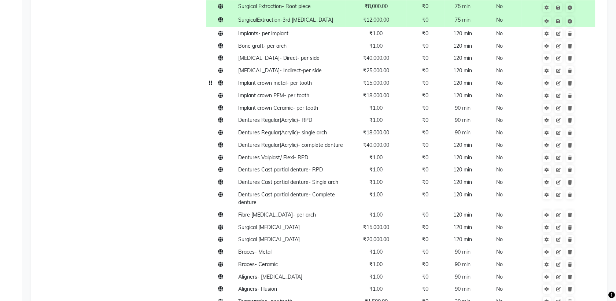
scroll to position [625, 0]
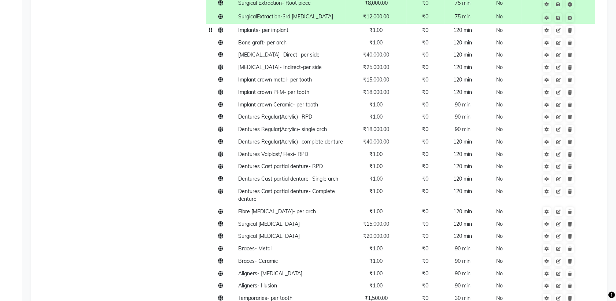
click at [370, 24] on td "₹1.00" at bounding box center [376, 30] width 61 height 12
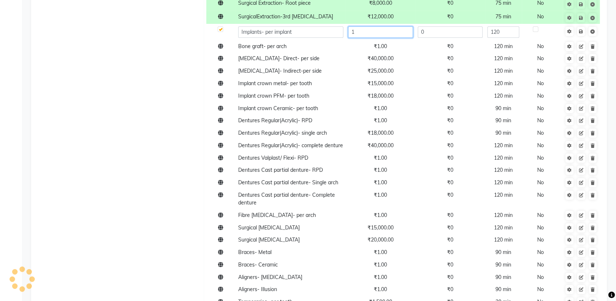
click at [380, 26] on input "1" at bounding box center [380, 31] width 65 height 11
type input "35000"
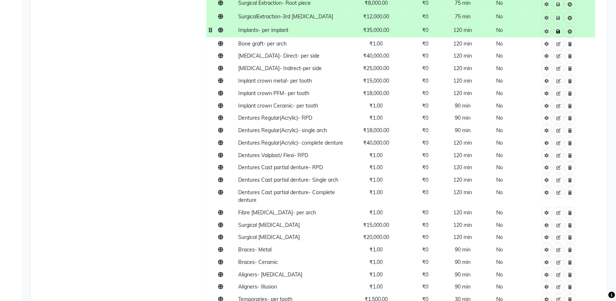
click at [582, 24] on td "Save" at bounding box center [558, 31] width 74 height 14
click at [295, 37] on td "Bone graft- per arch" at bounding box center [291, 43] width 110 height 12
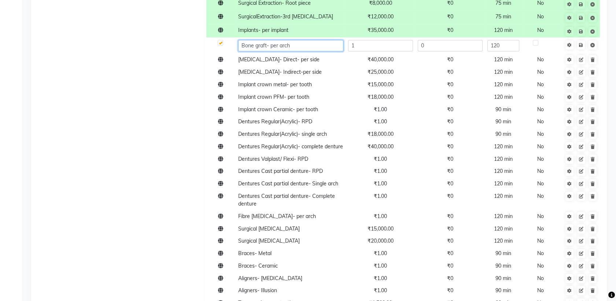
click at [256, 40] on input "Bone graft- per arch" at bounding box center [290, 45] width 105 height 11
click at [277, 40] on input "Bone Graft- per arch" at bounding box center [290, 45] width 105 height 11
type input "Bone Graft- Upper arch"
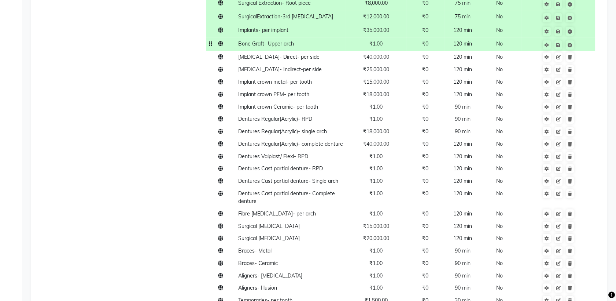
click at [384, 38] on td "₹1.00" at bounding box center [376, 44] width 61 height 14
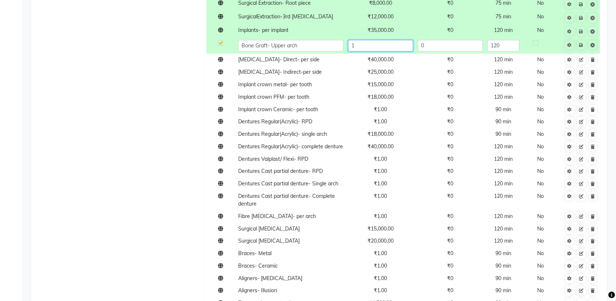
click at [369, 40] on input "1" at bounding box center [380, 45] width 65 height 11
type input "7"
type input "7000"
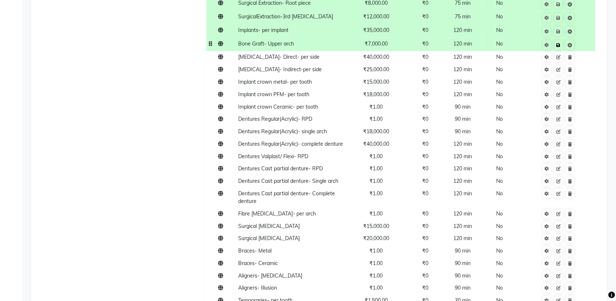
click at [579, 37] on td "Save" at bounding box center [558, 44] width 74 height 14
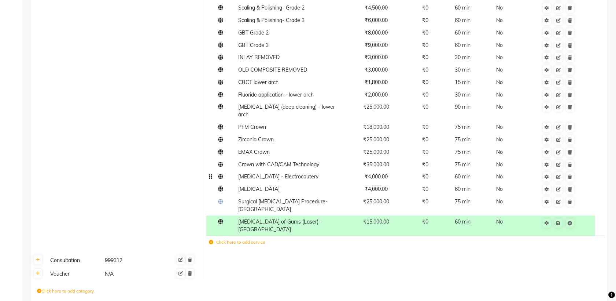
scroll to position [1117, 0]
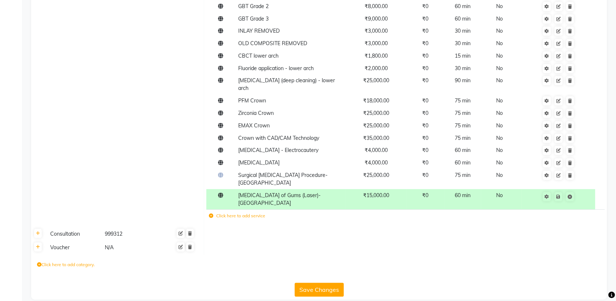
click at [225, 212] on label "Click here to add service" at bounding box center [237, 215] width 56 height 7
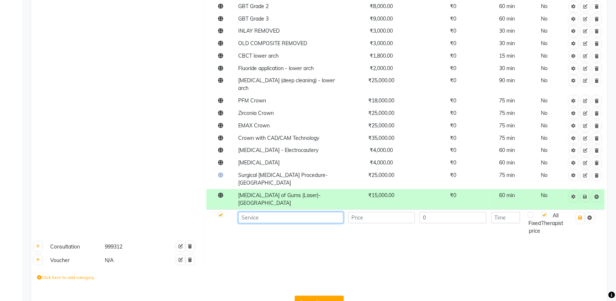
click at [270, 212] on input at bounding box center [290, 217] width 105 height 11
paste input "[MEDICAL_DATA] of Gums (Laser)- [GEOGRAPHIC_DATA]"
type input "D"
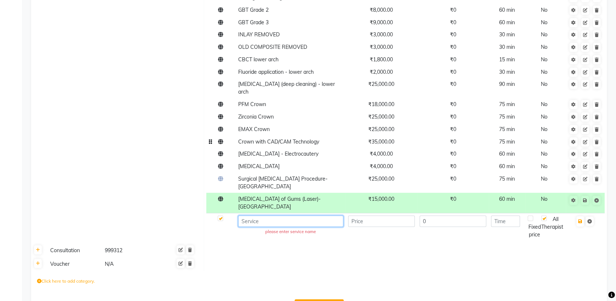
scroll to position [1131, 0]
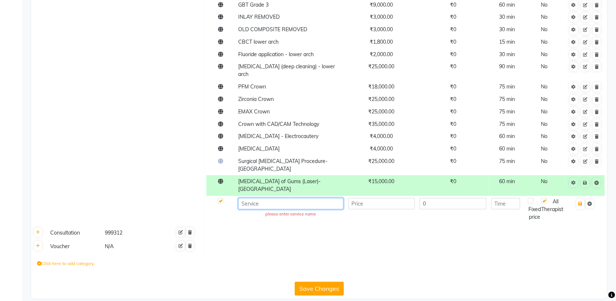
click at [270, 198] on input at bounding box center [290, 203] width 105 height 11
type input "Bone Graft- Lower arch"
click at [369, 198] on input "number" at bounding box center [381, 203] width 67 height 11
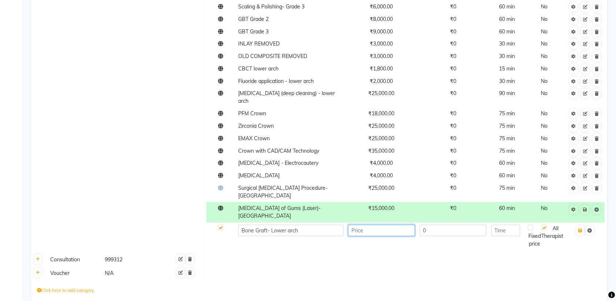
scroll to position [1127, 0]
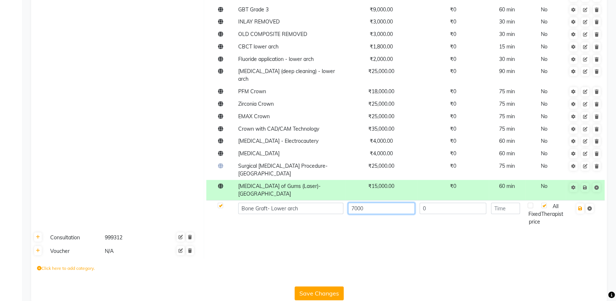
type input "7000"
click at [511, 202] on input "number" at bounding box center [505, 207] width 29 height 11
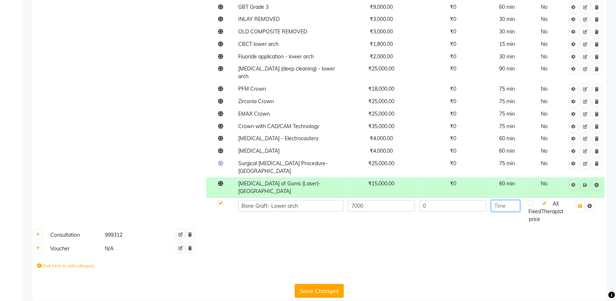
scroll to position [1128, 0]
type input "120"
click at [580, 204] on icon "button" at bounding box center [581, 206] width 4 height 4
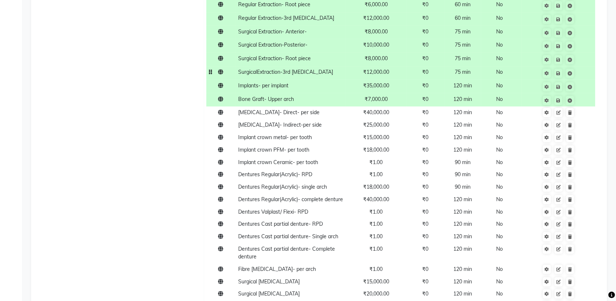
scroll to position [552, 0]
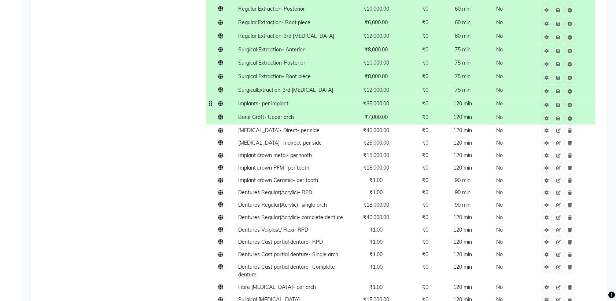
click at [388, 100] on span "₹35,000.00" at bounding box center [376, 103] width 26 height 7
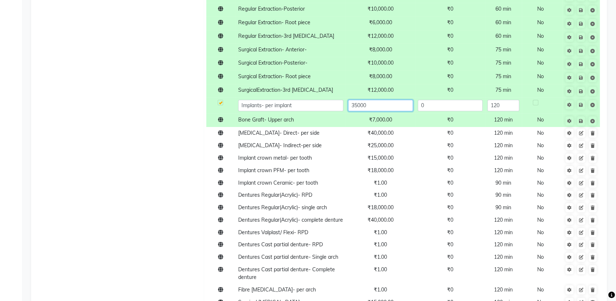
click at [388, 100] on input "35000" at bounding box center [380, 105] width 65 height 11
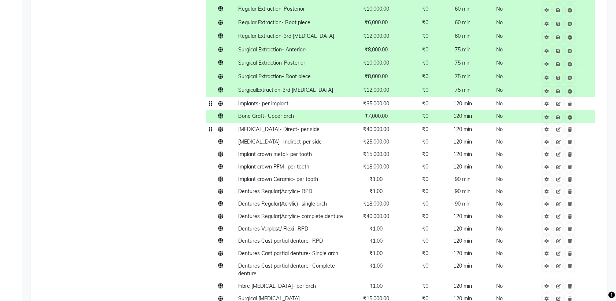
click at [331, 129] on tbody "RVG X-Ray ₹500.00 ₹0 15 min No OPG X-ray ₹1,000.00 ₹0 15 min No CBCT -Full mout…" at bounding box center [405, 200] width 398 height 1201
click at [261, 97] on td "Implants- per implant" at bounding box center [291, 103] width 110 height 12
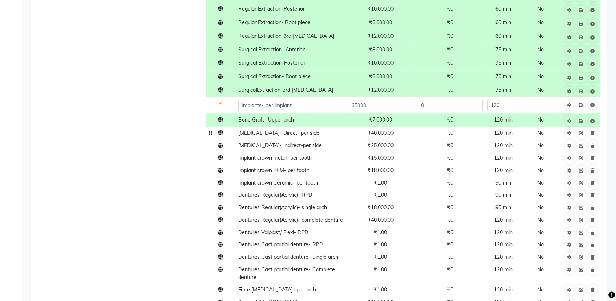
click at [254, 129] on span "[MEDICAL_DATA]- Direct- per side" at bounding box center [278, 132] width 81 height 7
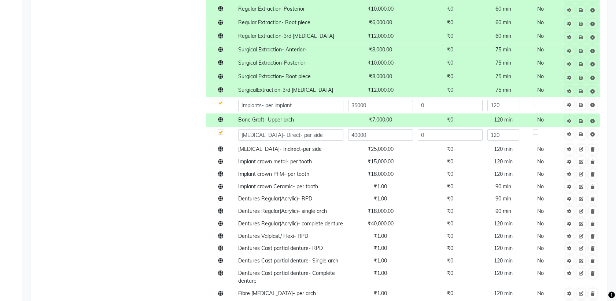
click at [164, 149] on td "Dentistry 99931" at bounding box center [124, 198] width 159 height 1226
click at [248, 146] on span "[MEDICAL_DATA]- Indirect-per side" at bounding box center [280, 149] width 84 height 7
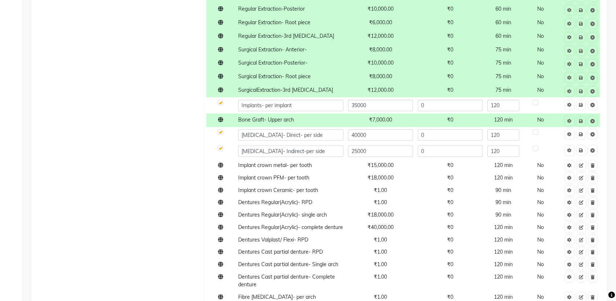
click at [162, 172] on td "Dentistry 99931" at bounding box center [124, 199] width 159 height 1229
click at [370, 100] on input "35000" at bounding box center [380, 105] width 65 height 11
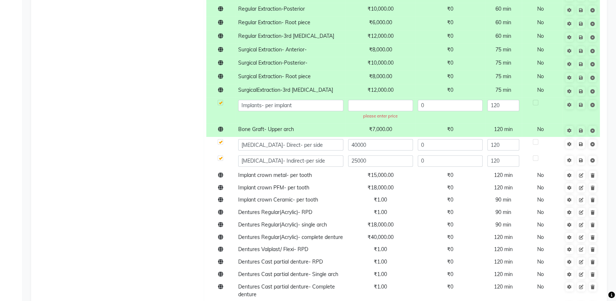
click at [33, 160] on th at bounding box center [38, 204] width 14 height 1239
click at [376, 100] on input "text" at bounding box center [380, 105] width 65 height 11
type input "35000"
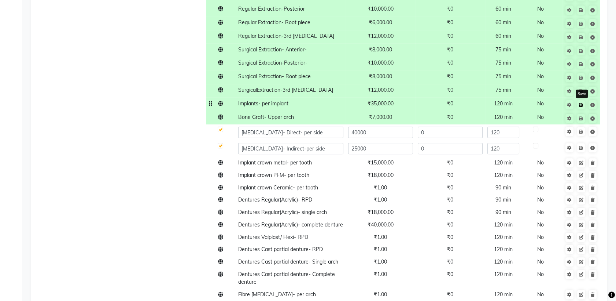
click at [584, 100] on link at bounding box center [582, 104] width 8 height 9
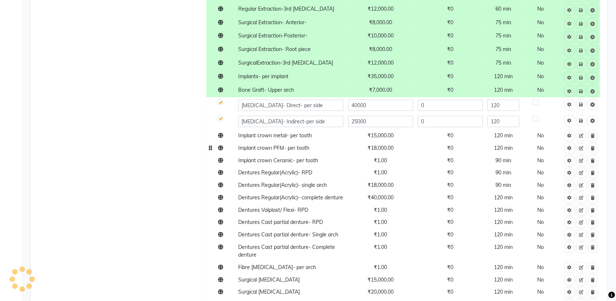
scroll to position [585, 0]
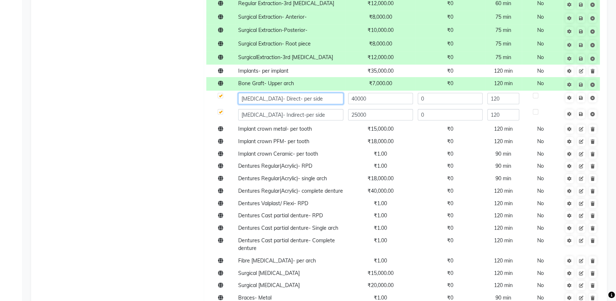
click at [289, 93] on input "[MEDICAL_DATA]- Direct- per side" at bounding box center [290, 98] width 105 height 11
type input "S"
type input "Direct [MEDICAL_DATA]- Left side"
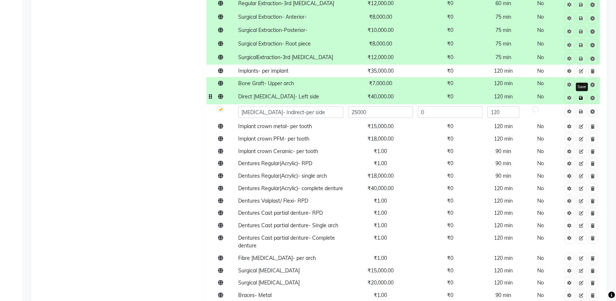
click at [583, 96] on icon at bounding box center [581, 98] width 4 height 4
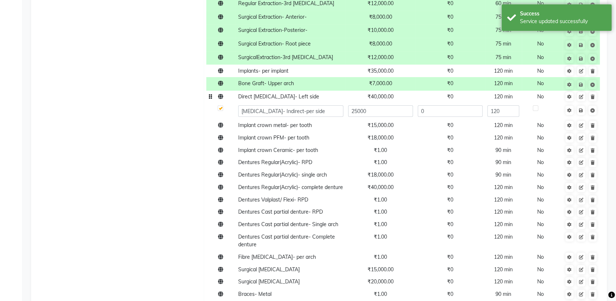
click at [285, 92] on td "Direct [MEDICAL_DATA]- Left side" at bounding box center [291, 97] width 110 height 12
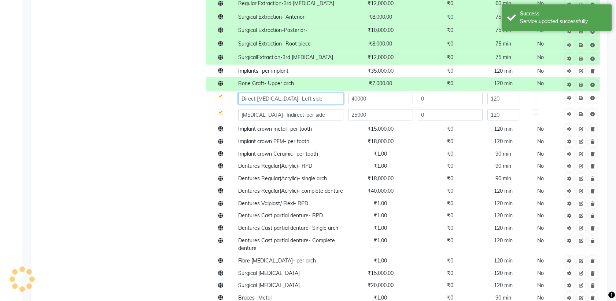
click at [242, 93] on input "Direct [MEDICAL_DATA]- Left side" at bounding box center [290, 98] width 105 height 11
drag, startPoint x: 242, startPoint y: 90, endPoint x: 315, endPoint y: 90, distance: 72.6
click at [315, 93] on input "Direct [MEDICAL_DATA]- Left side" at bounding box center [290, 98] width 105 height 11
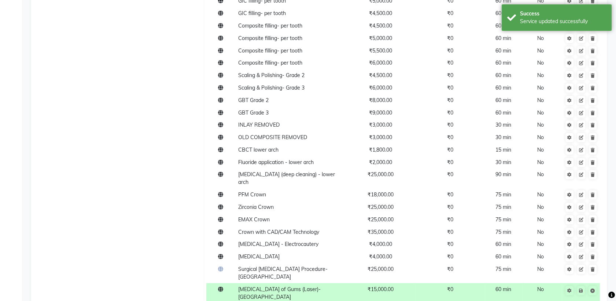
scroll to position [1137, 0]
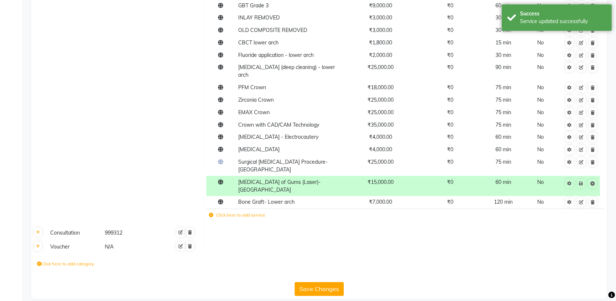
click at [232, 212] on label "Click here to add service" at bounding box center [237, 215] width 56 height 7
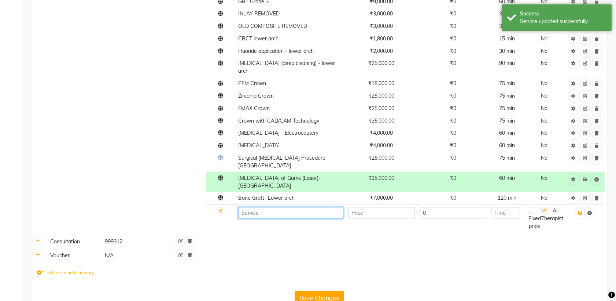
click at [259, 207] on input at bounding box center [290, 212] width 105 height 11
paste input "Direct [MEDICAL_DATA]- Left side"
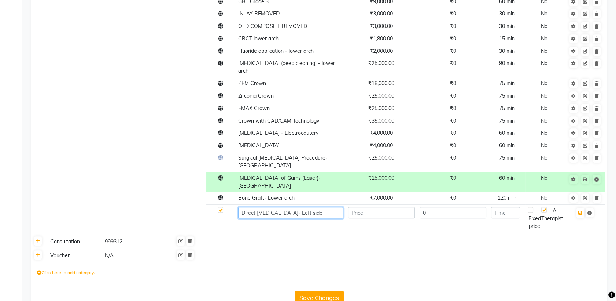
click at [290, 207] on input "Direct [MEDICAL_DATA]- Left side" at bounding box center [290, 212] width 105 height 11
type input "Direct [MEDICAL_DATA]- Right side"
click at [453, 207] on input "0" at bounding box center [453, 212] width 67 height 11
type input "4"
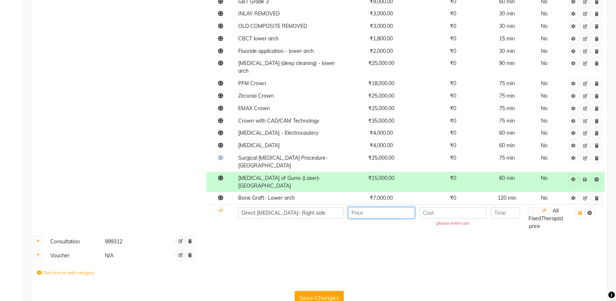
click at [389, 207] on input "number" at bounding box center [381, 212] width 67 height 11
type input "40000"
click at [501, 207] on input "number" at bounding box center [505, 212] width 29 height 11
type input "120"
click at [584, 208] on button "button" at bounding box center [581, 213] width 8 height 10
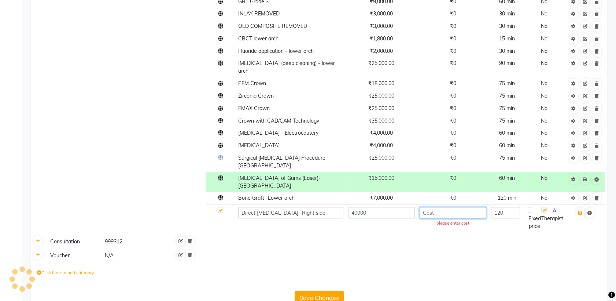
click at [454, 207] on input "number" at bounding box center [453, 212] width 67 height 11
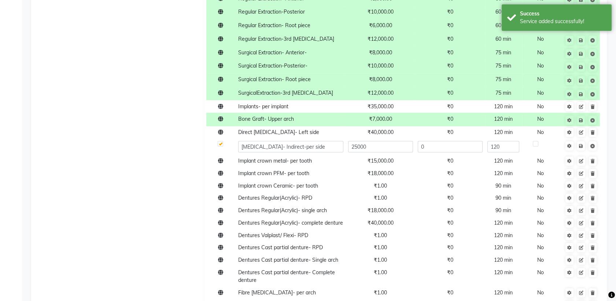
scroll to position [538, 0]
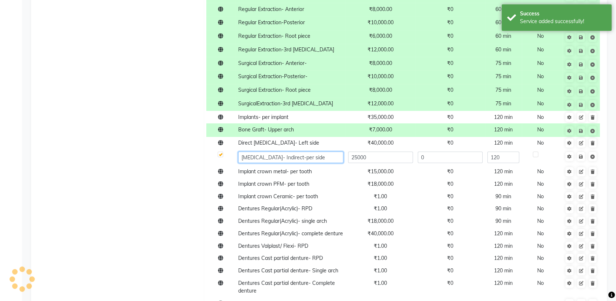
click at [305, 151] on input "[MEDICAL_DATA]- Indirect-per side" at bounding box center [290, 156] width 105 height 11
drag, startPoint x: 305, startPoint y: 148, endPoint x: 234, endPoint y: 152, distance: 71.2
click at [234, 152] on tr "[MEDICAL_DATA]- Indirect-per side 25000 0 120" at bounding box center [405, 157] width 398 height 16
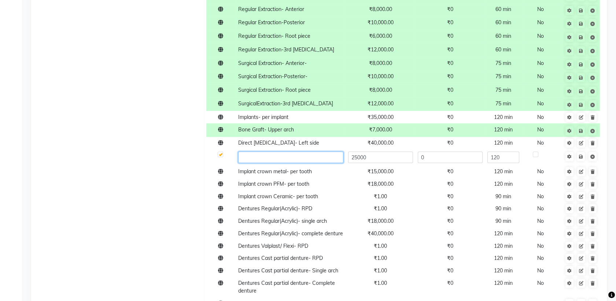
paste input "Direct [MEDICAL_DATA]- Left side"
click at [244, 151] on input "Direct [MEDICAL_DATA]- Left side" at bounding box center [290, 156] width 105 height 11
type input "Indirect [MEDICAL_DATA]- Left side"
click at [242, 151] on input "Indirect [MEDICAL_DATA]- Left side" at bounding box center [290, 156] width 105 height 11
drag, startPoint x: 242, startPoint y: 147, endPoint x: 326, endPoint y: 140, distance: 83.9
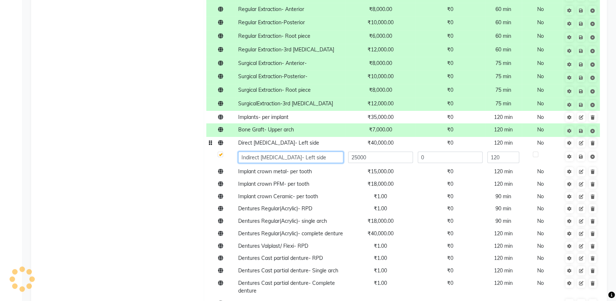
click at [326, 140] on tbody "RVG X-Ray ₹500.00 ₹0 15 min No OPG X-ray ₹1,000.00 ₹0 15 min No CBCT -Full mout…" at bounding box center [405, 222] width 398 height 1217
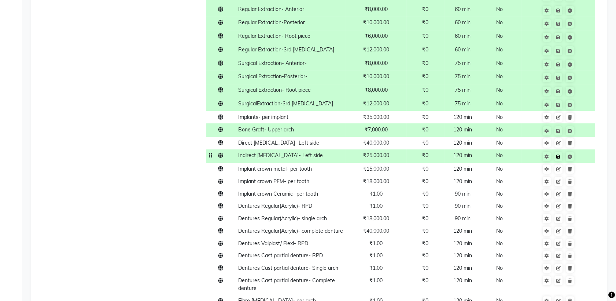
click at [581, 149] on td "Save" at bounding box center [558, 156] width 74 height 14
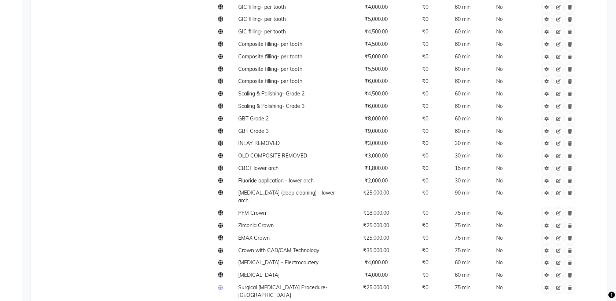
scroll to position [1143, 0]
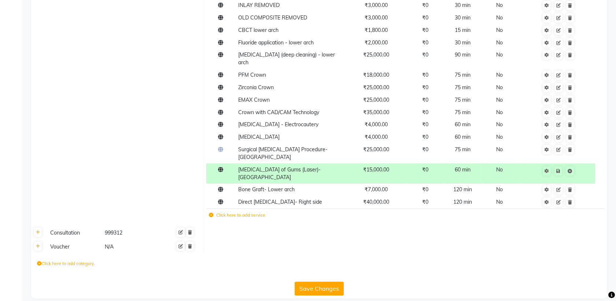
click at [240, 212] on label "Click here to add service" at bounding box center [237, 215] width 56 height 7
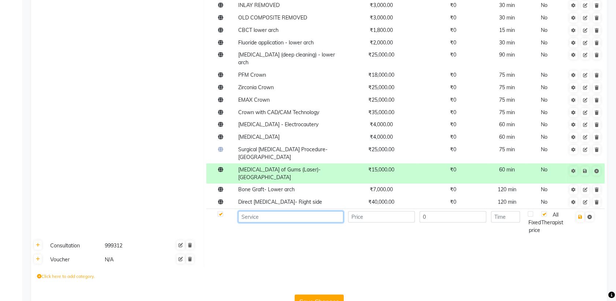
click at [266, 212] on input at bounding box center [290, 216] width 105 height 11
paste input "Indirect [MEDICAL_DATA]- Left side"
click at [295, 211] on input "Indirect [MEDICAL_DATA]- Left side" at bounding box center [290, 216] width 105 height 11
type input "Indirect [MEDICAL_DATA]- Right side"
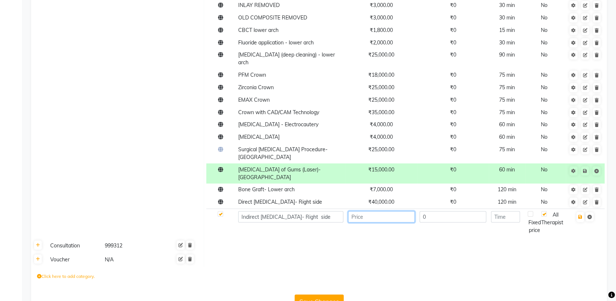
click at [390, 212] on input "number" at bounding box center [381, 216] width 67 height 11
type input "25000"
click at [508, 211] on input "number" at bounding box center [505, 216] width 29 height 11
type input "120"
click at [580, 212] on button "button" at bounding box center [581, 217] width 8 height 10
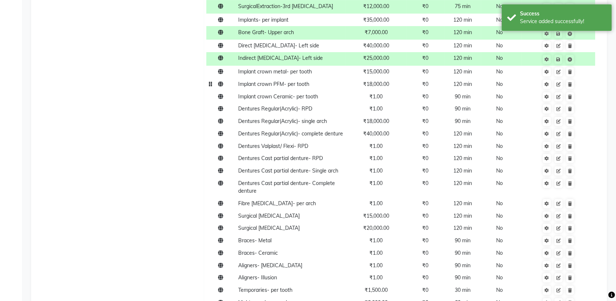
scroll to position [636, 0]
click at [305, 68] on span "Implant crown metal- per tooth" at bounding box center [275, 71] width 74 height 7
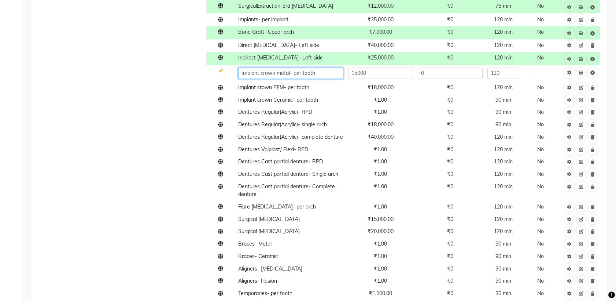
click at [289, 67] on input "Implant crown metal- per tooth" at bounding box center [290, 72] width 105 height 11
type input "Implant Crown EMAX"
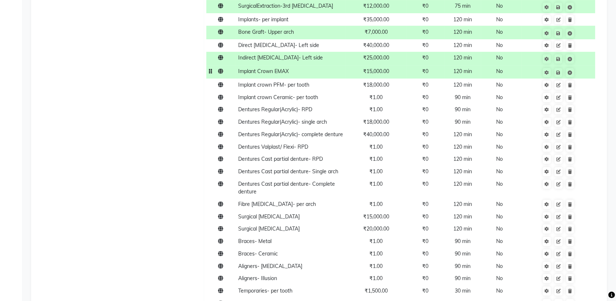
click at [383, 67] on td "₹15,000.00" at bounding box center [376, 72] width 61 height 14
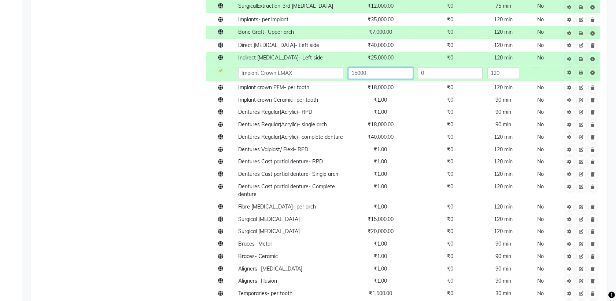
click at [385, 67] on input "15000" at bounding box center [380, 72] width 65 height 11
type input "1"
type input "25000"
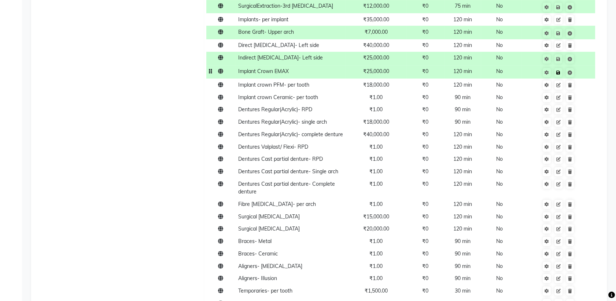
click at [583, 65] on td "Save" at bounding box center [558, 72] width 74 height 14
click at [315, 78] on td "Implant crown PFM- per tooth" at bounding box center [291, 84] width 110 height 12
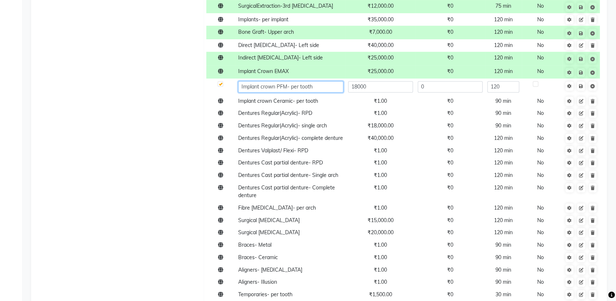
click at [316, 81] on input "Implant crown PFM- per tooth" at bounding box center [290, 86] width 105 height 11
type input "Implant crown PFM"
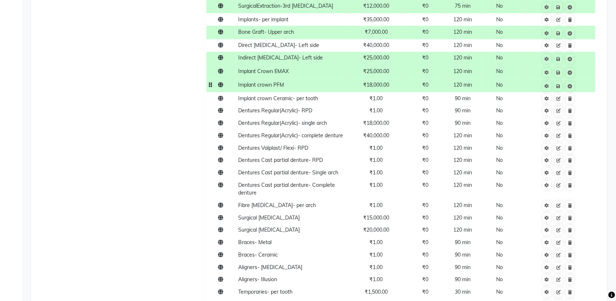
click at [388, 81] on span "₹18,000.00" at bounding box center [376, 84] width 26 height 7
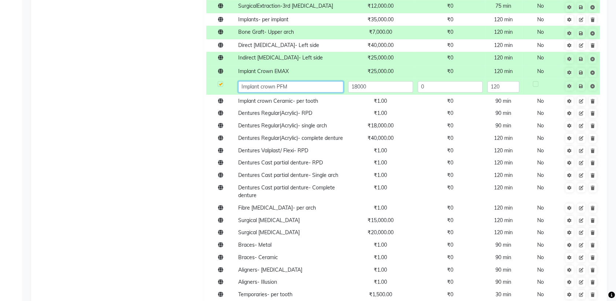
click at [264, 81] on input "Implant crown PFM" at bounding box center [290, 86] width 105 height 11
type input "Implant Crown PFM"
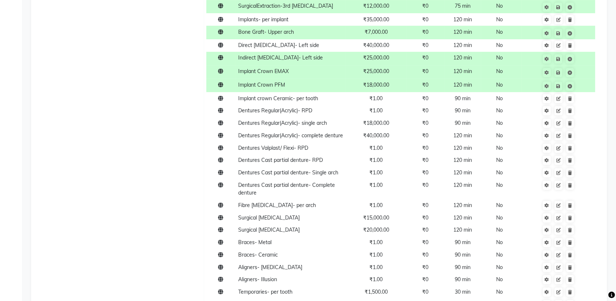
click at [382, 81] on span "₹18,000.00" at bounding box center [376, 84] width 26 height 7
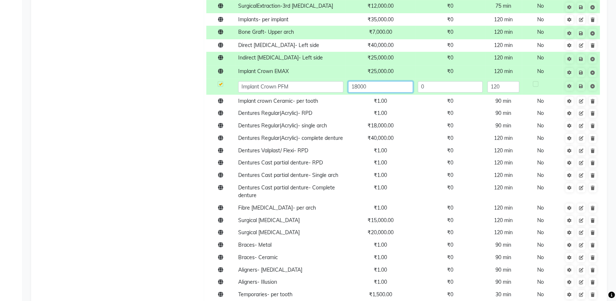
click at [382, 81] on input "18000" at bounding box center [380, 86] width 65 height 11
type input "1"
type input "20000"
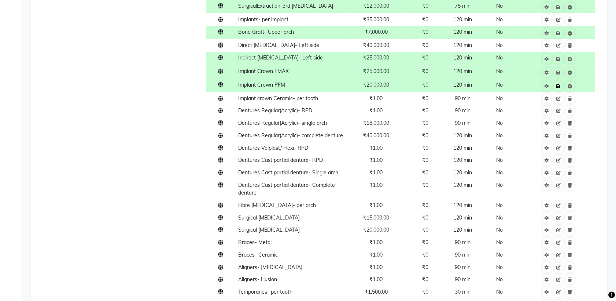
click at [580, 79] on td "Save" at bounding box center [558, 85] width 74 height 14
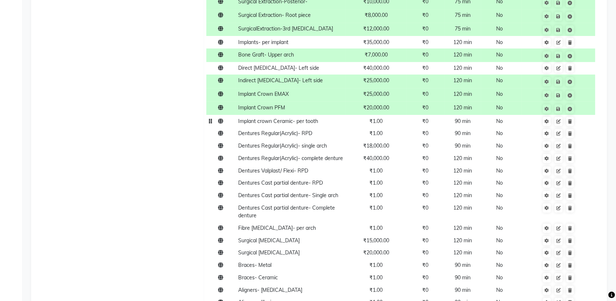
scroll to position [633, 0]
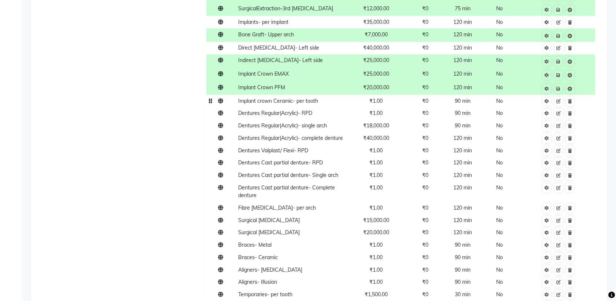
click at [315, 98] on span "Implant crown Ceramic- per tooth" at bounding box center [278, 101] width 80 height 7
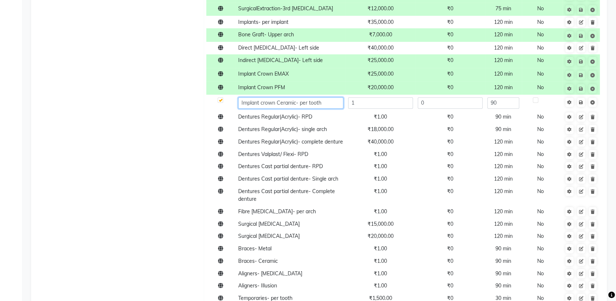
click at [294, 97] on input "Implant crown Ceramic- per tooth" at bounding box center [290, 102] width 105 height 11
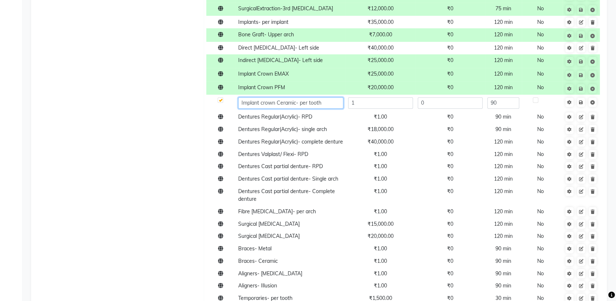
click at [294, 97] on input "Implant crown Ceramic- per tooth" at bounding box center [290, 102] width 105 height 11
drag, startPoint x: 294, startPoint y: 94, endPoint x: 331, endPoint y: 95, distance: 37.1
click at [331, 97] on input "Implant crown Ceramic- per tooth" at bounding box center [290, 102] width 105 height 11
type input "Implant crown Zirconia"
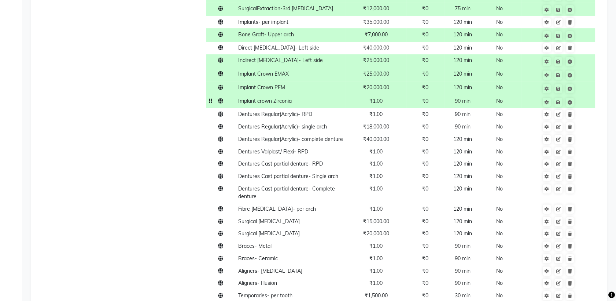
click at [371, 98] on span "₹1.00" at bounding box center [376, 101] width 13 height 7
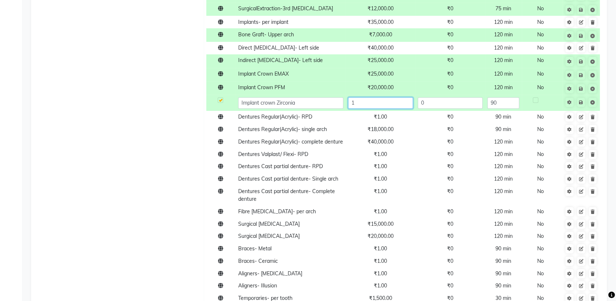
click at [375, 97] on input "1" at bounding box center [380, 102] width 65 height 11
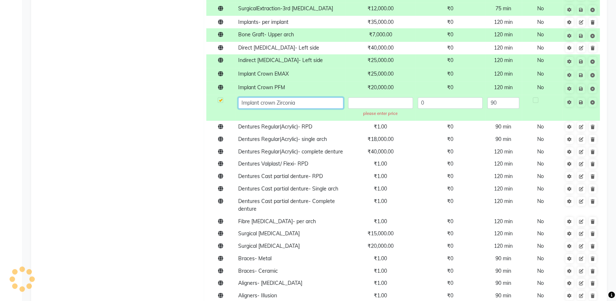
click at [263, 97] on input "Implant crown Zirconia" at bounding box center [290, 102] width 105 height 11
type input "Implant Crown Zirconia"
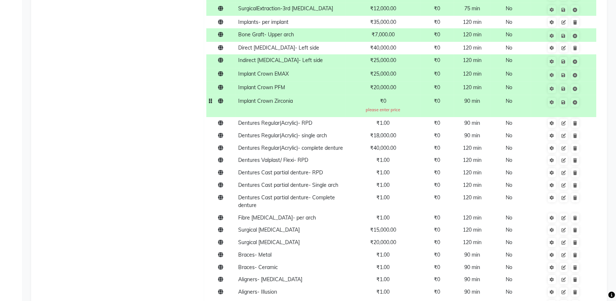
click at [389, 95] on td "₹0 please enter price" at bounding box center [383, 106] width 75 height 22
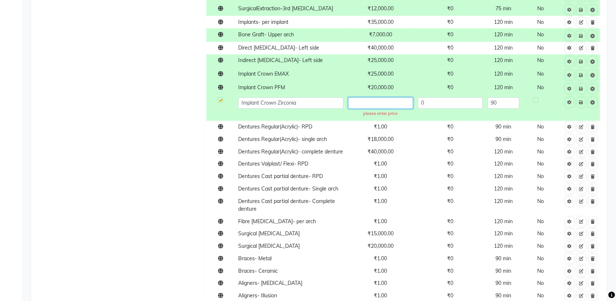
click at [389, 97] on input "text" at bounding box center [380, 102] width 65 height 11
type input "25000"
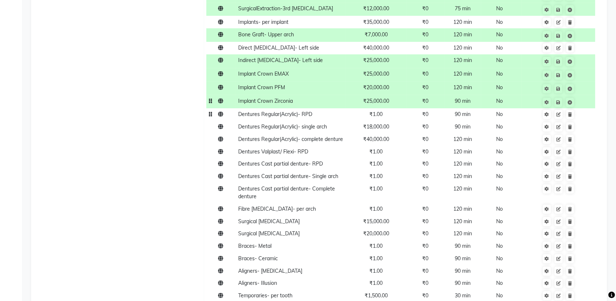
click at [356, 122] on tbody "RVG X-Ray ₹500.00 ₹0 15 min No OPG X-ray ₹1,000.00 ₹0 15 min No CBCT -Full mout…" at bounding box center [405, 134] width 398 height 1230
click at [285, 98] on span "Implant Crown Zirconia" at bounding box center [265, 101] width 55 height 7
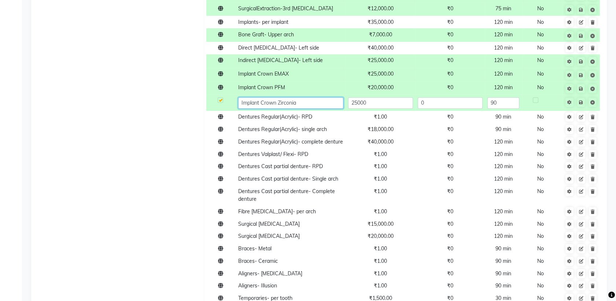
click at [298, 97] on input "Implant Crown Zirconia" at bounding box center [290, 102] width 105 height 11
drag, startPoint x: 298, startPoint y: 94, endPoint x: 239, endPoint y: 90, distance: 58.8
click at [239, 97] on input "Implant Crown Zirconia" at bounding box center [290, 102] width 105 height 11
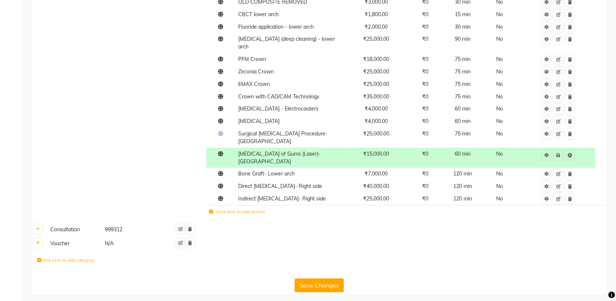
scroll to position [1158, 0]
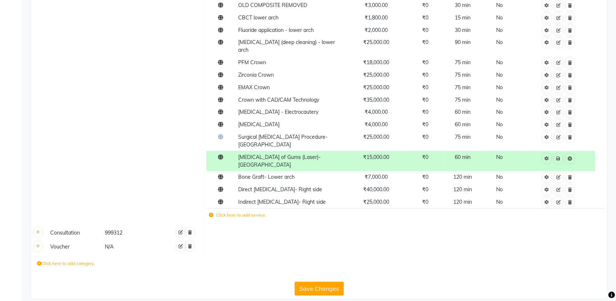
click at [228, 210] on td "Click here to add service" at bounding box center [325, 215] width 238 height 15
click at [210, 213] on icon at bounding box center [211, 215] width 4 height 4
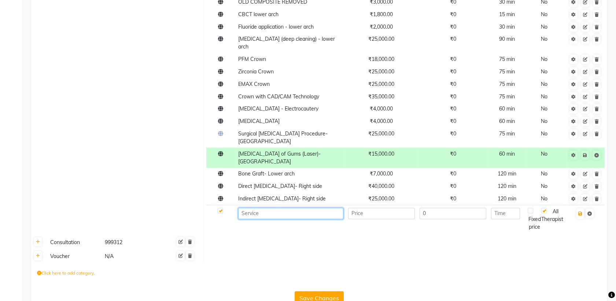
click at [249, 208] on input at bounding box center [290, 213] width 105 height 11
paste input "Implant Crown Zirconia"
click at [355, 208] on input "number" at bounding box center [381, 213] width 67 height 11
click at [314, 208] on input "Implant Crown CAD/CAM" at bounding box center [290, 213] width 105 height 11
type input "Implant Crown CAD/CAM Technology"
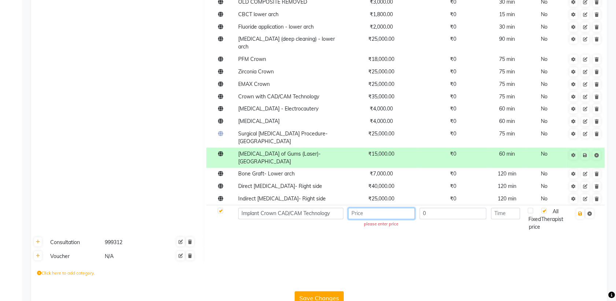
click at [361, 208] on input "number" at bounding box center [381, 213] width 67 height 11
type input "40000"
click at [503, 208] on input "number" at bounding box center [505, 213] width 29 height 11
type input "60"
click at [579, 211] on icon "button" at bounding box center [581, 213] width 4 height 4
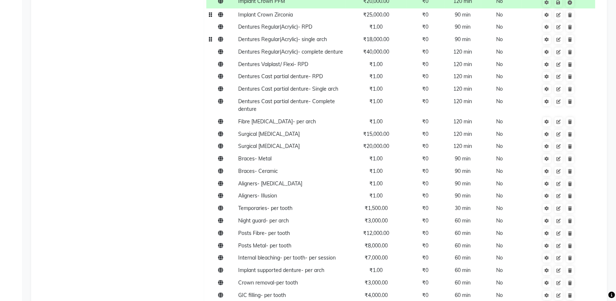
scroll to position [677, 0]
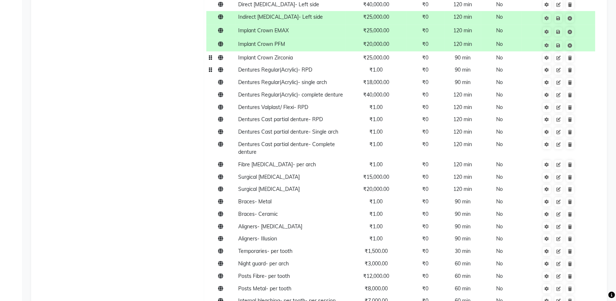
click at [289, 66] on span "Dentures Regular(Acrylic)- RPD" at bounding box center [275, 69] width 74 height 7
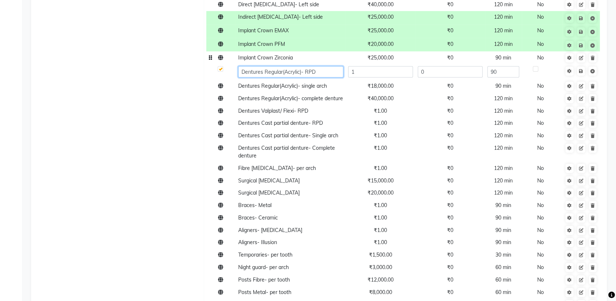
click at [284, 66] on input "Dentures Regular(Acrylic)- RPD" at bounding box center [290, 71] width 105 height 11
click at [282, 66] on input "Dentures Acrylic)- RPD" at bounding box center [290, 71] width 105 height 11
click at [262, 66] on input "Dentures Acrylic - RPD" at bounding box center [290, 71] width 105 height 11
drag, startPoint x: 262, startPoint y: 62, endPoint x: 239, endPoint y: 61, distance: 22.7
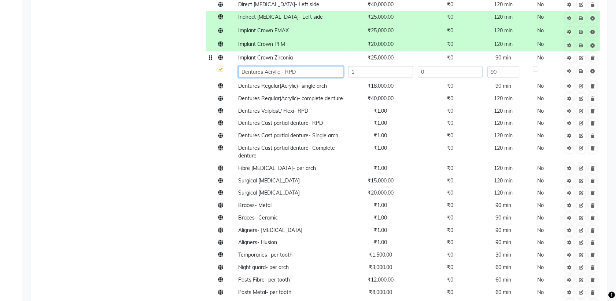
click at [239, 66] on input "Dentures Acrylic - RPD" at bounding box center [290, 71] width 105 height 11
click at [257, 66] on input "Acrylic - RPD" at bounding box center [290, 71] width 105 height 11
paste input "Dentures"
type input "Acrylic Dentures - RPD"
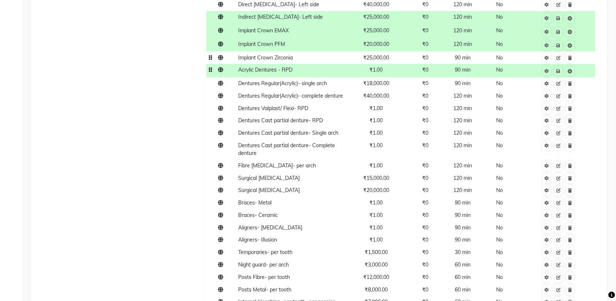
click at [387, 65] on td "₹1.00" at bounding box center [376, 71] width 61 height 14
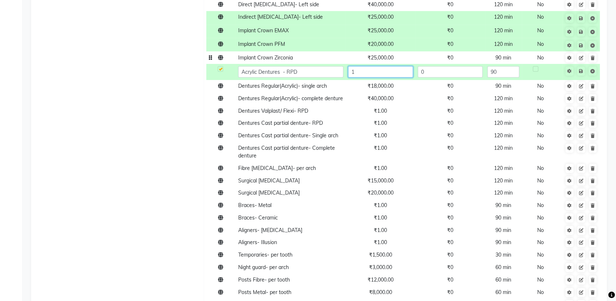
click at [381, 66] on input "1" at bounding box center [380, 71] width 65 height 11
click at [358, 66] on input "10000" at bounding box center [380, 71] width 65 height 11
type input "12000"
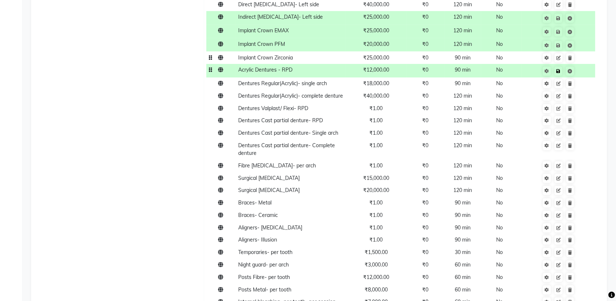
click at [582, 64] on td "Save" at bounding box center [558, 71] width 74 height 14
click at [304, 80] on span "Dentures Regular(Acrylic)- single arch" at bounding box center [282, 83] width 89 height 7
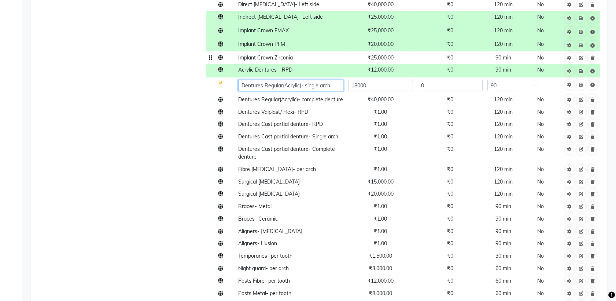
click at [304, 80] on input "Dentures Regular(Acrylic)- single arch" at bounding box center [290, 85] width 105 height 11
drag, startPoint x: 304, startPoint y: 77, endPoint x: 283, endPoint y: 81, distance: 21.3
click at [283, 81] on input "Dentures Regular(Acrylic)- single arch" at bounding box center [290, 85] width 105 height 11
click at [242, 80] on input "Dentures single arch" at bounding box center [290, 85] width 105 height 11
paste input "(Acrylic)-"
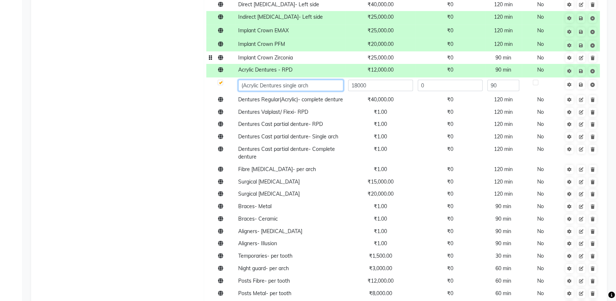
type input "Acrylic Dentures single arch"
click at [319, 80] on input "Acrylic Dentures single arch" at bounding box center [290, 85] width 105 height 11
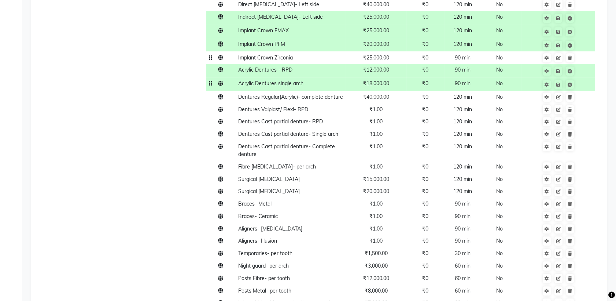
click at [367, 80] on span "₹18,000.00" at bounding box center [376, 83] width 26 height 7
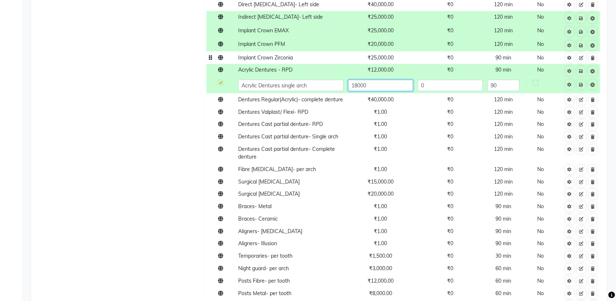
click at [356, 80] on input "18000" at bounding box center [380, 85] width 65 height 11
type input "20000"
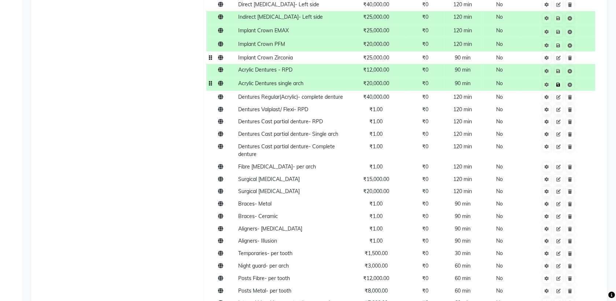
click at [582, 79] on td "Save" at bounding box center [558, 84] width 74 height 14
click at [290, 97] on td "Dentures Regular(Acrylic)- complete denture" at bounding box center [291, 97] width 110 height 12
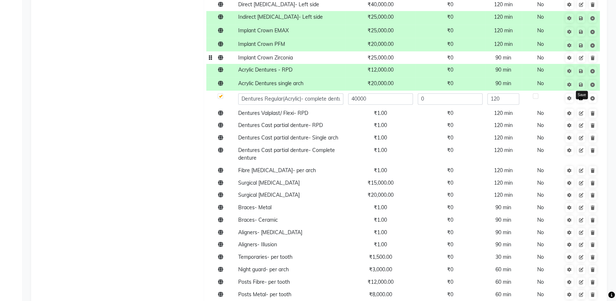
click at [585, 94] on link at bounding box center [582, 98] width 8 height 9
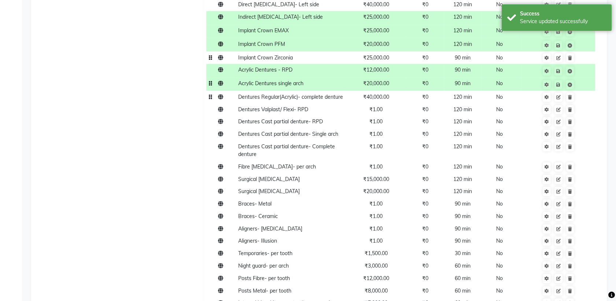
click at [289, 80] on span "Acrylic Dentures single arch" at bounding box center [270, 83] width 65 height 7
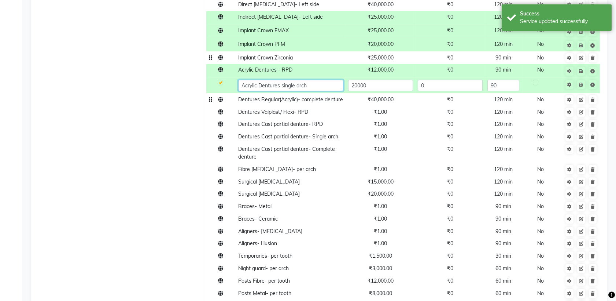
click at [295, 80] on input "Acrylic Dentures single arch" at bounding box center [290, 85] width 105 height 11
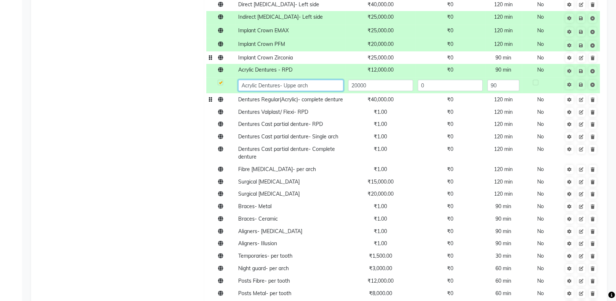
type input "Acrylic Dentures- Upper arch"
click at [243, 80] on input "Acrylic Dentures- Upper arch" at bounding box center [290, 85] width 105 height 11
drag, startPoint x: 243, startPoint y: 76, endPoint x: 327, endPoint y: 81, distance: 84.5
click at [327, 81] on input "Acrylic Dentures- Upper arch" at bounding box center [290, 85] width 105 height 11
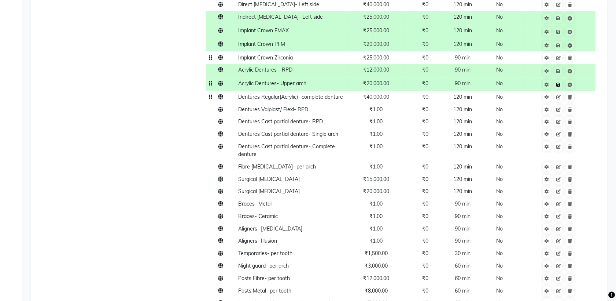
click at [582, 77] on td "Save" at bounding box center [558, 84] width 74 height 14
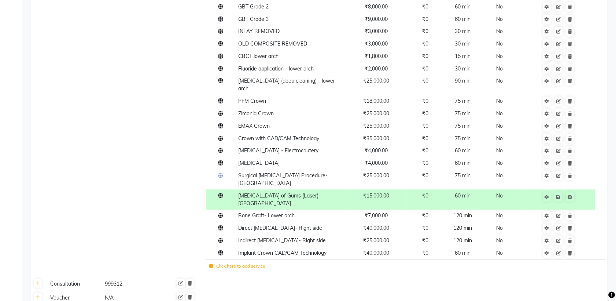
scroll to position [1172, 0]
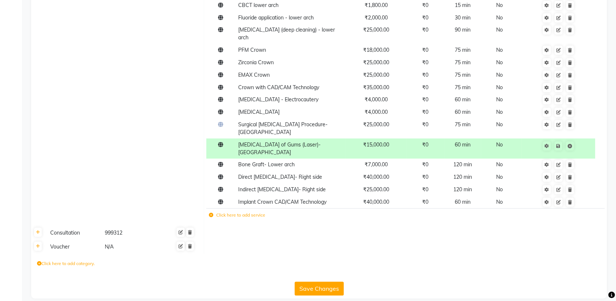
click at [235, 212] on label "Click here to add service" at bounding box center [237, 215] width 56 height 7
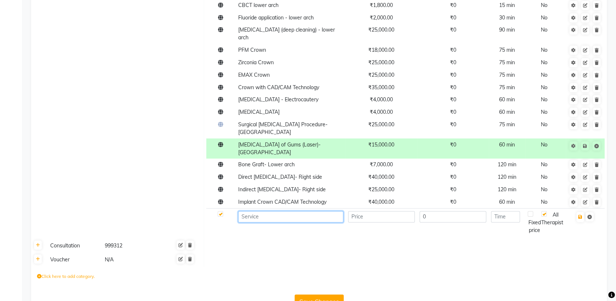
click at [280, 211] on input at bounding box center [290, 216] width 105 height 11
paste input "Acrylic Dentures- Upper arch"
click at [297, 211] on input "Acrylic Dentures- Upper arch" at bounding box center [290, 216] width 105 height 11
type input "Acrylic Dentures- Lower arch"
click at [368, 211] on input "number" at bounding box center [381, 216] width 67 height 11
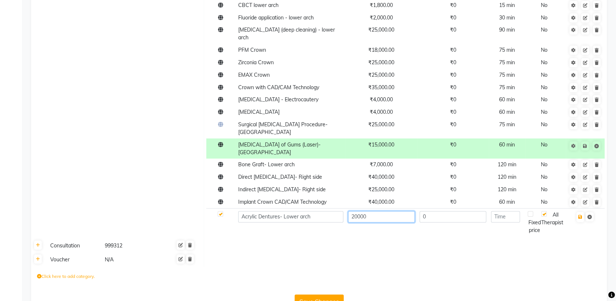
type input "20000"
click at [519, 211] on input "number" at bounding box center [505, 216] width 29 height 11
type input "60"
click at [582, 215] on icon "button" at bounding box center [581, 217] width 4 height 4
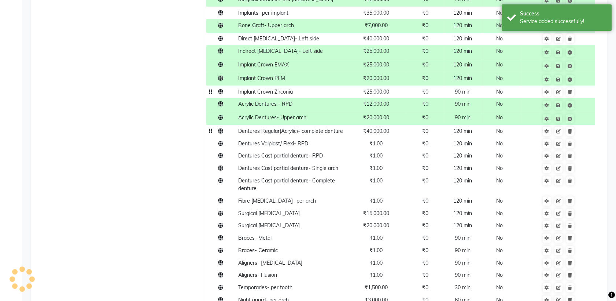
scroll to position [645, 0]
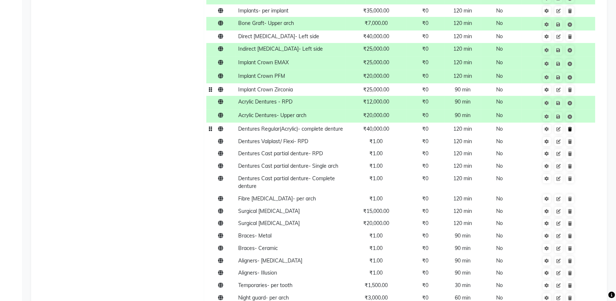
click at [569, 124] on link at bounding box center [571, 128] width 8 height 9
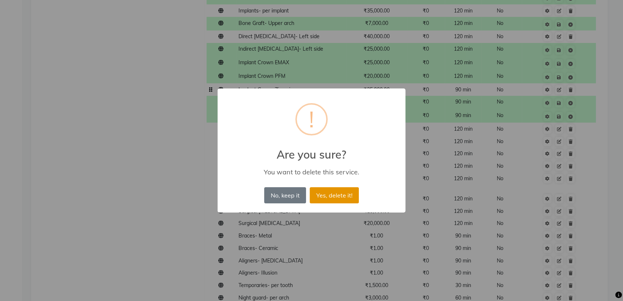
click at [349, 191] on button "Yes, delete it!" at bounding box center [333, 195] width 49 height 16
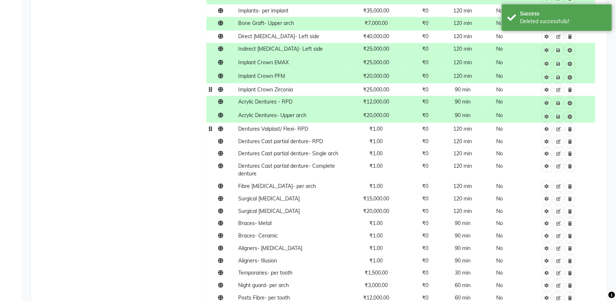
click at [380, 125] on span "₹1.00" at bounding box center [376, 128] width 13 height 7
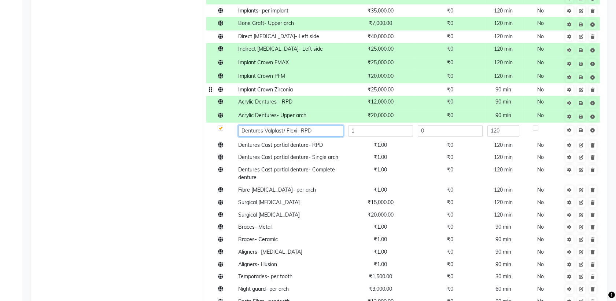
click at [299, 125] on input "Dentures Valplast/ Flexi- RPD" at bounding box center [290, 130] width 105 height 11
drag, startPoint x: 299, startPoint y: 122, endPoint x: 283, endPoint y: 121, distance: 15.4
click at [283, 125] on input "Dentures Valplast/ Flexi- RPD" at bounding box center [290, 130] width 105 height 11
paste input "/ Flexi-"
type input "Flexi Dentures RPD"
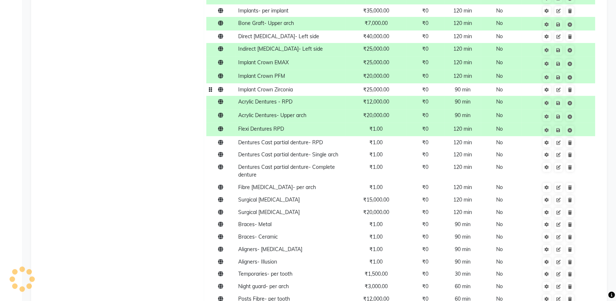
click at [374, 125] on span "₹1.00" at bounding box center [376, 128] width 13 height 7
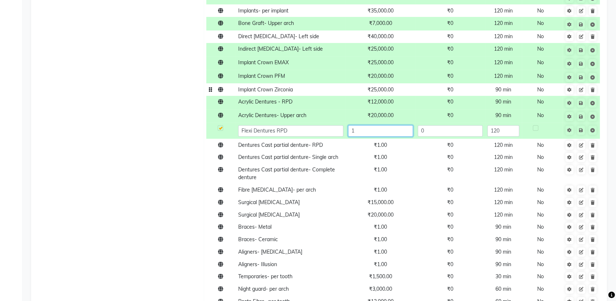
click at [378, 125] on input "1" at bounding box center [380, 130] width 65 height 11
type input "15000"
click at [583, 122] on td at bounding box center [582, 130] width 38 height 16
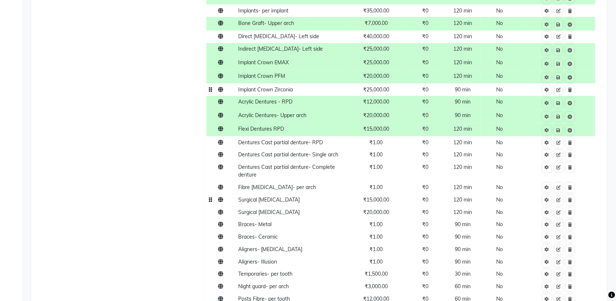
scroll to position [691, 0]
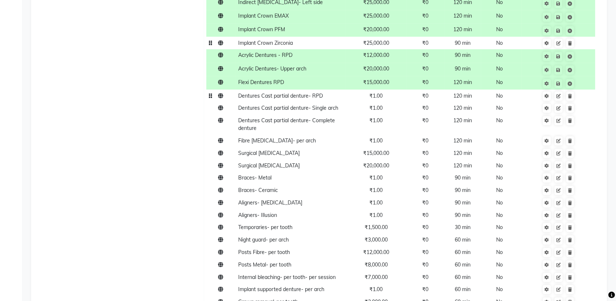
click at [318, 91] on td "Dentures Cast partial denture- RPD" at bounding box center [291, 95] width 110 height 12
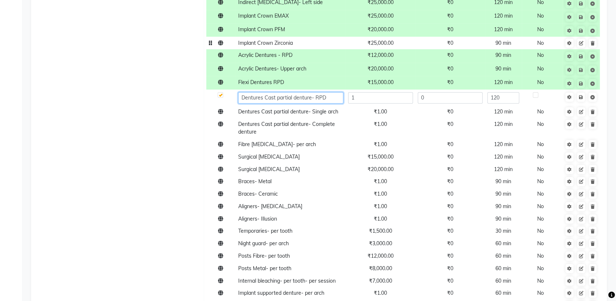
click at [265, 92] on input "Dentures Cast partial denture- RPD" at bounding box center [290, 97] width 105 height 11
type input "Cast partial denture- RPD"
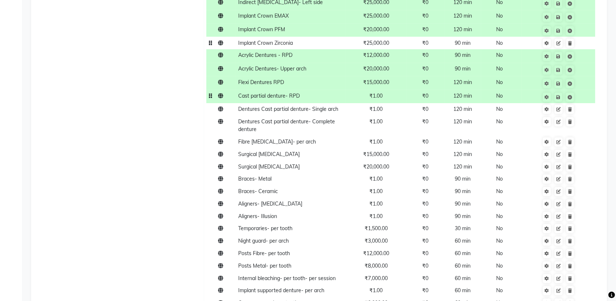
click at [388, 90] on td "₹1.00" at bounding box center [376, 96] width 61 height 14
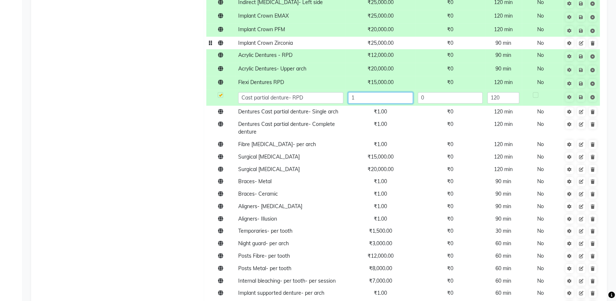
click at [382, 92] on input "1" at bounding box center [380, 97] width 65 height 11
type input "3"
type input "25000"
click at [582, 91] on td "Save" at bounding box center [582, 97] width 38 height 16
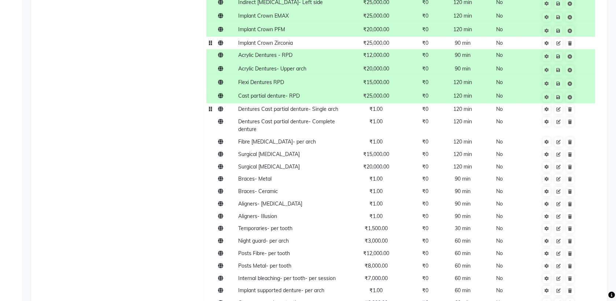
click at [318, 106] on td "Dentures Cast partial denture- Single arch" at bounding box center [291, 109] width 110 height 12
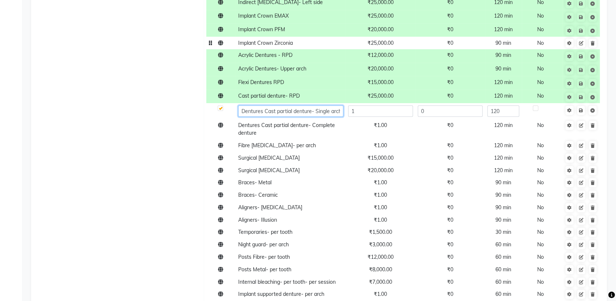
click at [263, 105] on input "Dentures Cast partial denture- Single arch" at bounding box center [290, 110] width 105 height 11
click at [309, 105] on input "Cast partial denture- Single arch" at bounding box center [290, 110] width 105 height 11
type input "Cast partial denture- Upper arch"
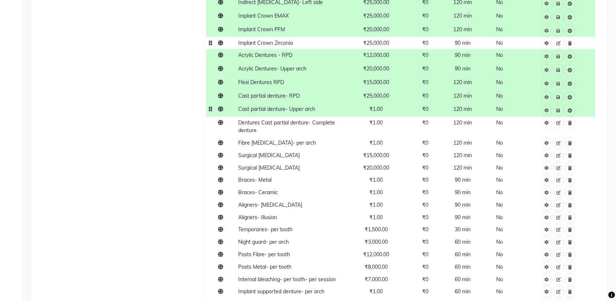
click at [378, 106] on span "₹1.00" at bounding box center [376, 109] width 13 height 7
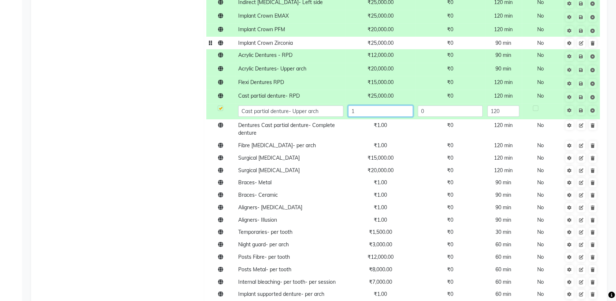
click at [388, 105] on input "1" at bounding box center [380, 110] width 65 height 11
type input "40000"
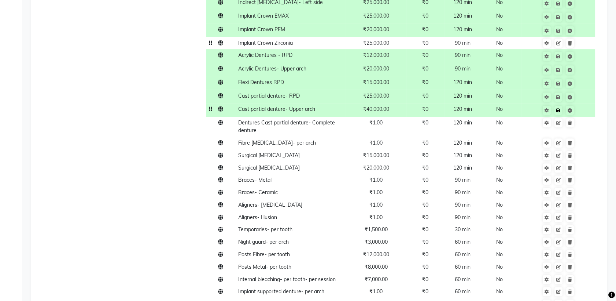
click at [581, 104] on td "Save" at bounding box center [558, 110] width 74 height 14
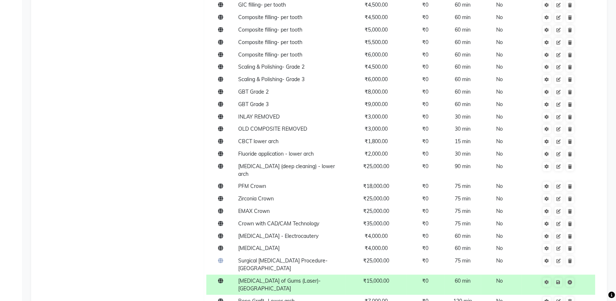
scroll to position [1168, 0]
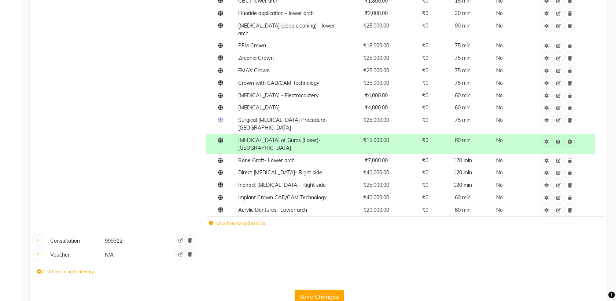
click at [235, 220] on label "Click here to add service" at bounding box center [237, 223] width 56 height 7
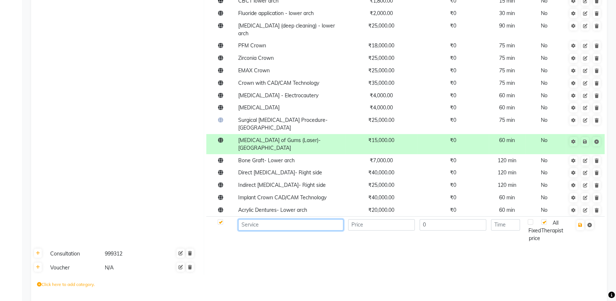
click at [256, 219] on input at bounding box center [290, 224] width 105 height 11
paste input "/ Flexi-"
type input "/"
type input "c"
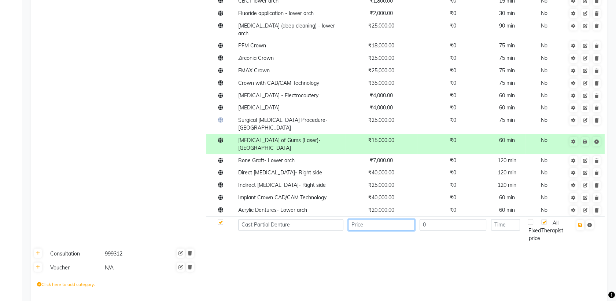
click at [373, 219] on input "number" at bounding box center [381, 224] width 67 height 11
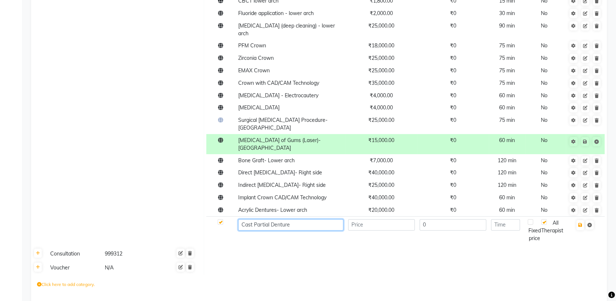
click at [325, 219] on input "Cast Partial Denture" at bounding box center [290, 224] width 105 height 11
type input "Cast Partial Denture- Lower Arch"
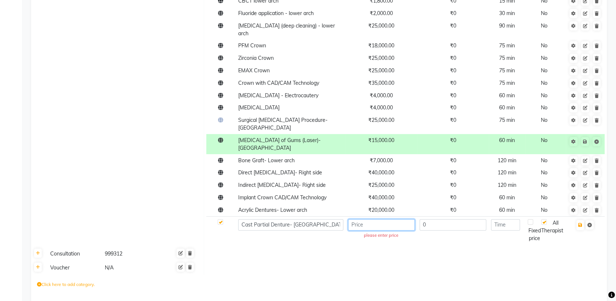
click at [377, 219] on input "number" at bounding box center [381, 224] width 67 height 11
type input "40000"
click at [511, 219] on input "number" at bounding box center [505, 224] width 29 height 11
type input "120"
click at [582, 223] on icon "button" at bounding box center [581, 225] width 4 height 4
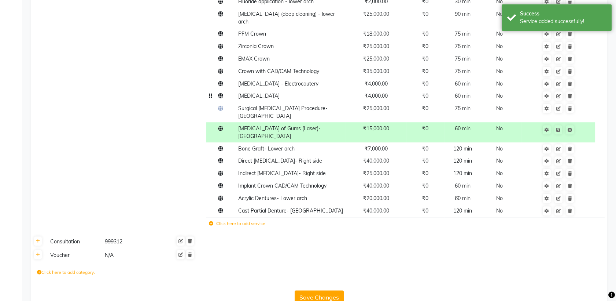
scroll to position [1180, 0]
click at [464, 204] on td "120 min" at bounding box center [462, 210] width 37 height 12
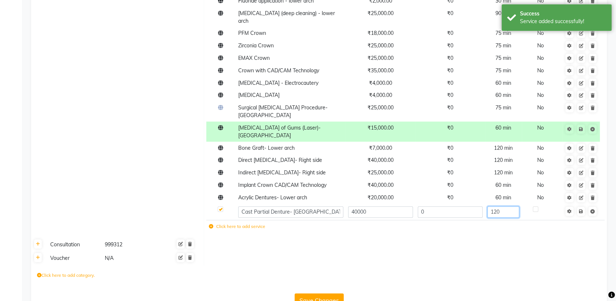
click at [504, 206] on input "120" at bounding box center [504, 211] width 32 height 11
type input "1"
type input "60"
click at [580, 204] on td "Save" at bounding box center [582, 212] width 38 height 16
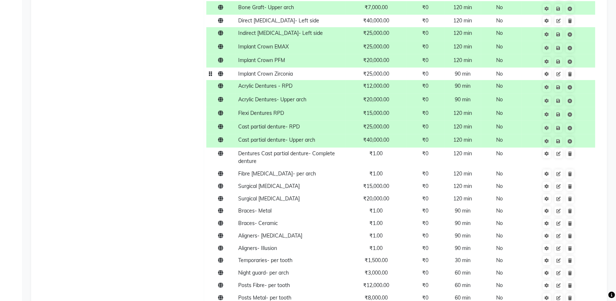
scroll to position [662, 0]
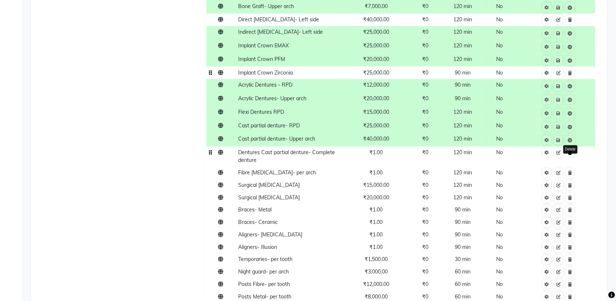
click at [571, 148] on link at bounding box center [571, 152] width 8 height 9
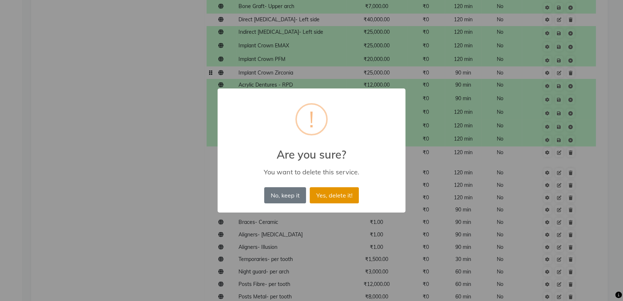
click at [346, 190] on button "Yes, delete it!" at bounding box center [333, 195] width 49 height 16
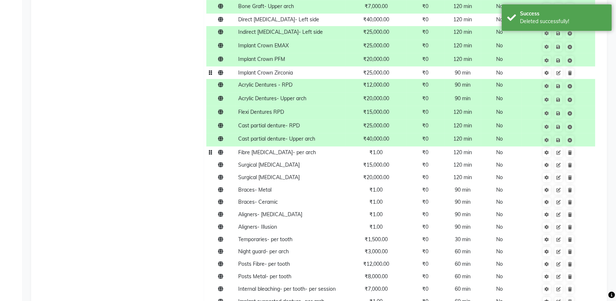
click at [290, 147] on td "Fibre [MEDICAL_DATA]- per arch" at bounding box center [291, 152] width 110 height 12
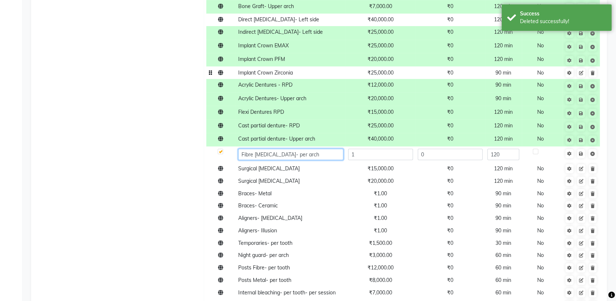
click at [278, 149] on input "Fibre [MEDICAL_DATA]- per arch" at bounding box center [290, 154] width 105 height 11
type input "Fibre Splint- upper arch"
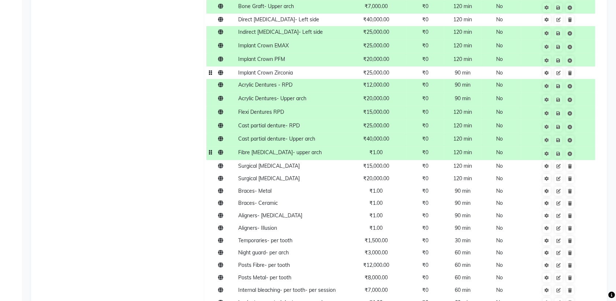
click at [380, 149] on span "₹1.00" at bounding box center [376, 152] width 13 height 7
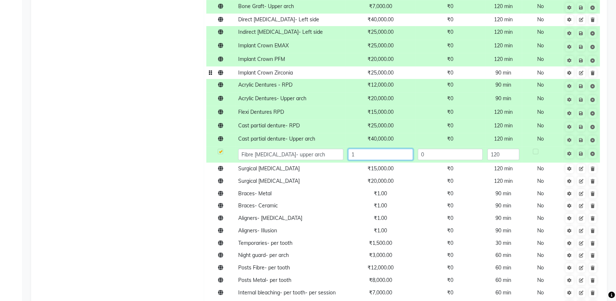
click at [385, 149] on input "1" at bounding box center [380, 154] width 65 height 11
type input "15000"
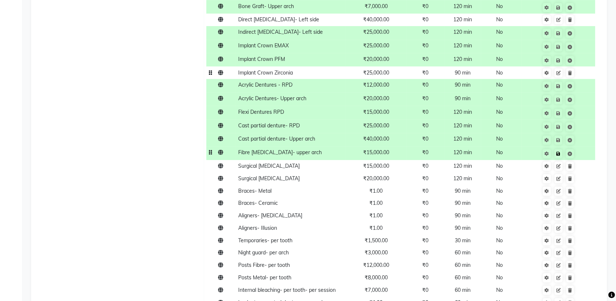
click at [580, 146] on td "Save" at bounding box center [558, 153] width 74 height 14
click at [290, 148] on td "Fibre Splint- upper arch" at bounding box center [291, 153] width 110 height 14
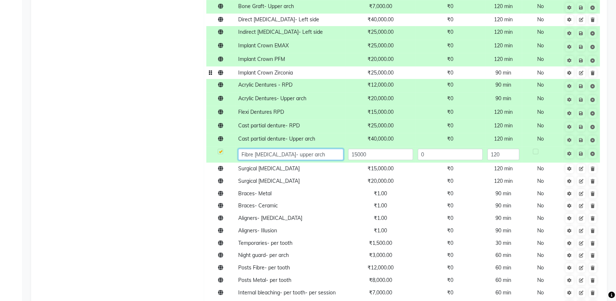
click at [300, 149] on input "Fibre Splint- upper arch" at bounding box center [290, 154] width 105 height 11
drag, startPoint x: 300, startPoint y: 146, endPoint x: 226, endPoint y: 147, distance: 73.3
click at [226, 147] on tr "Fibre Splint- upper arch 15000 0 120" at bounding box center [405, 154] width 398 height 16
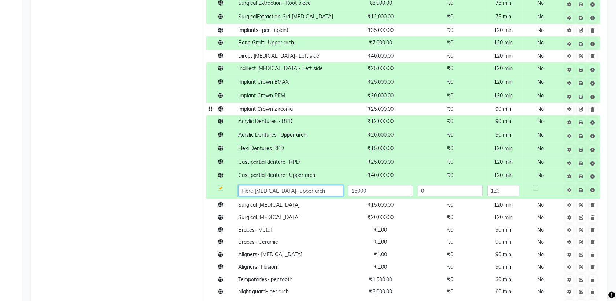
scroll to position [631, 0]
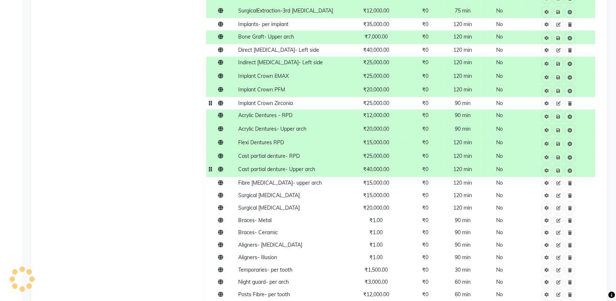
click at [475, 164] on td "120 min" at bounding box center [462, 170] width 37 height 14
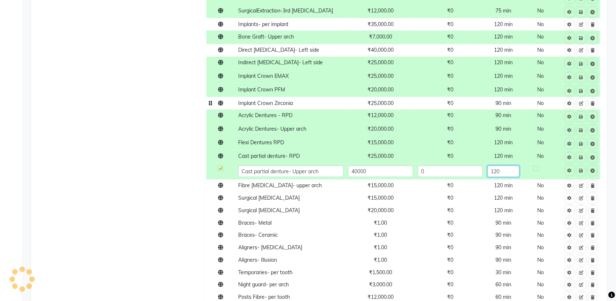
click at [505, 166] on input "120" at bounding box center [504, 170] width 32 height 11
type input "1"
type input "90"
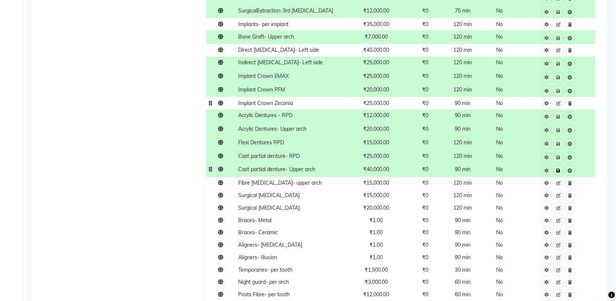
click at [580, 163] on td "Save" at bounding box center [558, 170] width 74 height 14
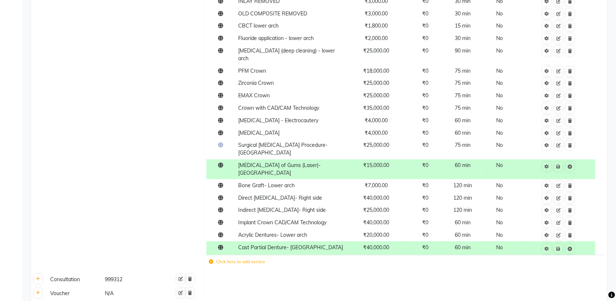
scroll to position [1161, 0]
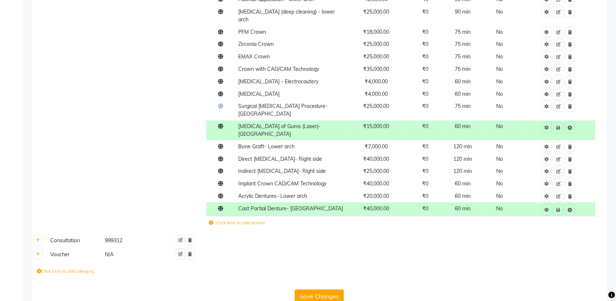
click at [232, 219] on label "Click here to add service" at bounding box center [237, 222] width 56 height 7
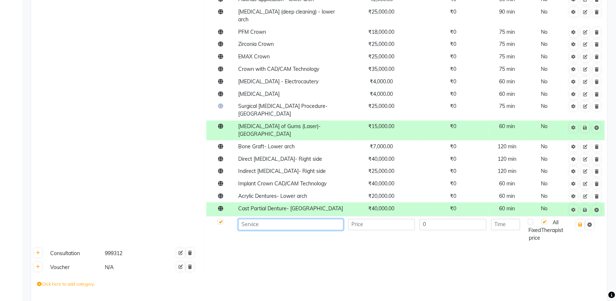
click at [272, 219] on input at bounding box center [290, 224] width 105 height 11
paste input "Fibre Splint- upper arch"
click at [285, 219] on input "Fibre Splint- upper arch" at bounding box center [290, 224] width 105 height 11
type input "Fibre Splint- lower arch"
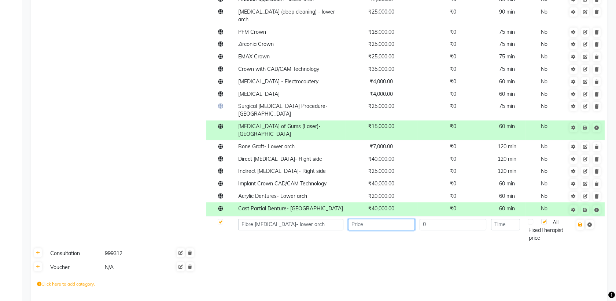
click at [380, 219] on input "number" at bounding box center [381, 224] width 67 height 11
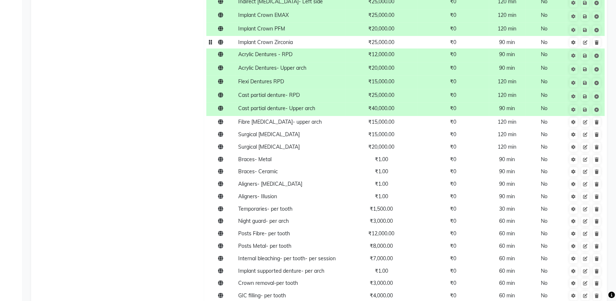
scroll to position [1174, 0]
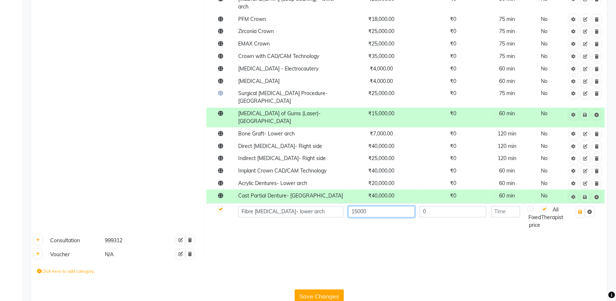
type input "15000"
click at [505, 206] on input "number" at bounding box center [505, 211] width 29 height 11
type input "90"
click at [583, 209] on icon "button" at bounding box center [581, 211] width 4 height 4
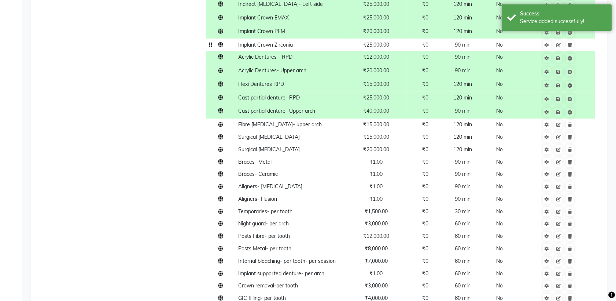
scroll to position [673, 0]
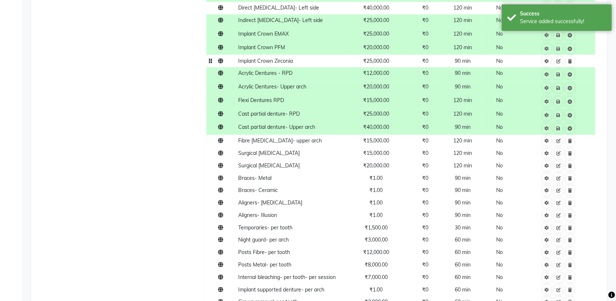
click at [472, 121] on td "90 min" at bounding box center [462, 128] width 37 height 14
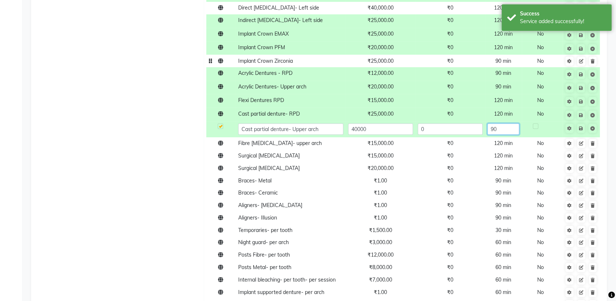
click at [506, 123] on input "90" at bounding box center [504, 128] width 32 height 11
type input "9"
type input "120"
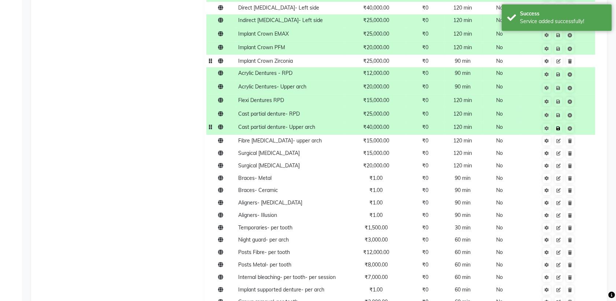
click at [580, 121] on td "Save" at bounding box center [558, 128] width 74 height 14
click at [462, 137] on span "120 min" at bounding box center [463, 140] width 19 height 7
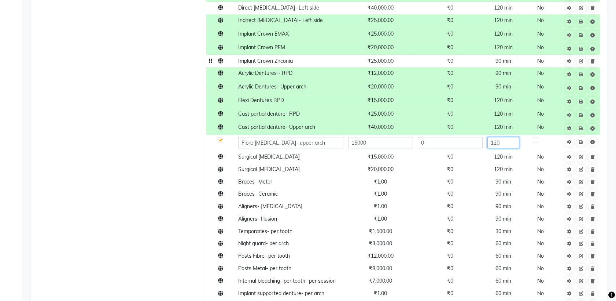
click at [500, 137] on input "120" at bounding box center [504, 142] width 32 height 11
type input "1"
type input "90"
click at [581, 135] on td "Save" at bounding box center [582, 143] width 38 height 16
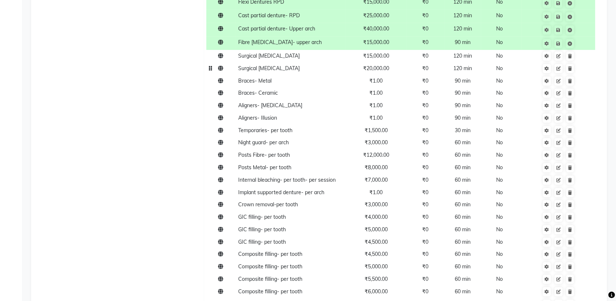
scroll to position [780, 0]
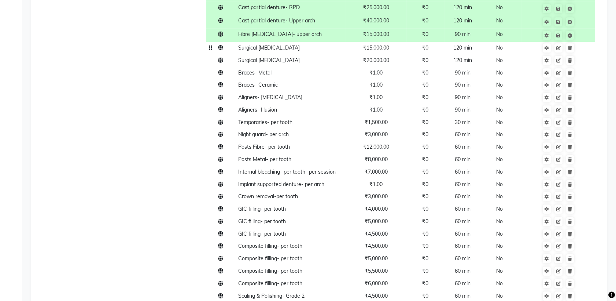
click at [381, 44] on td "₹15,000.00" at bounding box center [376, 48] width 61 height 12
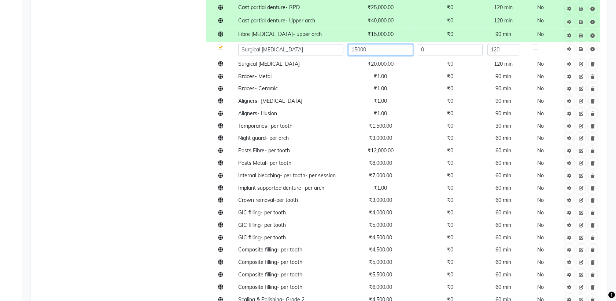
click at [382, 44] on input "15000" at bounding box center [380, 49] width 65 height 11
type input "1"
type input "20000"
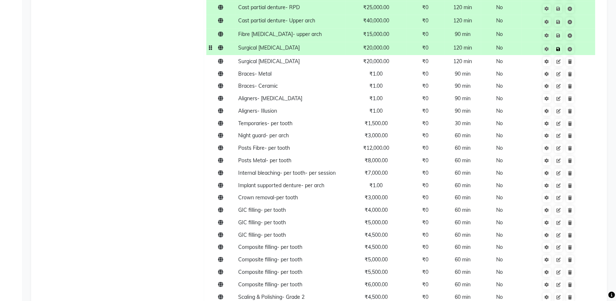
click at [582, 42] on td "Save" at bounding box center [558, 49] width 74 height 14
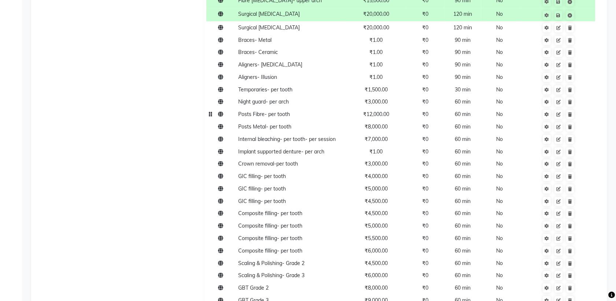
scroll to position [815, 0]
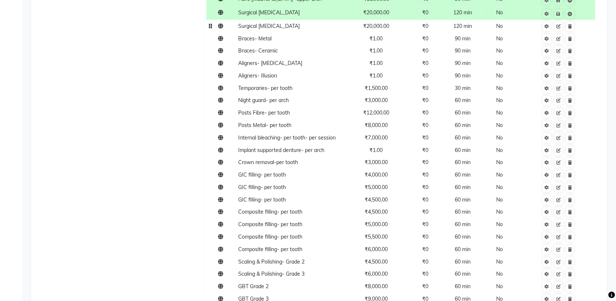
click at [384, 23] on span "₹20,000.00" at bounding box center [376, 26] width 26 height 7
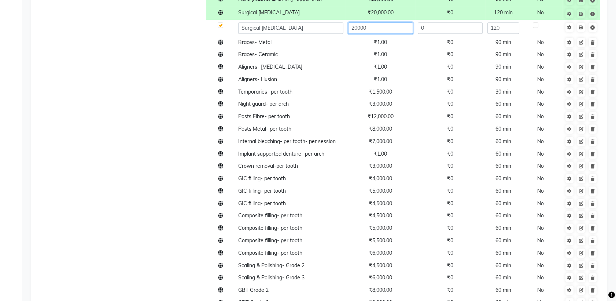
click at [356, 22] on input "20000" at bounding box center [380, 27] width 65 height 11
type input "25000"
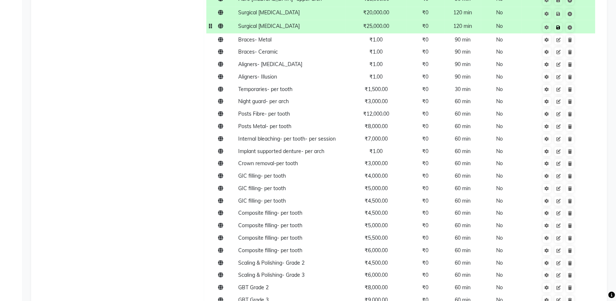
click at [581, 21] on td "Save" at bounding box center [558, 27] width 74 height 14
click at [383, 36] on span "₹1.00" at bounding box center [376, 39] width 13 height 7
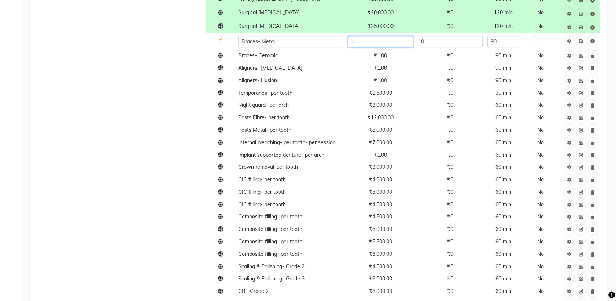
click at [386, 36] on input "1" at bounding box center [380, 41] width 65 height 11
type input "1"
type input "45000"
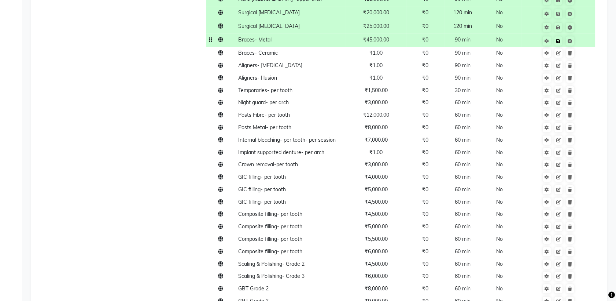
click at [581, 33] on td at bounding box center [558, 40] width 74 height 14
click at [386, 47] on td "₹1.00" at bounding box center [376, 53] width 61 height 12
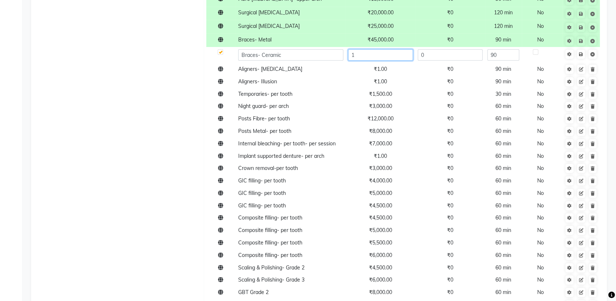
click at [386, 49] on input "1" at bounding box center [380, 54] width 65 height 11
type input "55000"
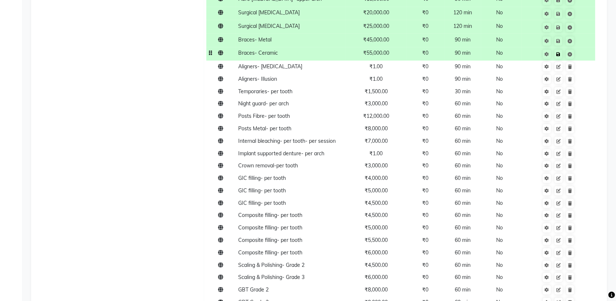
click at [583, 48] on td "Save" at bounding box center [558, 54] width 74 height 14
click at [382, 63] on span "₹1.00" at bounding box center [376, 66] width 13 height 7
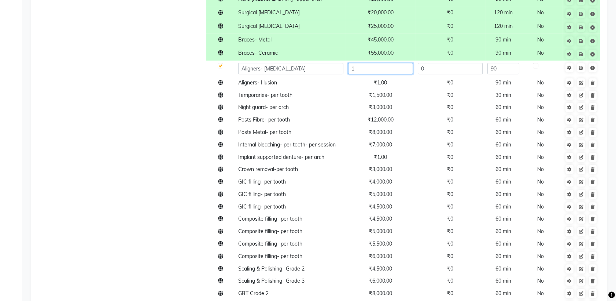
click at [388, 63] on input "1" at bounding box center [380, 68] width 65 height 11
type input "6"
type input "70000"
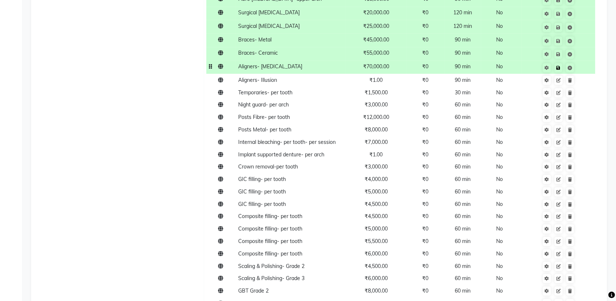
click at [581, 61] on td "Save" at bounding box center [558, 68] width 74 height 14
click at [387, 74] on td "₹1.00" at bounding box center [376, 80] width 61 height 12
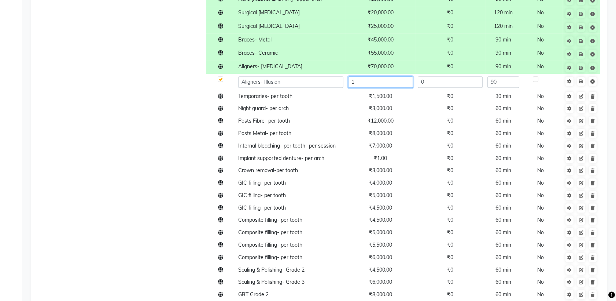
click at [387, 76] on input "1" at bounding box center [380, 81] width 65 height 11
type input "60000"
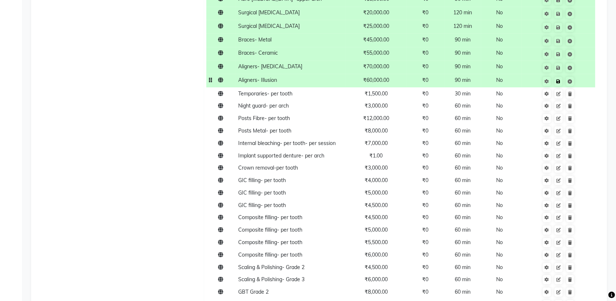
click at [583, 74] on td "Save" at bounding box center [558, 81] width 74 height 14
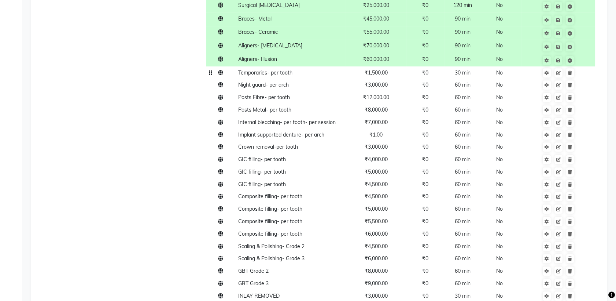
click at [300, 66] on td "Temporaries- per tooth" at bounding box center [291, 72] width 110 height 12
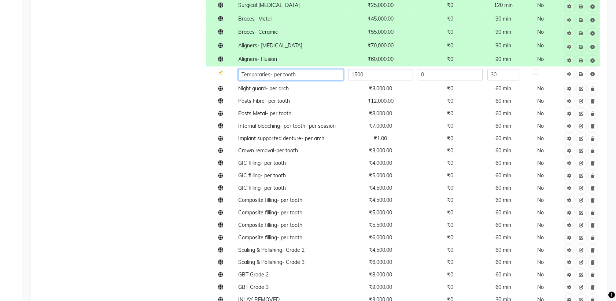
click at [300, 69] on input "Temporaries- per tooth" at bounding box center [290, 74] width 105 height 11
drag, startPoint x: 300, startPoint y: 63, endPoint x: 271, endPoint y: 65, distance: 29.0
click at [271, 69] on input "Temporaries- per tooth" at bounding box center [290, 74] width 105 height 11
type input "Temporaries"
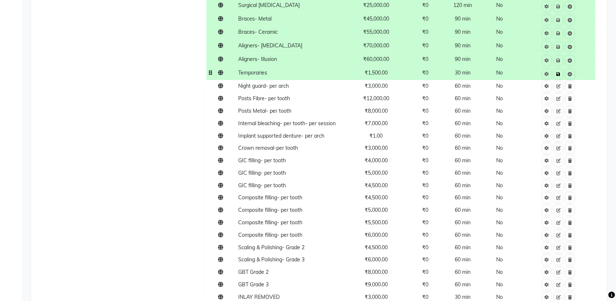
click at [582, 66] on td "Save" at bounding box center [558, 73] width 74 height 14
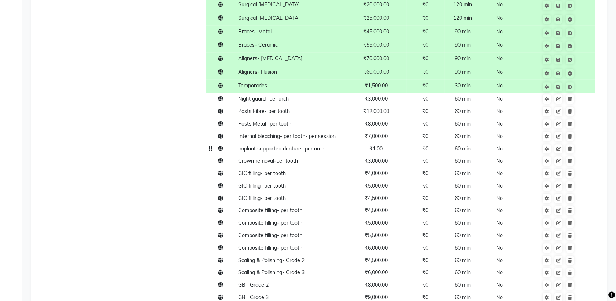
scroll to position [813, 0]
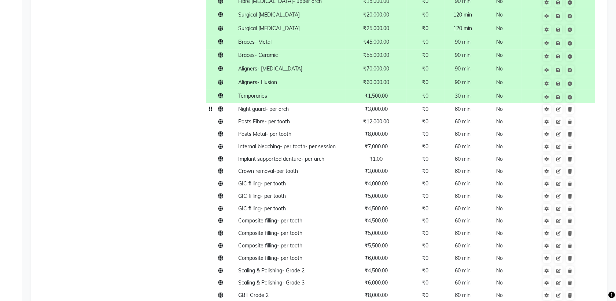
click at [299, 103] on td "Night guard- per arch" at bounding box center [291, 109] width 110 height 12
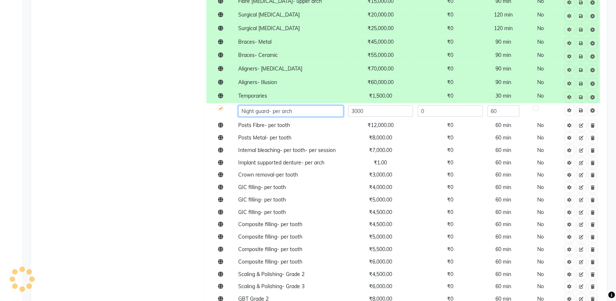
click at [281, 105] on input "Night guard- per arch" at bounding box center [290, 110] width 105 height 11
type input "Night guard- Upper arch"
click at [242, 105] on input "Night guard- Upper arch" at bounding box center [290, 110] width 105 height 11
drag, startPoint x: 242, startPoint y: 102, endPoint x: 316, endPoint y: 110, distance: 73.7
click at [316, 110] on td "Night guard- Upper arch" at bounding box center [291, 111] width 110 height 16
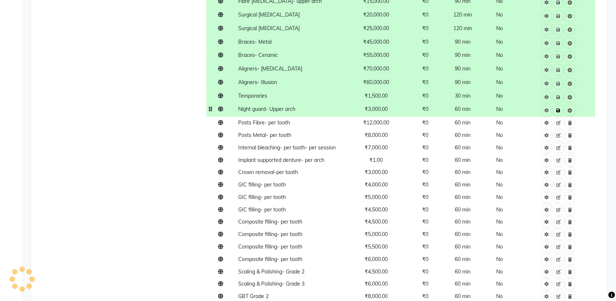
click at [580, 103] on td "Save" at bounding box center [558, 110] width 74 height 14
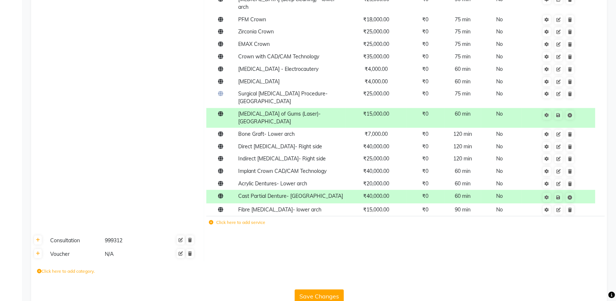
click at [247, 219] on label "Click here to add service" at bounding box center [237, 222] width 56 height 7
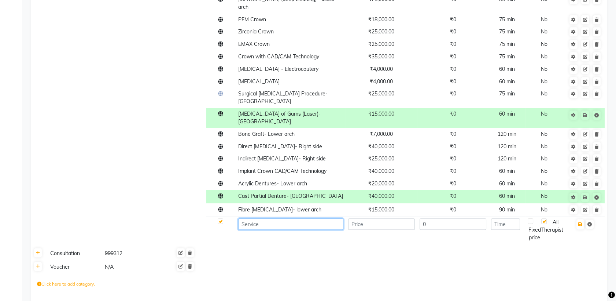
click at [258, 218] on input at bounding box center [290, 223] width 105 height 11
paste input "Night guard- Upper arch"
click at [286, 218] on input "Night guard- Upper arch" at bounding box center [290, 223] width 105 height 11
type input "Night guard- lower arch"
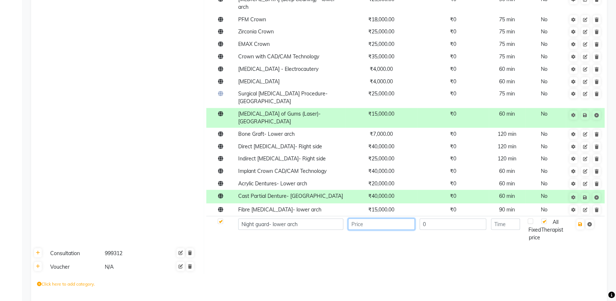
click at [373, 218] on input "number" at bounding box center [381, 223] width 67 height 11
type input "3000"
click at [510, 218] on input "number" at bounding box center [505, 223] width 29 height 11
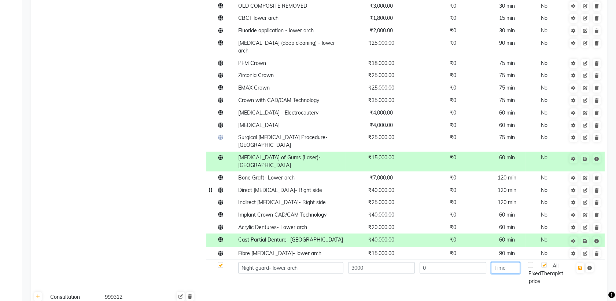
scroll to position [1197, 0]
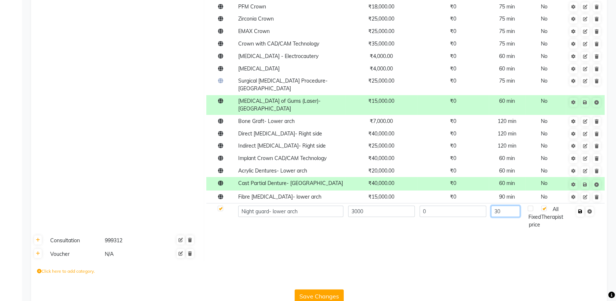
type input "30"
click at [581, 209] on icon "button" at bounding box center [581, 211] width 4 height 4
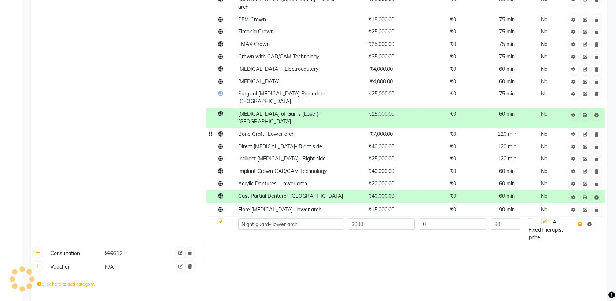
scroll to position [1183, 0]
click at [581, 219] on button "button" at bounding box center [581, 224] width 8 height 10
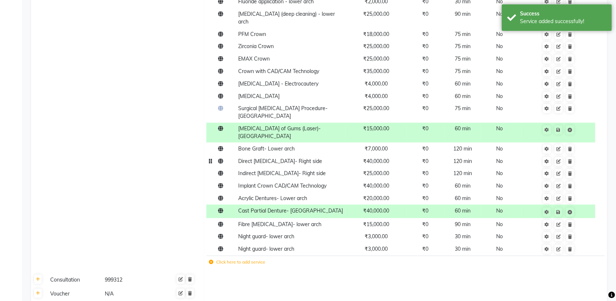
scroll to position [1171, 0]
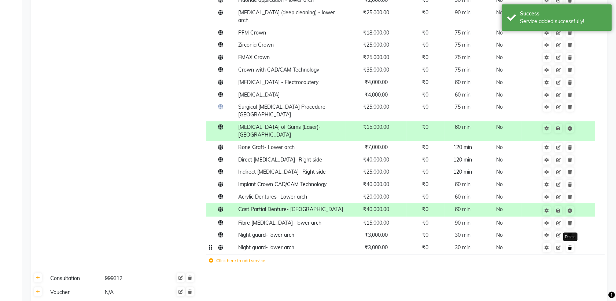
click at [571, 245] on icon at bounding box center [570, 247] width 4 height 4
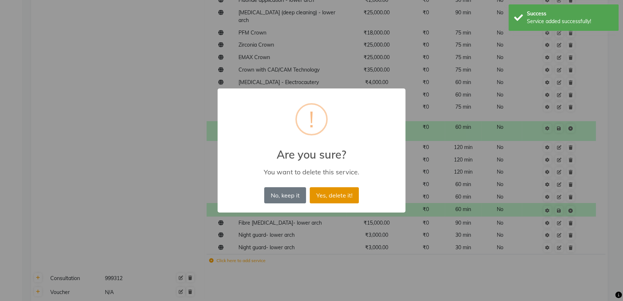
click at [337, 187] on button "Yes, delete it!" at bounding box center [333, 195] width 49 height 16
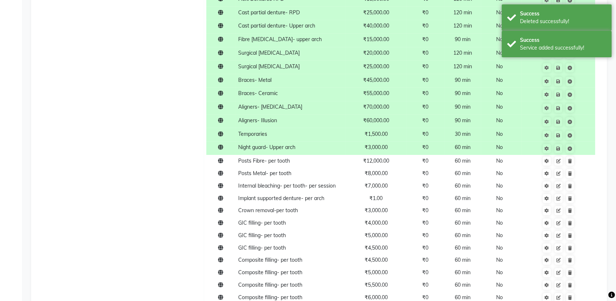
scroll to position [774, 0]
click at [465, 144] on span "60 min" at bounding box center [463, 147] width 16 height 7
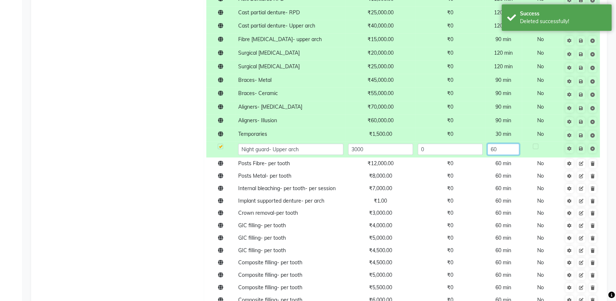
click at [502, 143] on input "60" at bounding box center [504, 148] width 32 height 11
type input "6"
type input "30"
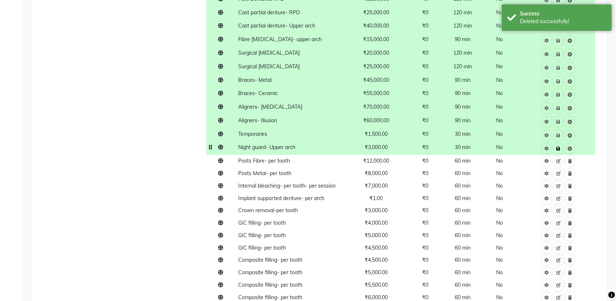
click at [582, 141] on td "Save" at bounding box center [558, 148] width 74 height 14
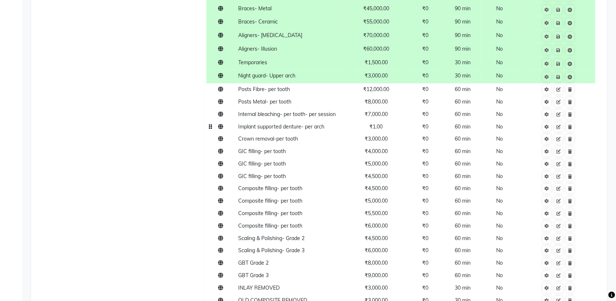
scroll to position [850, 0]
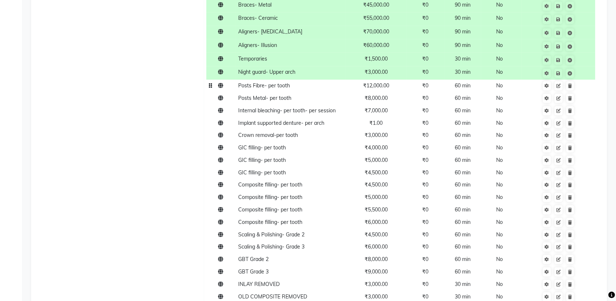
click at [291, 80] on td "Posts Fibre- per tooth" at bounding box center [291, 86] width 110 height 12
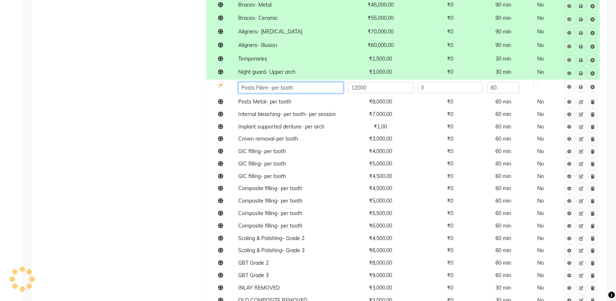
click at [295, 82] on input "Posts Fibre- per tooth" at bounding box center [290, 87] width 105 height 11
drag, startPoint x: 295, startPoint y: 78, endPoint x: 215, endPoint y: 77, distance: 79.6
click at [215, 80] on tr "Posts Fibre- per tooth 12000 0 60" at bounding box center [405, 88] width 398 height 16
type input "Fibre Post"
click at [583, 80] on td "Save" at bounding box center [582, 88] width 38 height 16
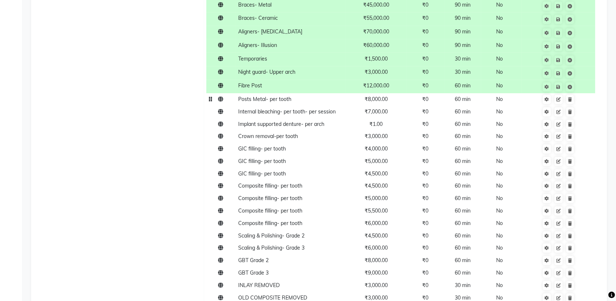
click at [295, 95] on td "Posts Metal- per tooth" at bounding box center [291, 99] width 110 height 12
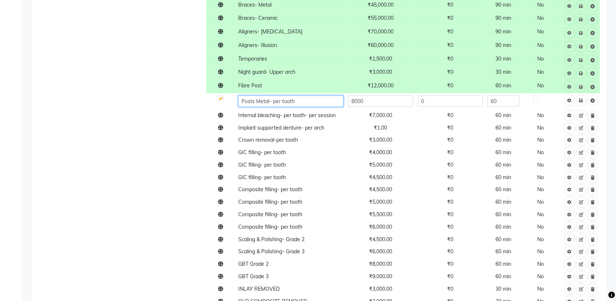
click at [270, 95] on input "Posts Metal- per tooth" at bounding box center [290, 100] width 105 height 11
drag, startPoint x: 270, startPoint y: 92, endPoint x: 316, endPoint y: 91, distance: 46.2
click at [316, 95] on input "Posts Metal- per tooth" at bounding box center [290, 100] width 105 height 11
type input "Metal Post"
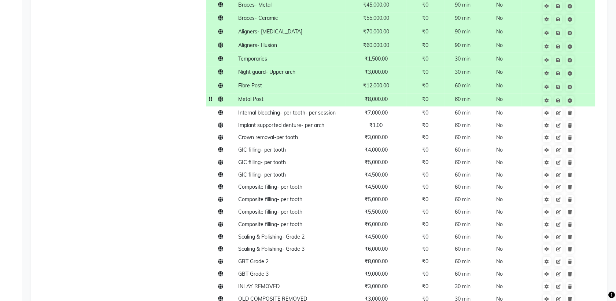
click at [374, 96] on span "₹8,000.00" at bounding box center [376, 99] width 23 height 7
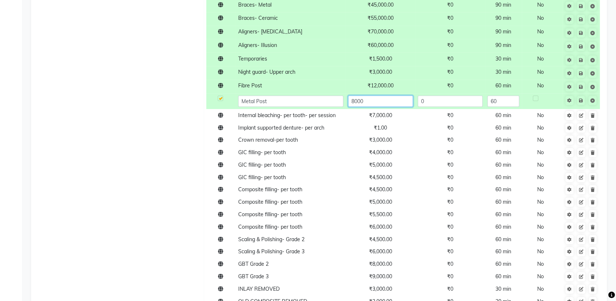
click at [356, 95] on input "8000" at bounding box center [380, 100] width 65 height 11
type input "10000"
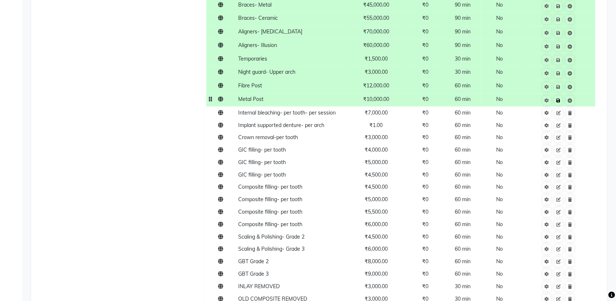
click at [582, 93] on td "Save" at bounding box center [558, 100] width 74 height 14
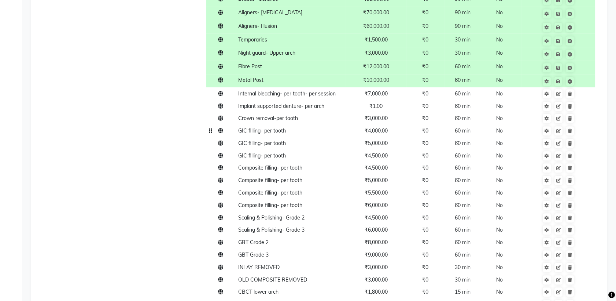
scroll to position [869, 0]
click at [307, 90] on span "Internal bleaching- per tooth- per session" at bounding box center [287, 93] width 98 height 7
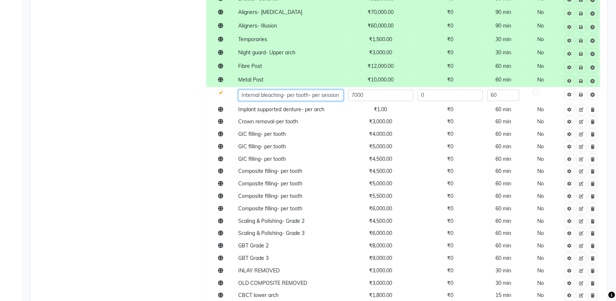
click at [285, 89] on input "Internal bleaching- per tooth- per session" at bounding box center [290, 94] width 105 height 11
drag, startPoint x: 285, startPoint y: 87, endPoint x: 361, endPoint y: 85, distance: 76.3
click at [361, 87] on tr "Internal bleaching- per tooth- per session 7000 0 60" at bounding box center [405, 95] width 398 height 16
type input "Internal bleaching"
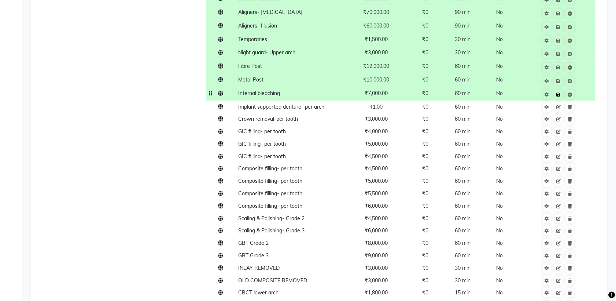
click at [581, 89] on td "Save" at bounding box center [558, 94] width 74 height 14
click at [320, 103] on span "Implant supported denture- per arch" at bounding box center [281, 106] width 86 height 7
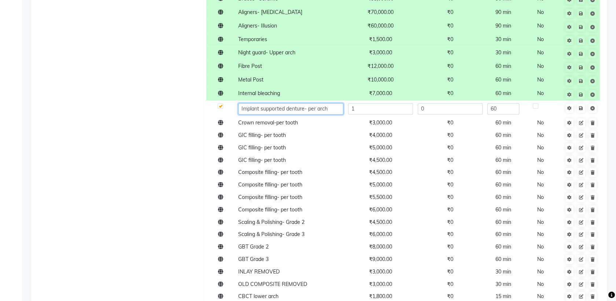
click at [315, 103] on input "Implant supported denture- per arch" at bounding box center [290, 108] width 105 height 11
type input "Implant supported denture- upper arch"
click at [334, 103] on input "Implant supported denture- upper arch" at bounding box center [290, 108] width 105 height 11
click at [241, 103] on input "Implant supported denture- upper arch" at bounding box center [290, 108] width 105 height 11
drag, startPoint x: 241, startPoint y: 100, endPoint x: 380, endPoint y: 96, distance: 139.0
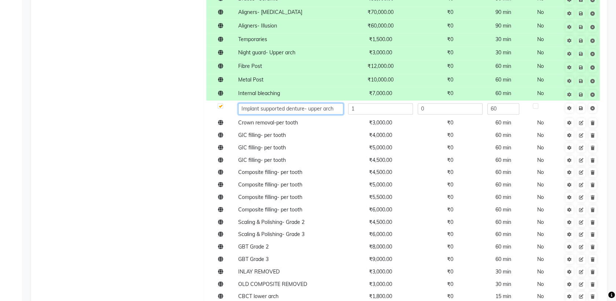
click at [380, 100] on tr "Implant supported denture- upper arch 1 0 60" at bounding box center [405, 108] width 398 height 16
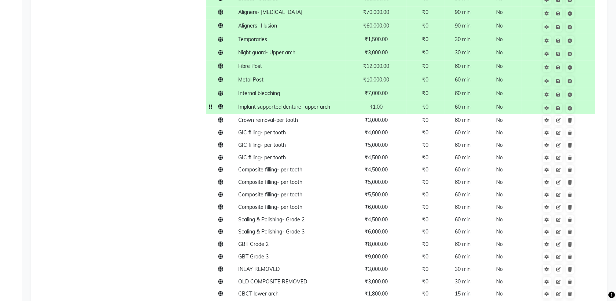
click at [381, 103] on span "₹1.00" at bounding box center [376, 106] width 13 height 7
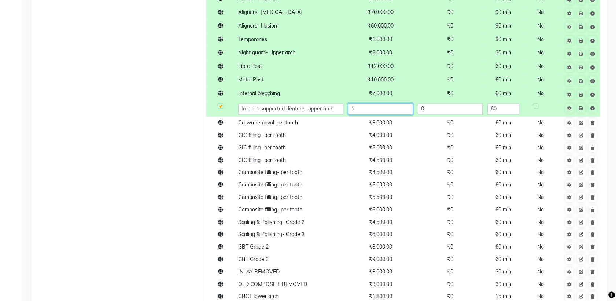
click at [385, 103] on input "1" at bounding box center [380, 108] width 65 height 11
type input "50000"
click at [580, 100] on td "Save" at bounding box center [582, 108] width 38 height 16
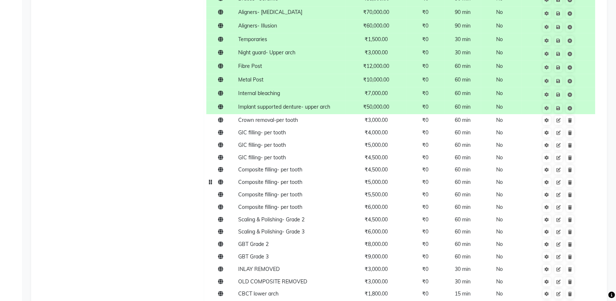
scroll to position [1200, 0]
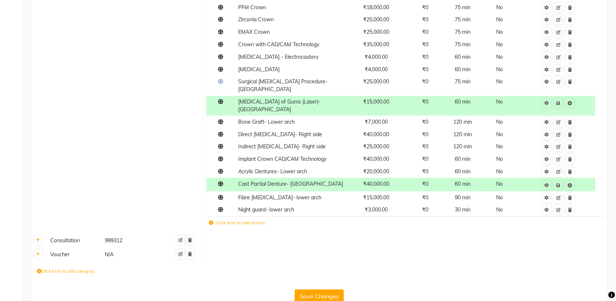
click at [212, 220] on icon at bounding box center [211, 222] width 4 height 4
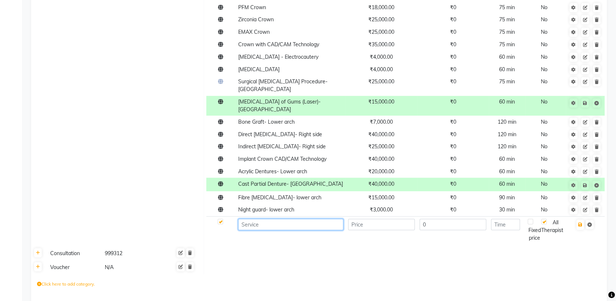
click at [257, 219] on input at bounding box center [290, 224] width 105 height 11
paste input "Implant supported denture- upper arch"
click at [320, 219] on input "Implant supported denture- upper arch" at bounding box center [290, 224] width 105 height 11
type input "Implant supported denture- Lower arch"
click at [378, 219] on input "number" at bounding box center [381, 224] width 67 height 11
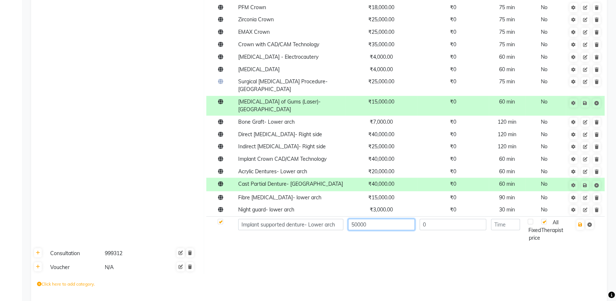
type input "50000"
click at [513, 219] on input "number" at bounding box center [505, 224] width 29 height 11
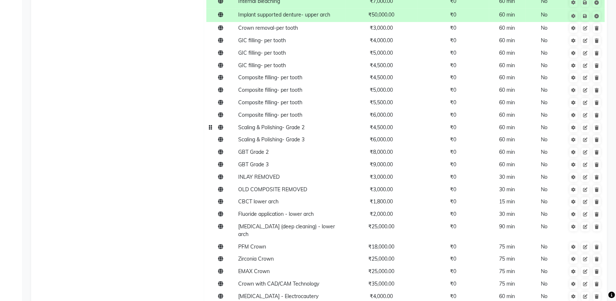
scroll to position [1213, 0]
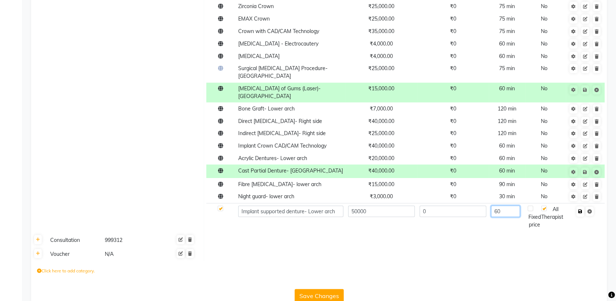
type input "60"
click at [583, 209] on icon "button" at bounding box center [581, 211] width 4 height 4
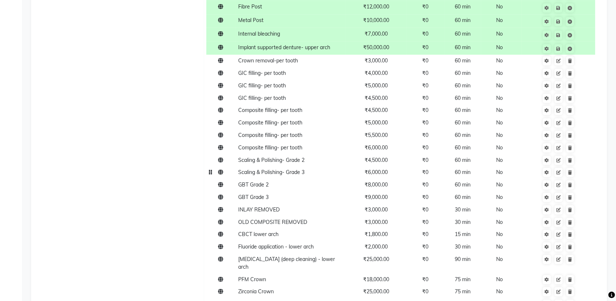
scroll to position [922, 0]
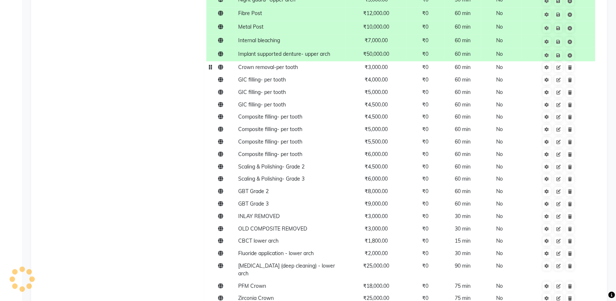
click at [306, 61] on td "Crown removal-per tooth" at bounding box center [291, 67] width 110 height 12
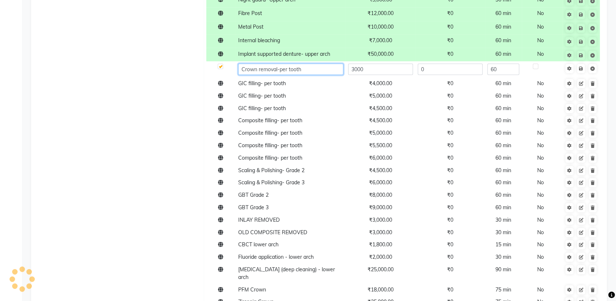
click at [301, 63] on input "Crown removal-per tooth" at bounding box center [290, 68] width 105 height 11
drag, startPoint x: 301, startPoint y: 59, endPoint x: 278, endPoint y: 60, distance: 23.1
click at [278, 63] on input "Crown removal-per tooth" at bounding box center [290, 68] width 105 height 11
type input "Crown removal"
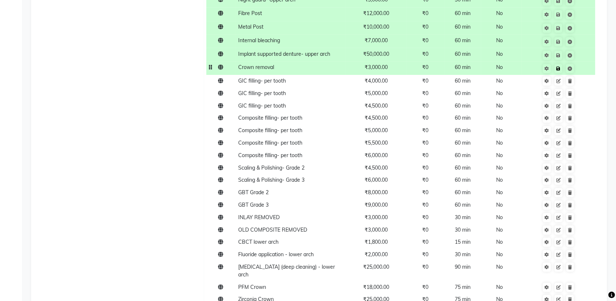
click at [581, 61] on td "Save" at bounding box center [558, 68] width 74 height 14
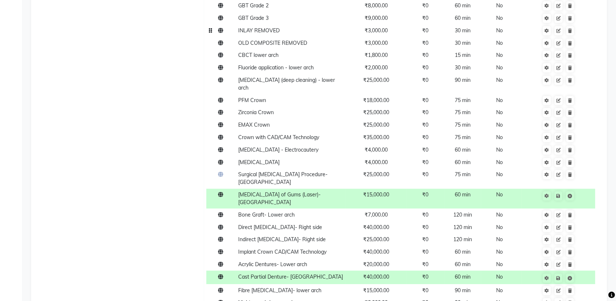
scroll to position [1214, 0]
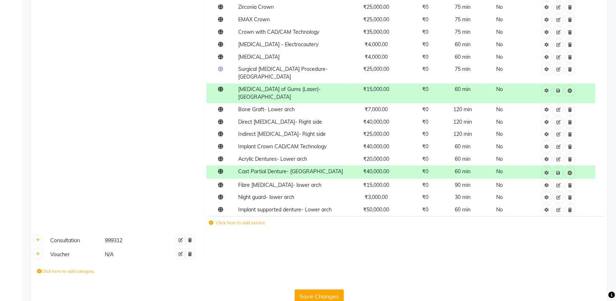
click at [223, 219] on label "Click here to add service" at bounding box center [237, 222] width 56 height 7
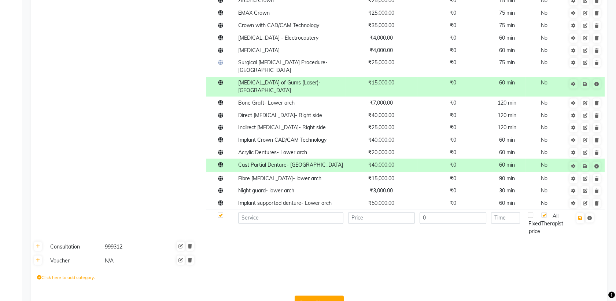
scroll to position [1227, 0]
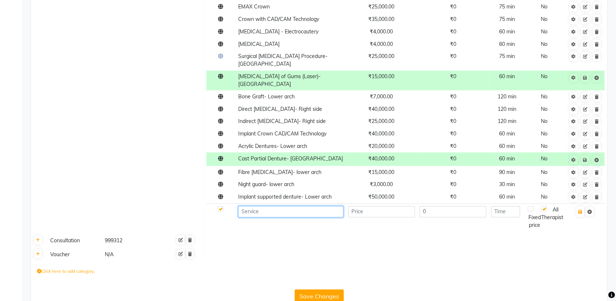
click at [256, 206] on input at bounding box center [290, 211] width 105 height 11
type input "Ceramic Inlay"
click at [382, 206] on input "number" at bounding box center [381, 211] width 67 height 11
type input "25000"
click at [502, 206] on input "number" at bounding box center [505, 211] width 29 height 11
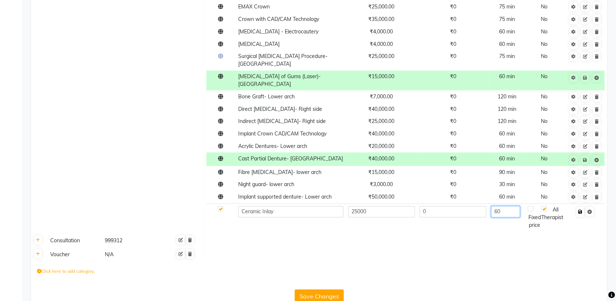
type input "60"
click at [581, 206] on button "button" at bounding box center [581, 211] width 8 height 10
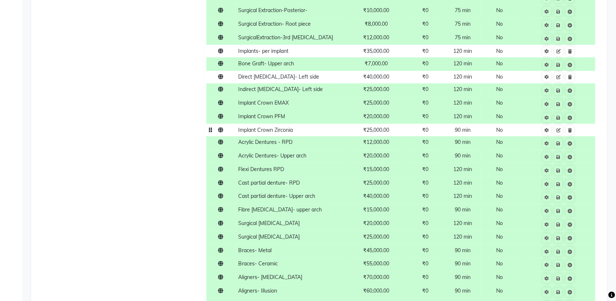
scroll to position [1226, 0]
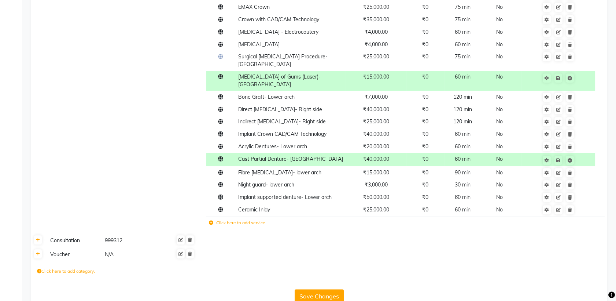
drag, startPoint x: 222, startPoint y: 263, endPoint x: 176, endPoint y: 146, distance: 125.8
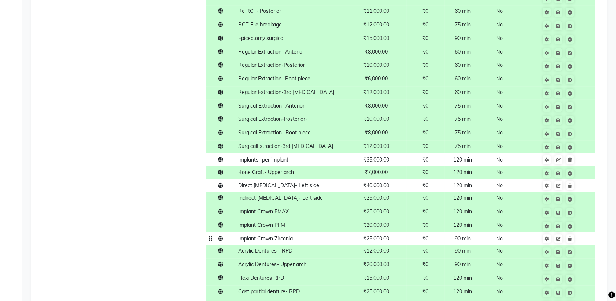
scroll to position [0, 0]
